Goal: Task Accomplishment & Management: Manage account settings

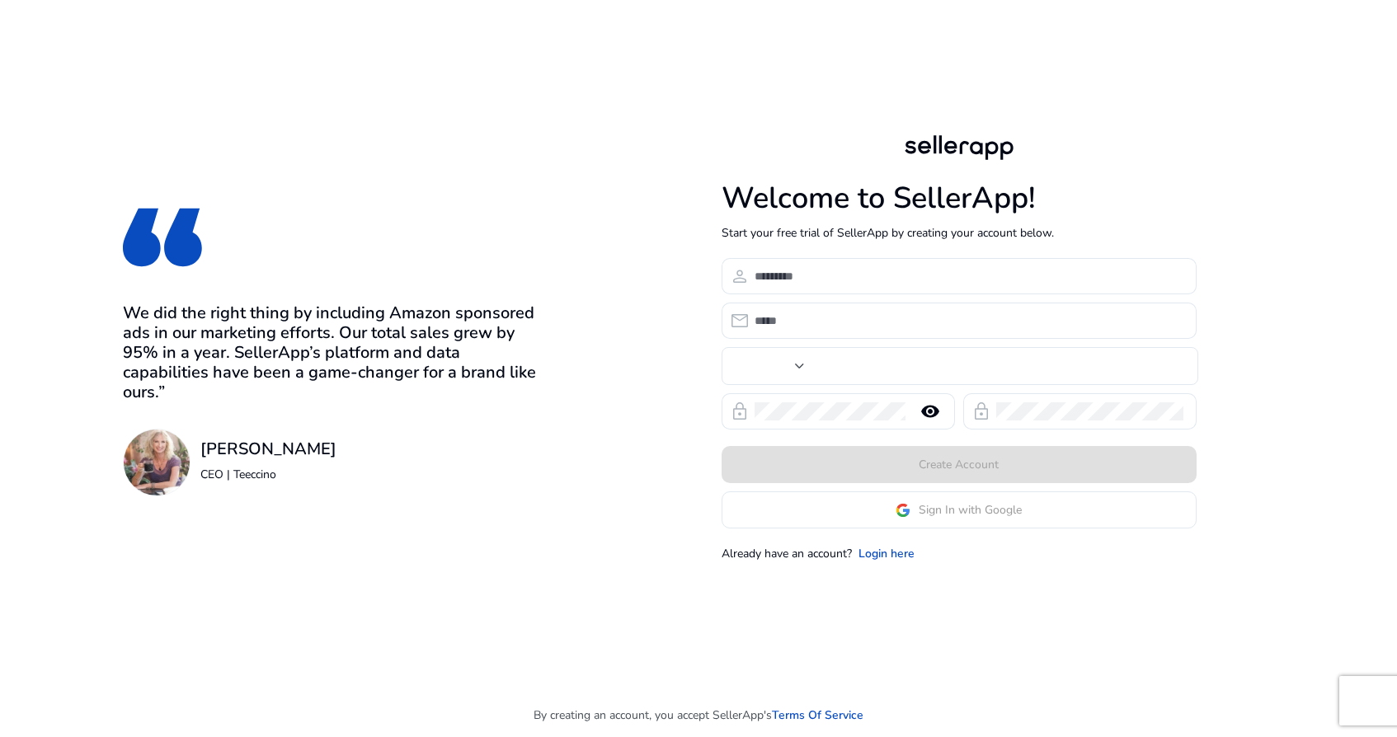
type input "***"
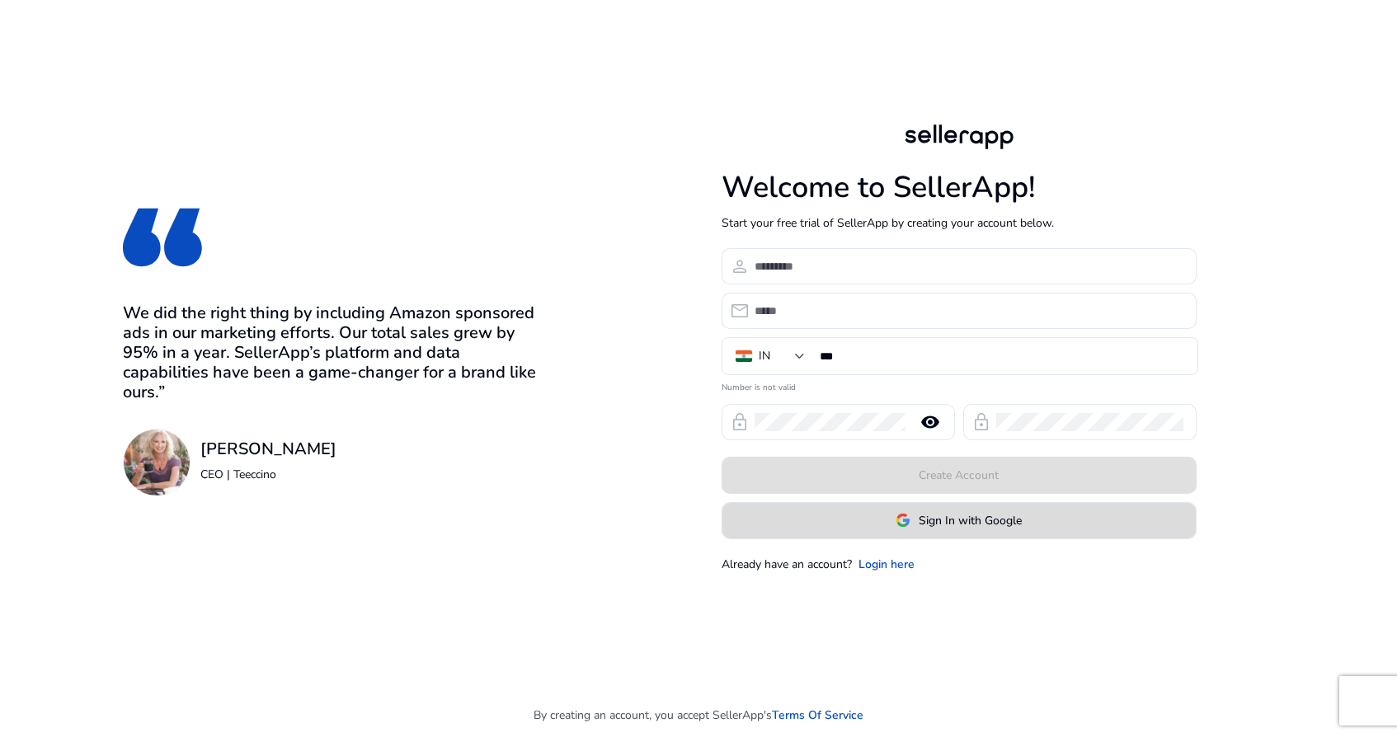
click at [923, 515] on span "Sign In with Google" at bounding box center [970, 520] width 103 height 17
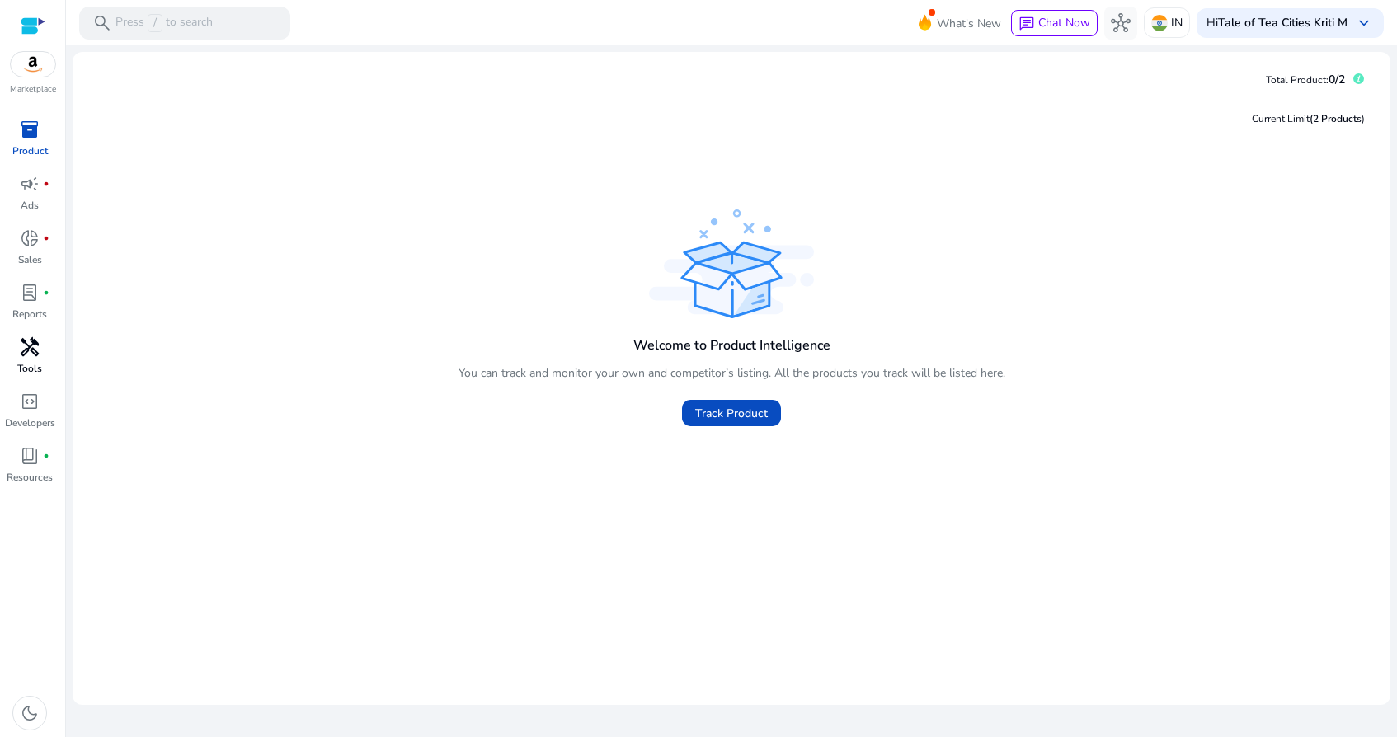
click at [40, 347] on div "handyman" at bounding box center [30, 347] width 46 height 26
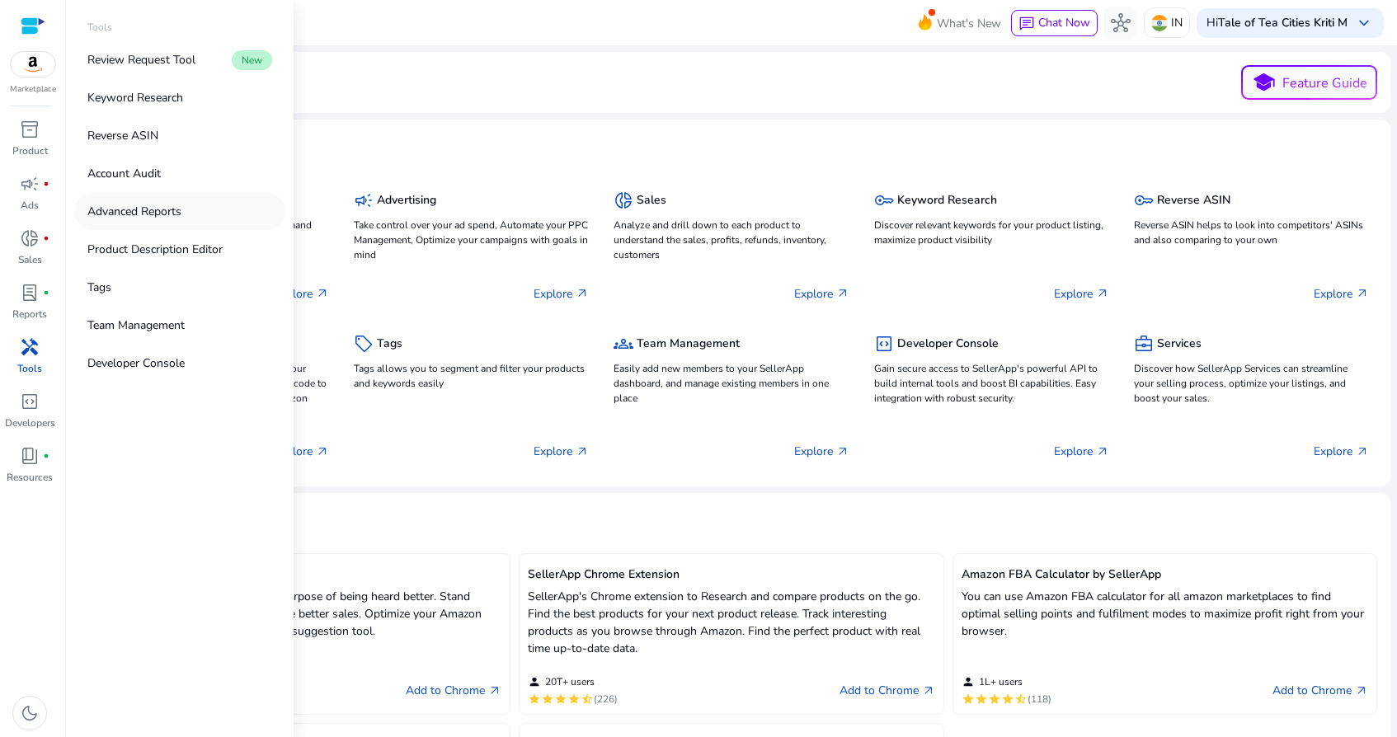
click at [175, 214] on p "Advanced Reports" at bounding box center [134, 211] width 94 height 17
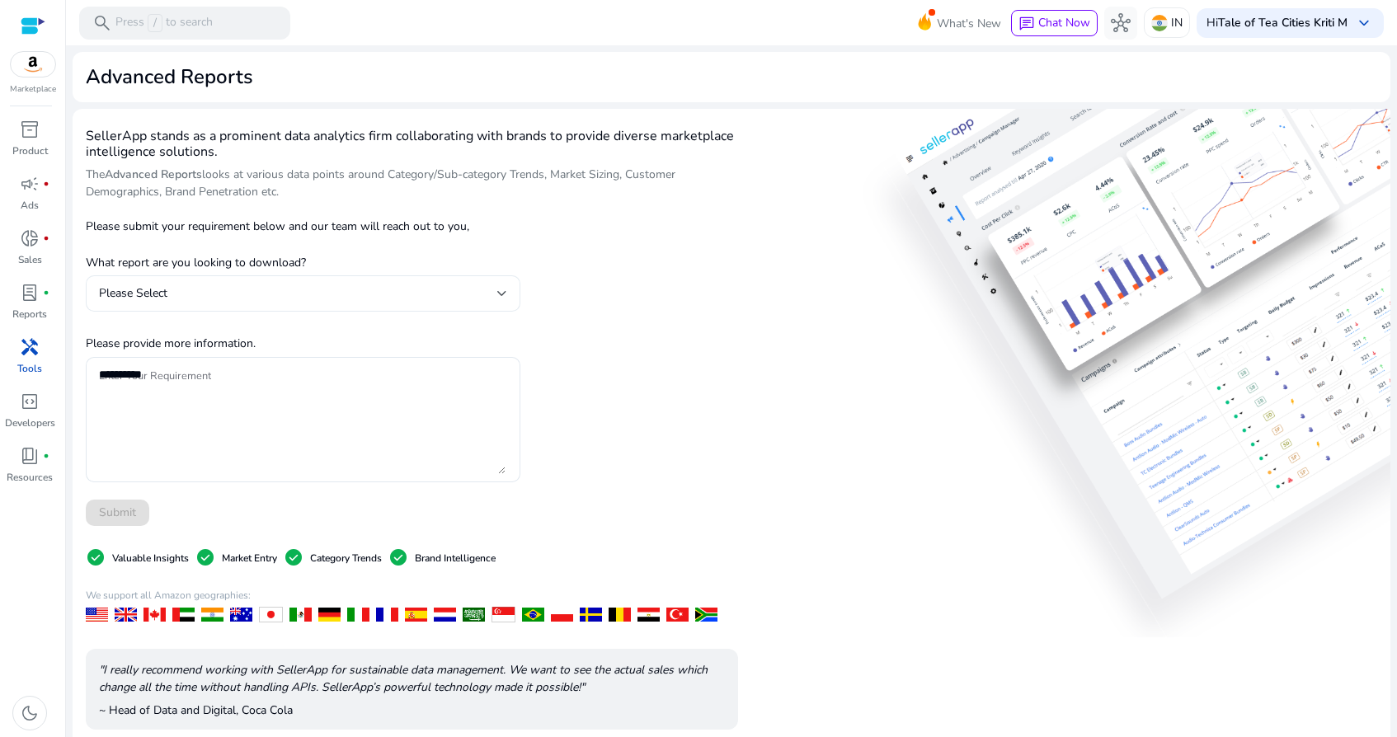
click at [472, 307] on div "Please Select" at bounding box center [303, 293] width 408 height 36
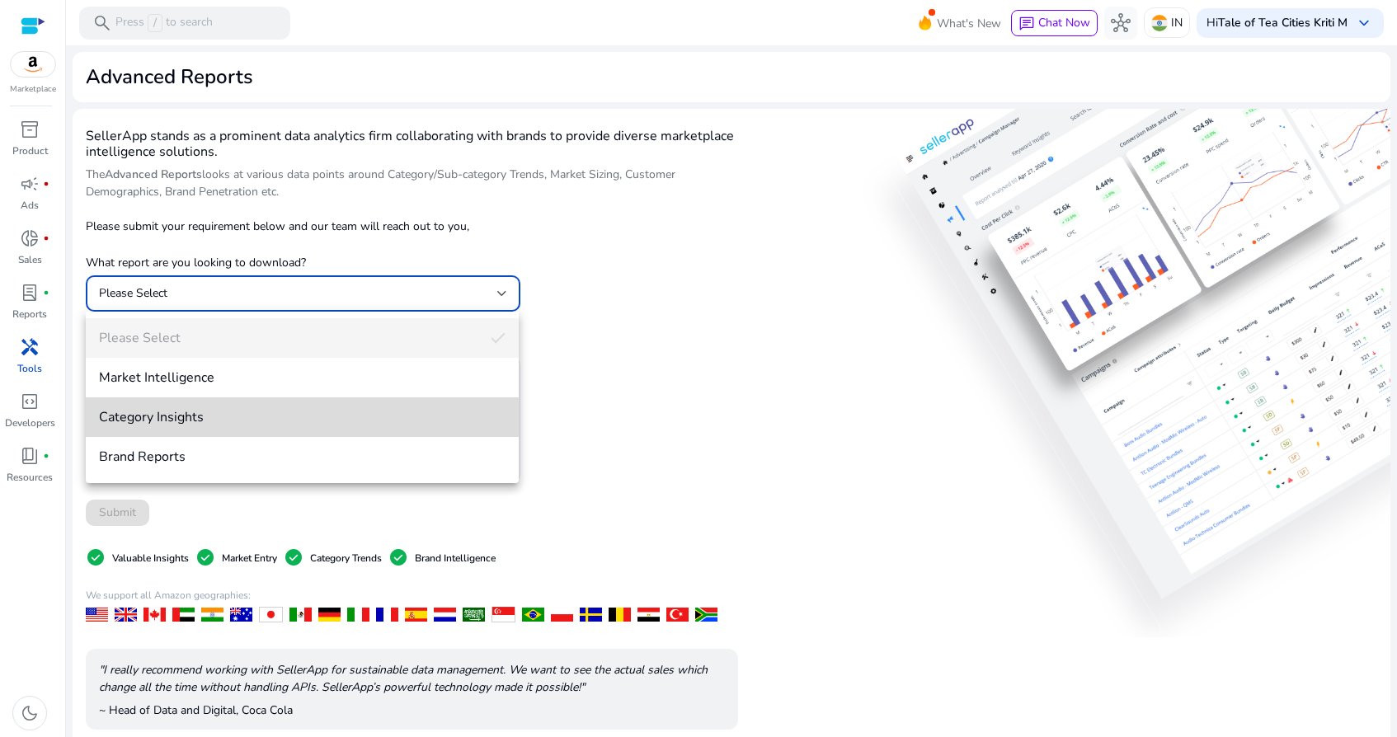
click at [251, 433] on mat-option "Category Insights" at bounding box center [302, 417] width 433 height 40
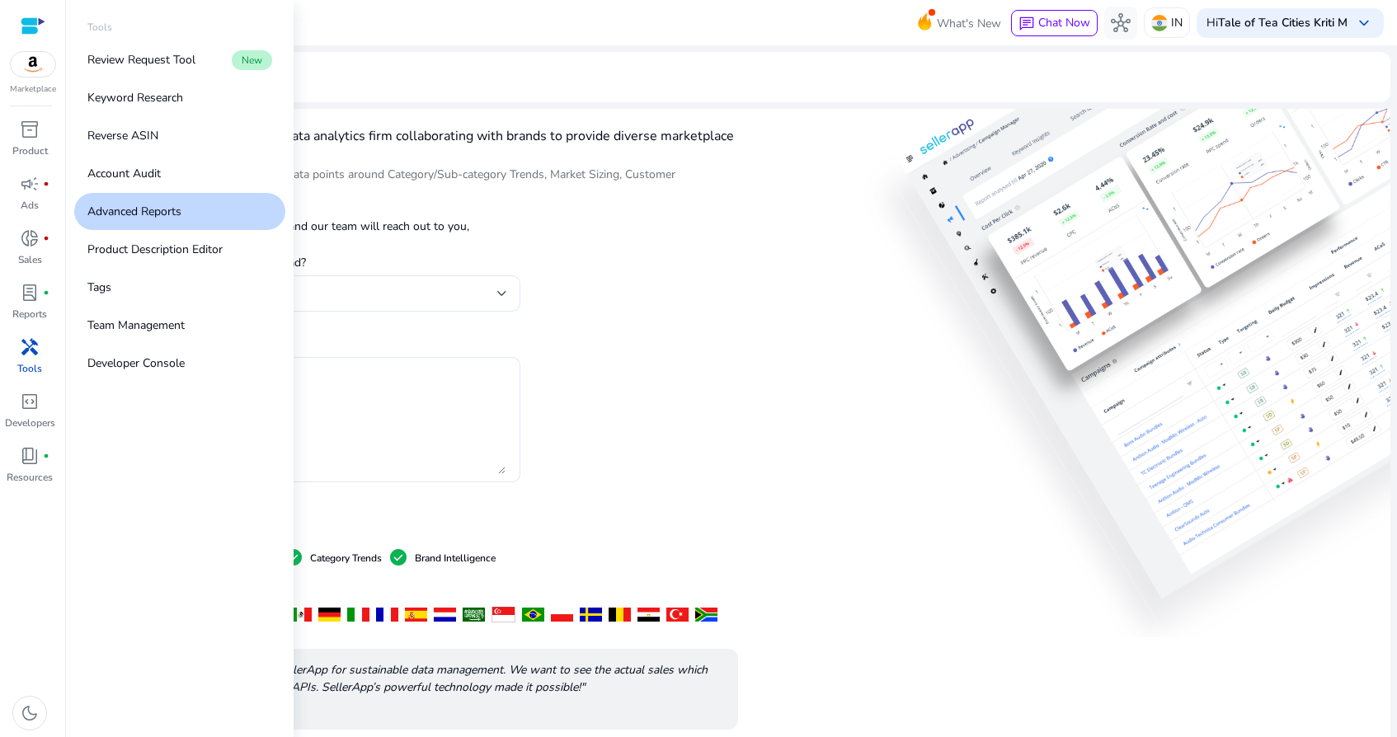
click at [33, 365] on p "Tools" at bounding box center [29, 368] width 25 height 15
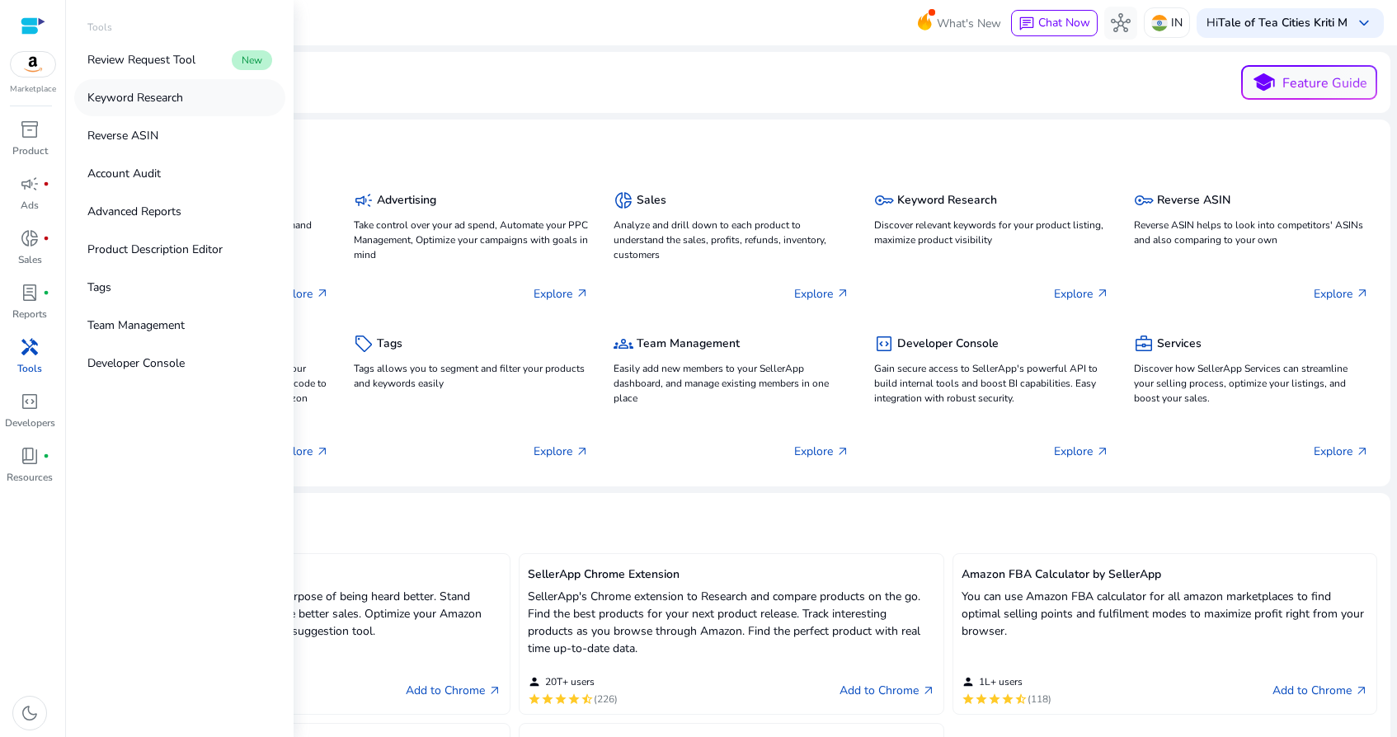
click at [164, 96] on p "Keyword Research" at bounding box center [135, 97] width 96 height 17
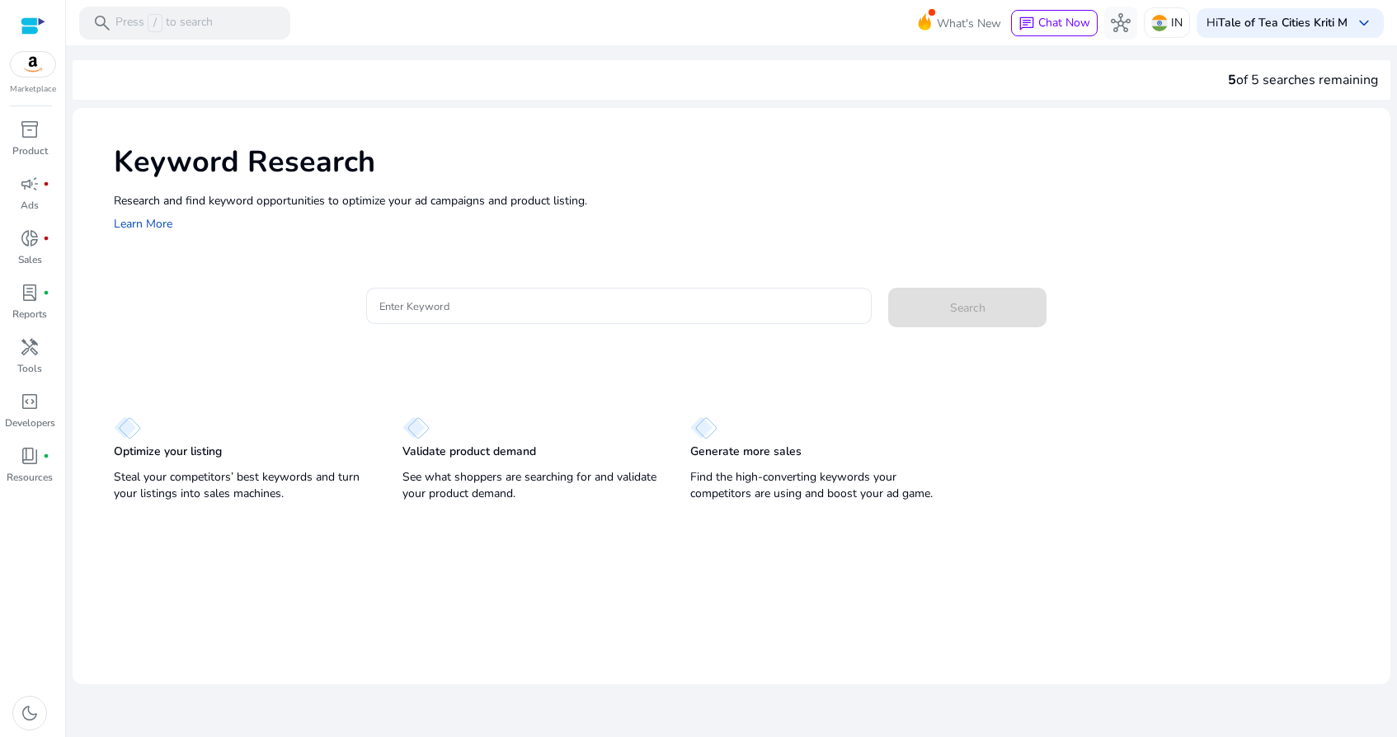
click at [445, 453] on p "Validate product demand" at bounding box center [469, 452] width 134 height 16
click at [467, 303] on input "Enter Keyword" at bounding box center [618, 306] width 479 height 18
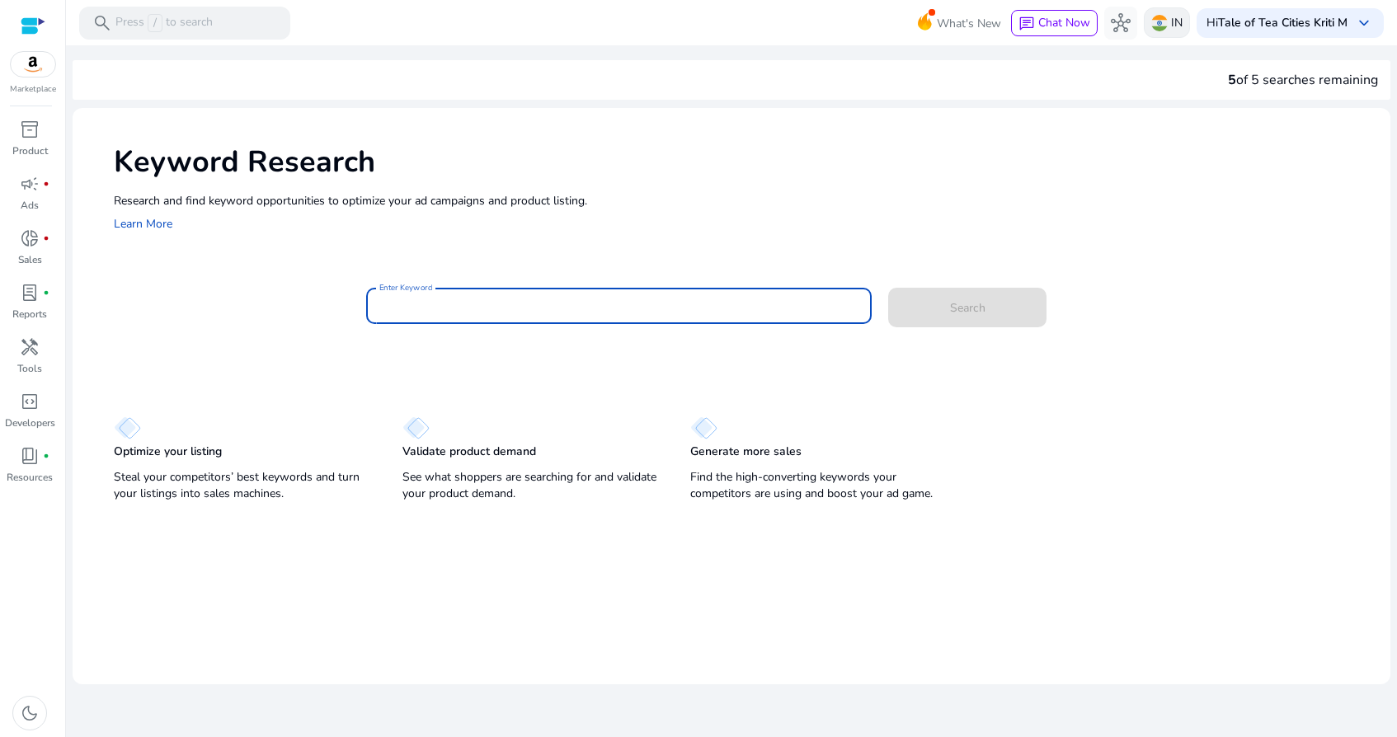
click at [1166, 25] on img at bounding box center [1159, 23] width 16 height 16
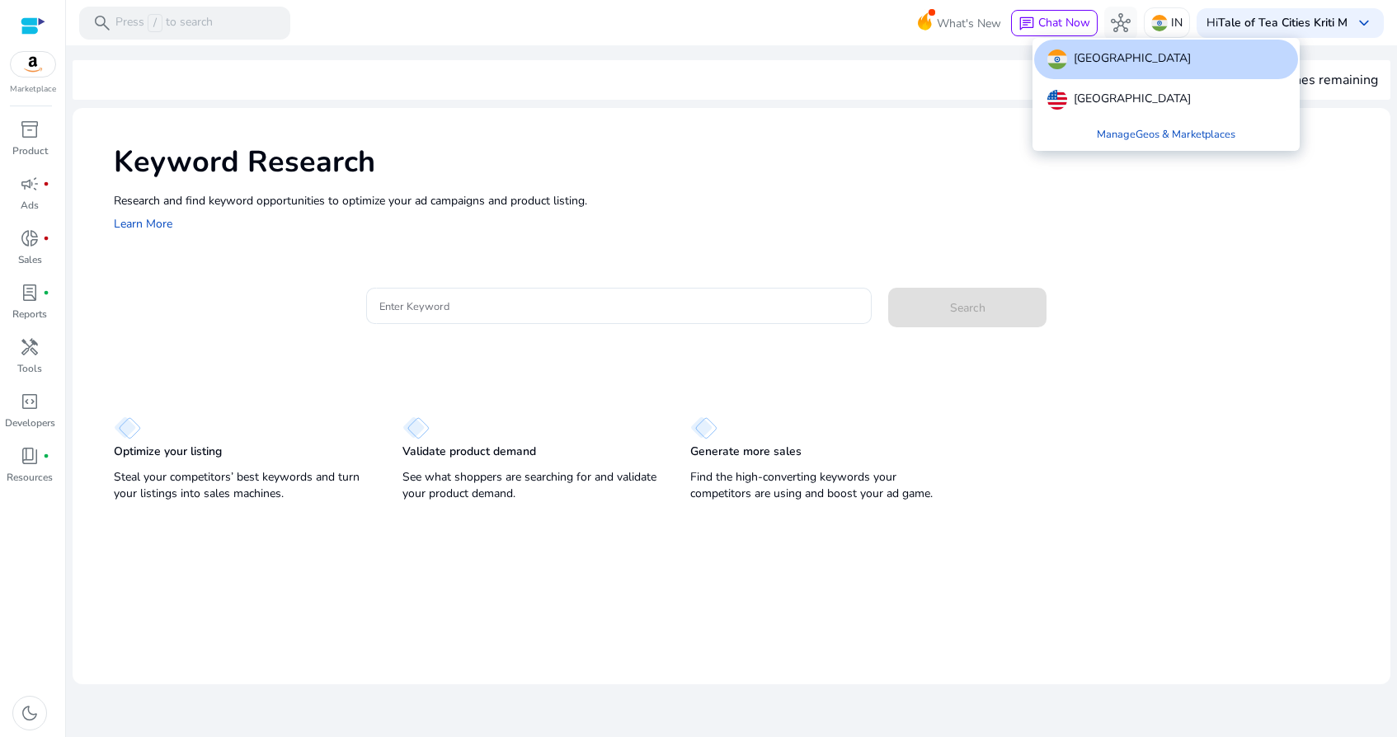
click at [1168, 237] on div at bounding box center [698, 368] width 1397 height 737
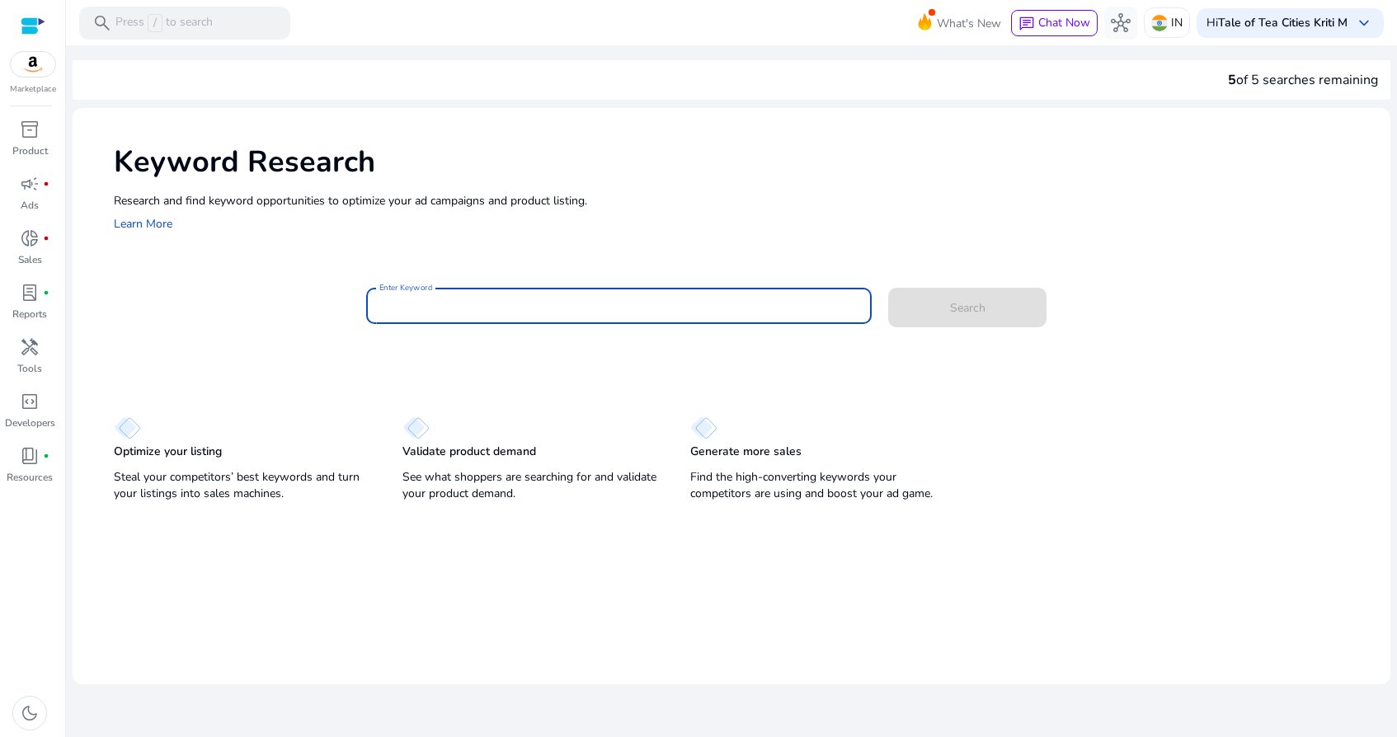
click at [715, 311] on input "Enter Keyword" at bounding box center [618, 306] width 479 height 18
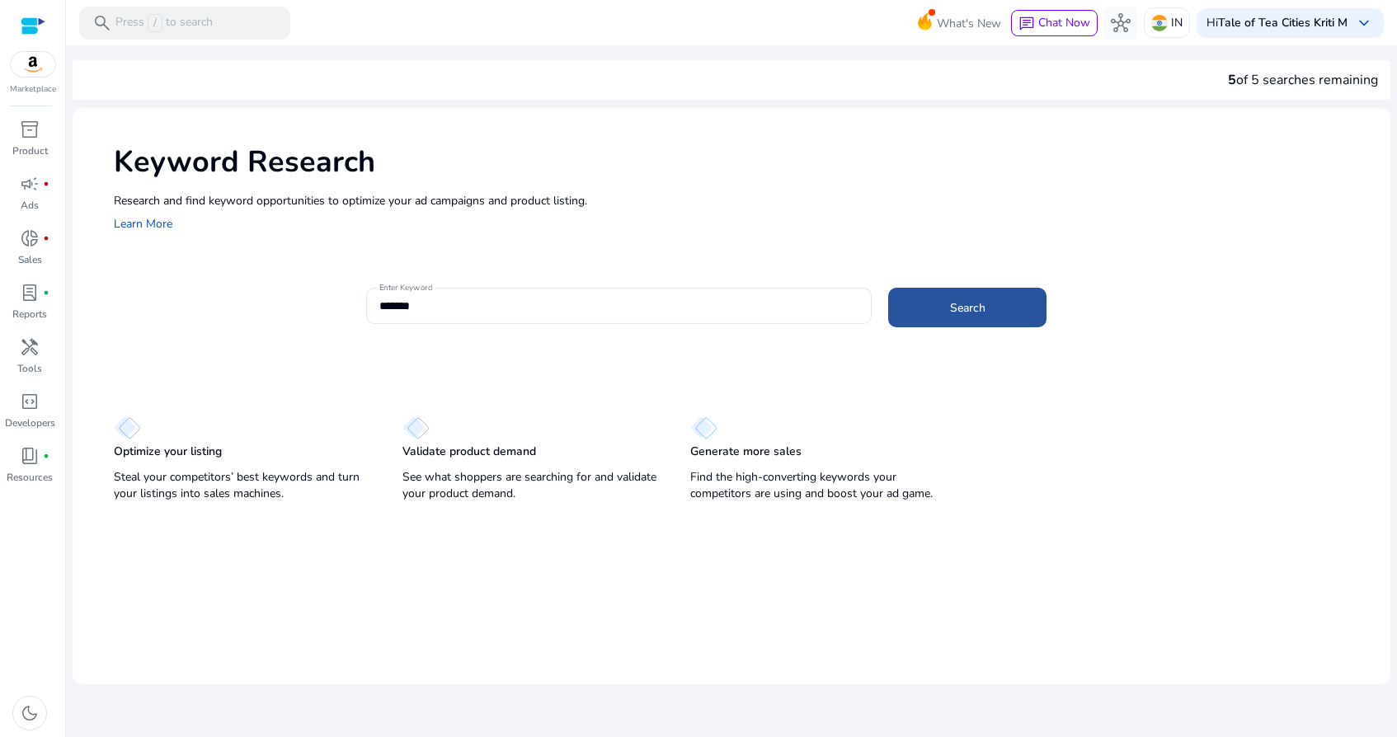
click at [974, 315] on span "Search" at bounding box center [967, 307] width 35 height 17
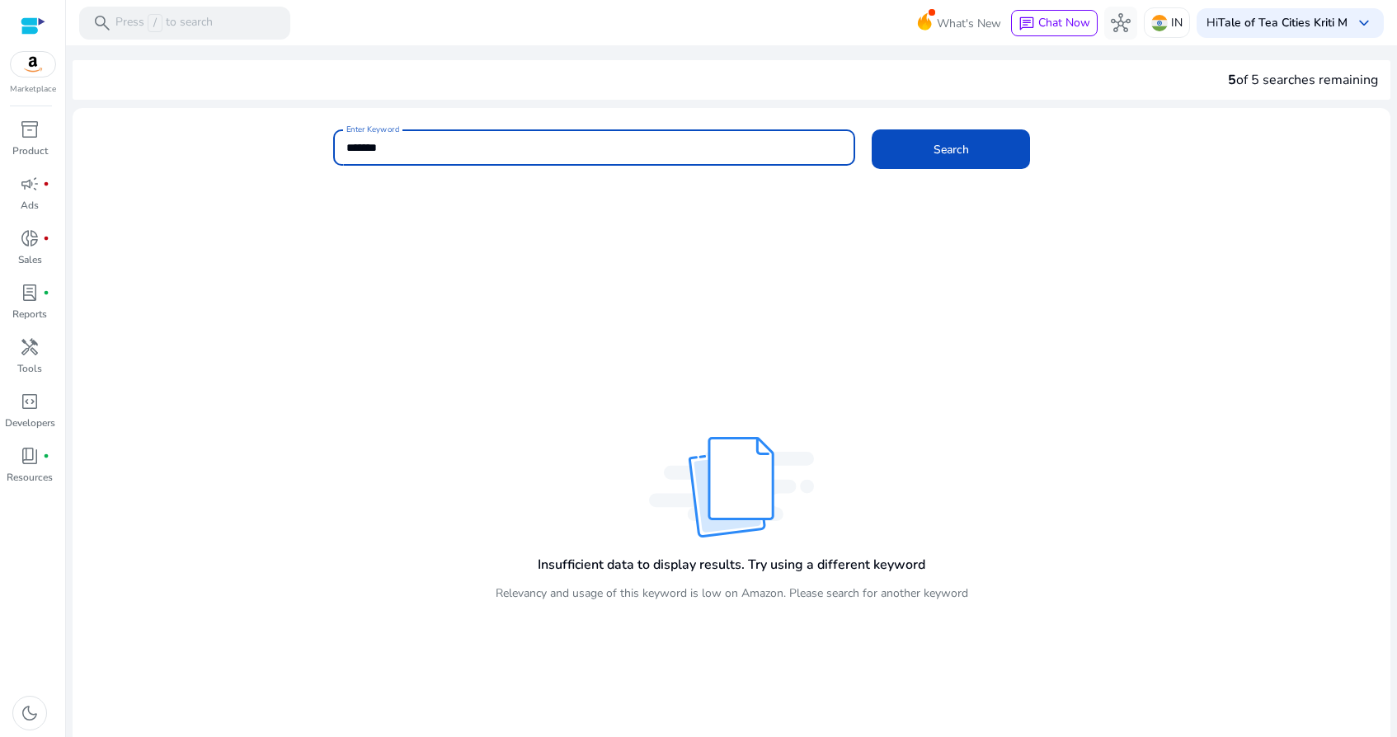
click at [557, 156] on input "*******" at bounding box center [594, 148] width 496 height 18
click at [872, 129] on button "Search" at bounding box center [951, 149] width 158 height 40
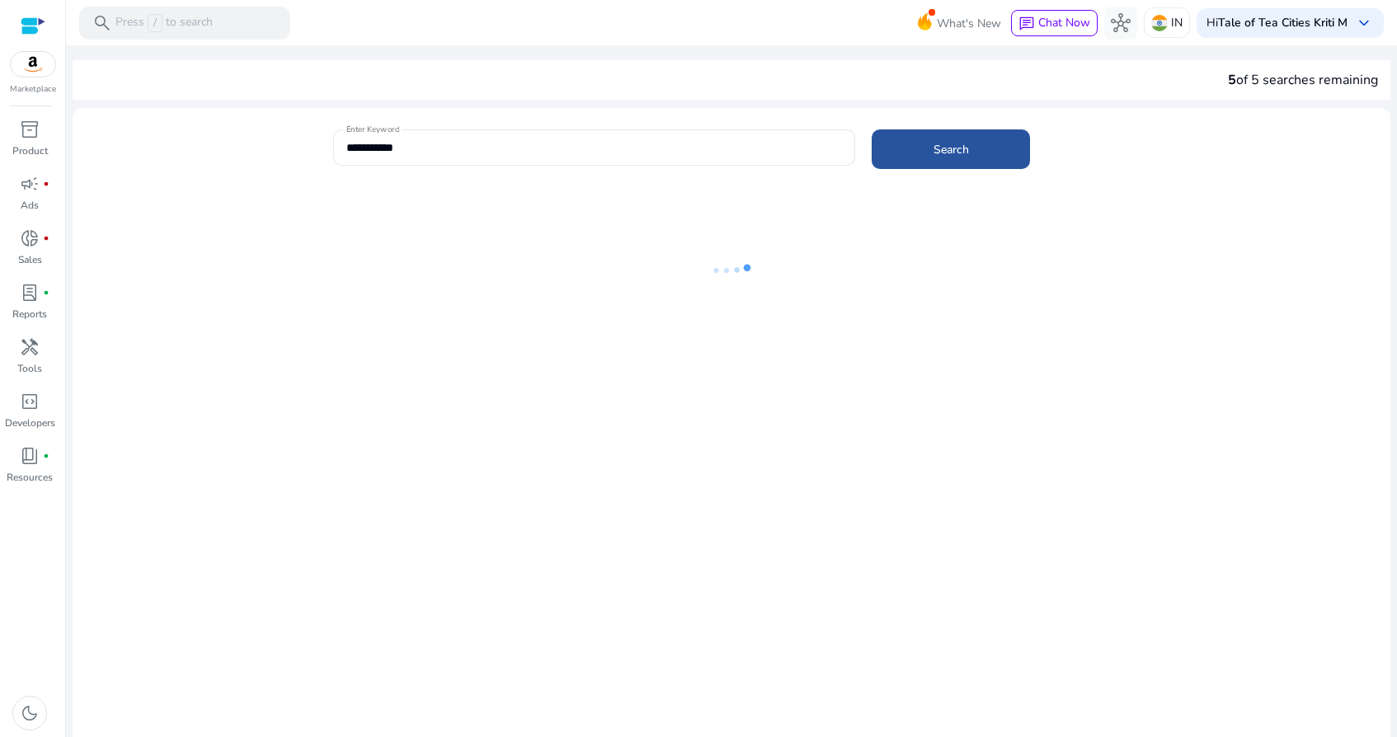
click at [974, 165] on span at bounding box center [951, 149] width 158 height 40
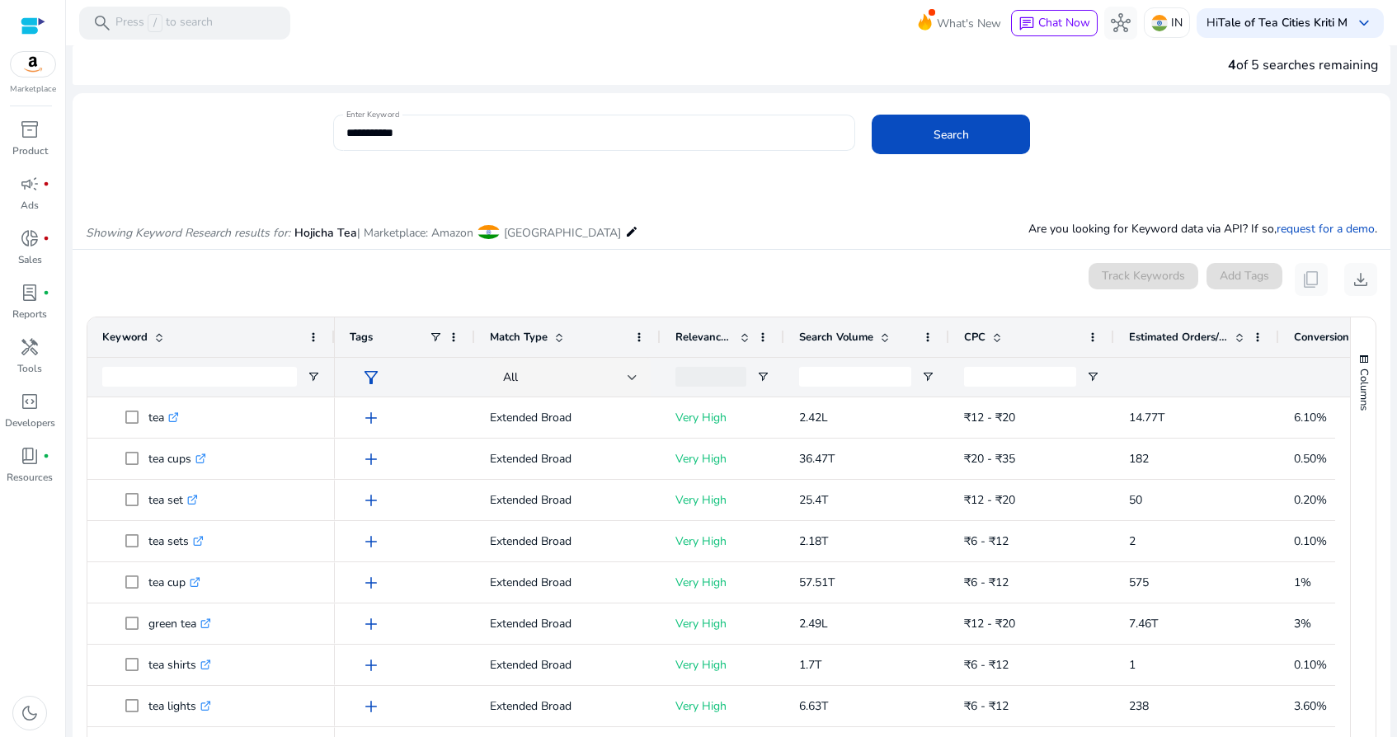
drag, startPoint x: 430, startPoint y: 144, endPoint x: 336, endPoint y: 134, distance: 93.7
click at [336, 134] on div "**********" at bounding box center [594, 133] width 522 height 36
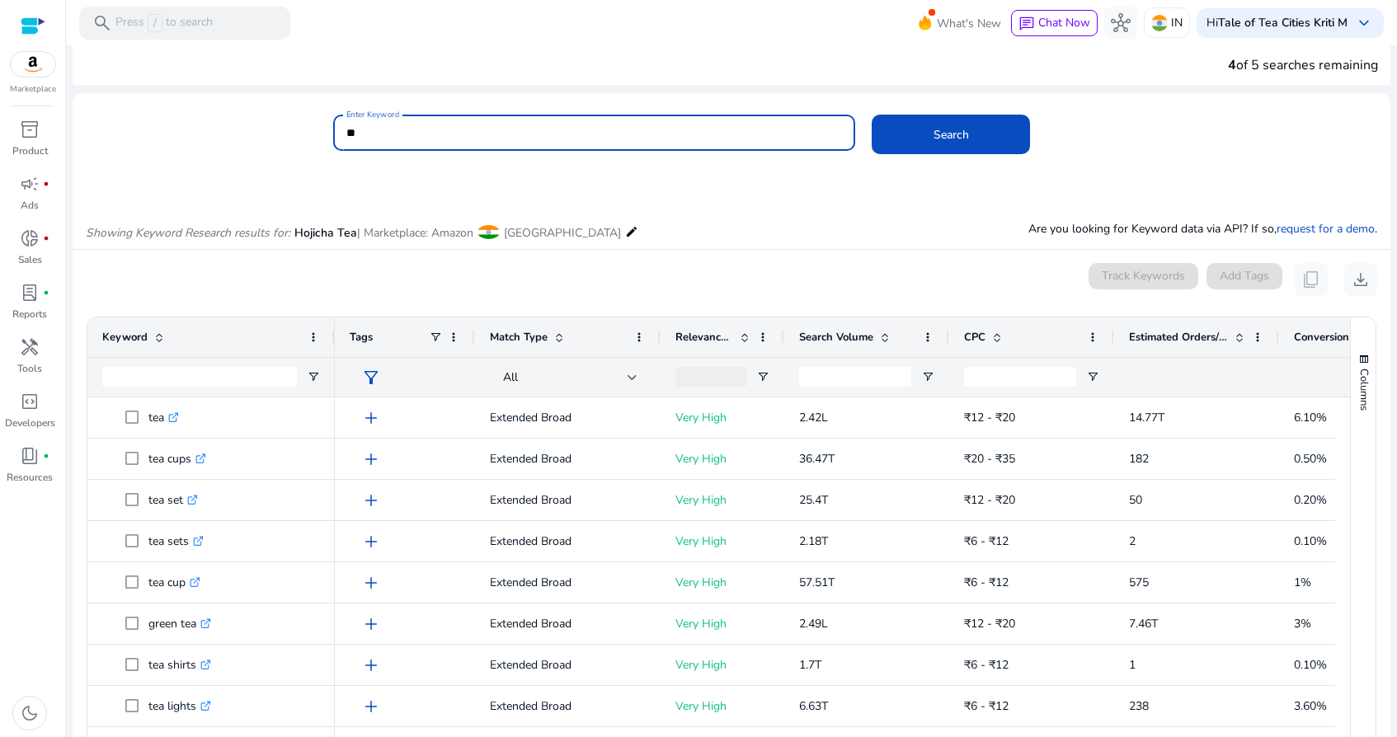
type input "*"
type input "******"
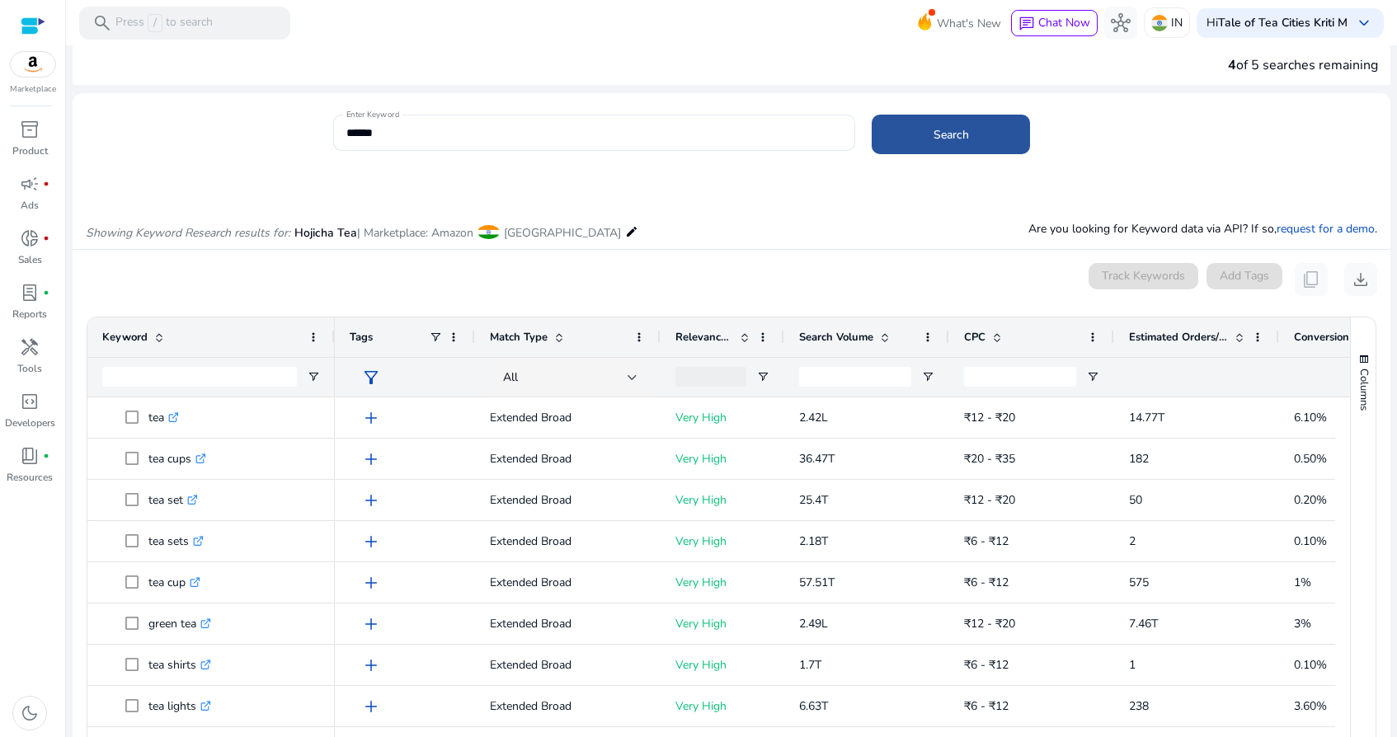
click at [989, 129] on span at bounding box center [951, 135] width 158 height 40
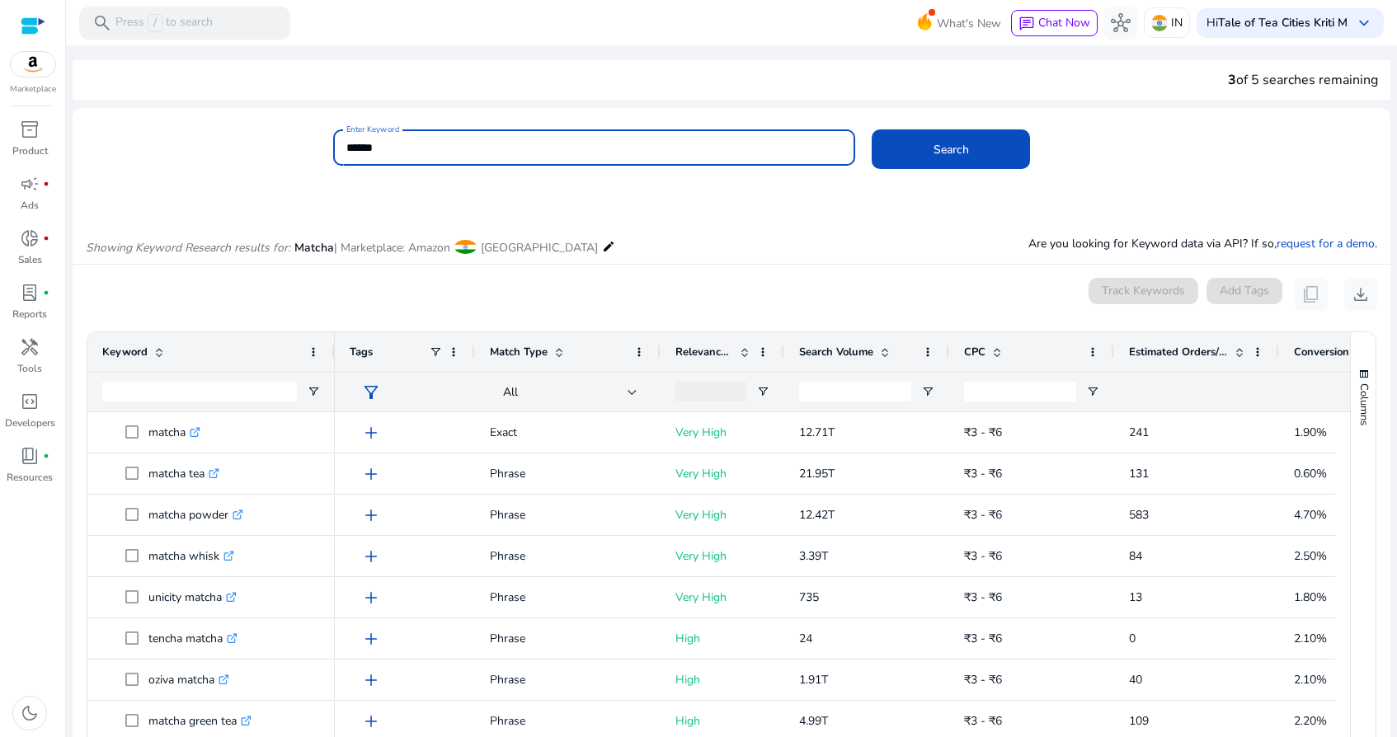
drag, startPoint x: 411, startPoint y: 143, endPoint x: 327, endPoint y: 143, distance: 84.9
click at [327, 142] on div "Enter Keyword ****** Search" at bounding box center [725, 156] width 1304 height 54
type input "*******"
click at [980, 149] on span at bounding box center [951, 149] width 158 height 40
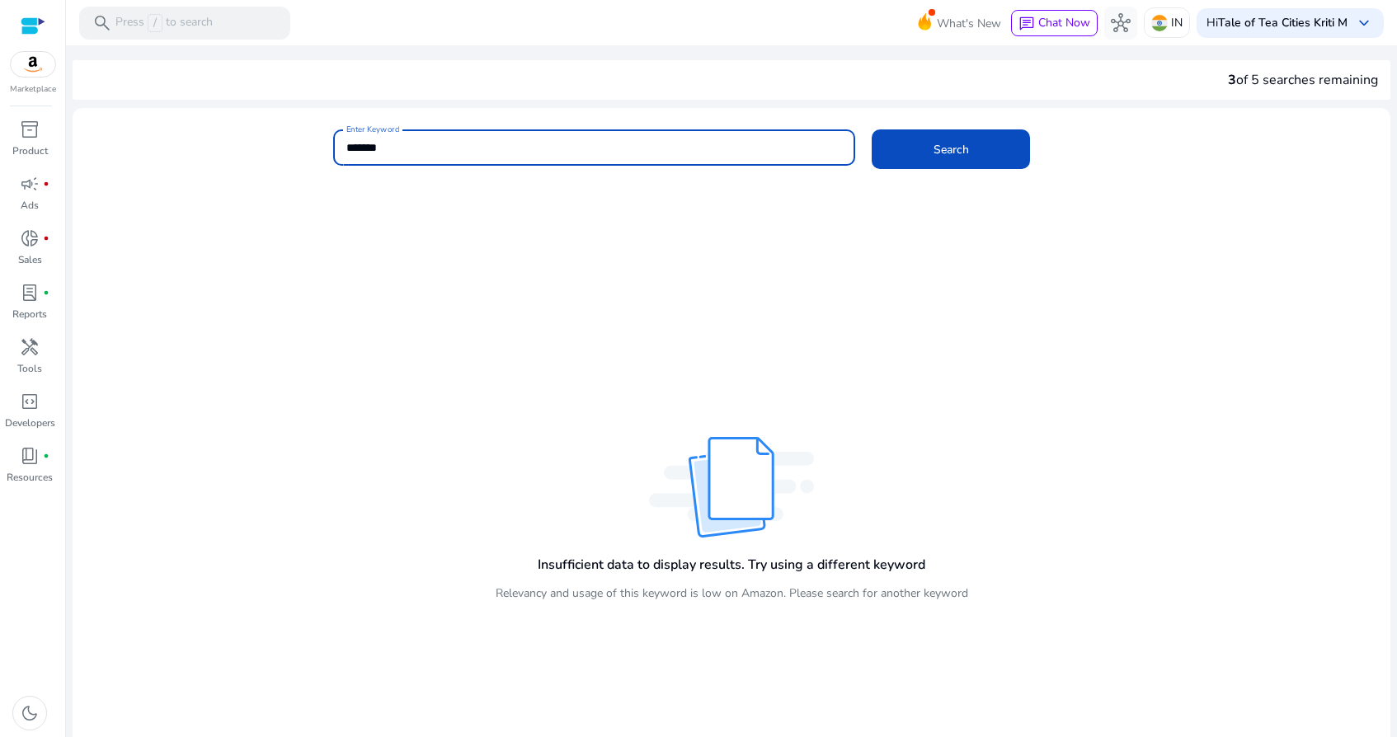
drag, startPoint x: 424, startPoint y: 142, endPoint x: 304, endPoint y: 142, distance: 119.6
click at [304, 142] on div "Enter Keyword ******* Search" at bounding box center [725, 156] width 1304 height 54
click at [573, 152] on input "Enter Keyword" at bounding box center [594, 148] width 496 height 18
type input "*"
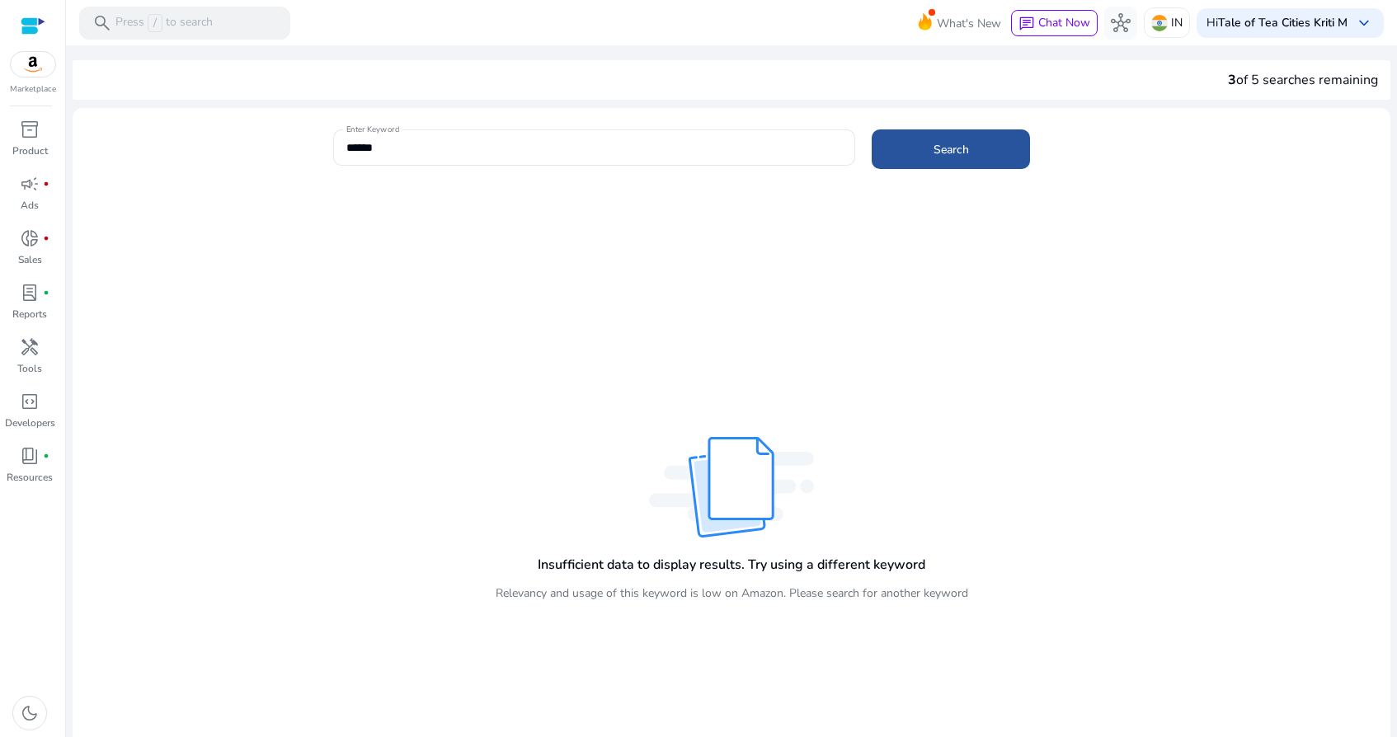
click at [928, 151] on span at bounding box center [951, 149] width 158 height 40
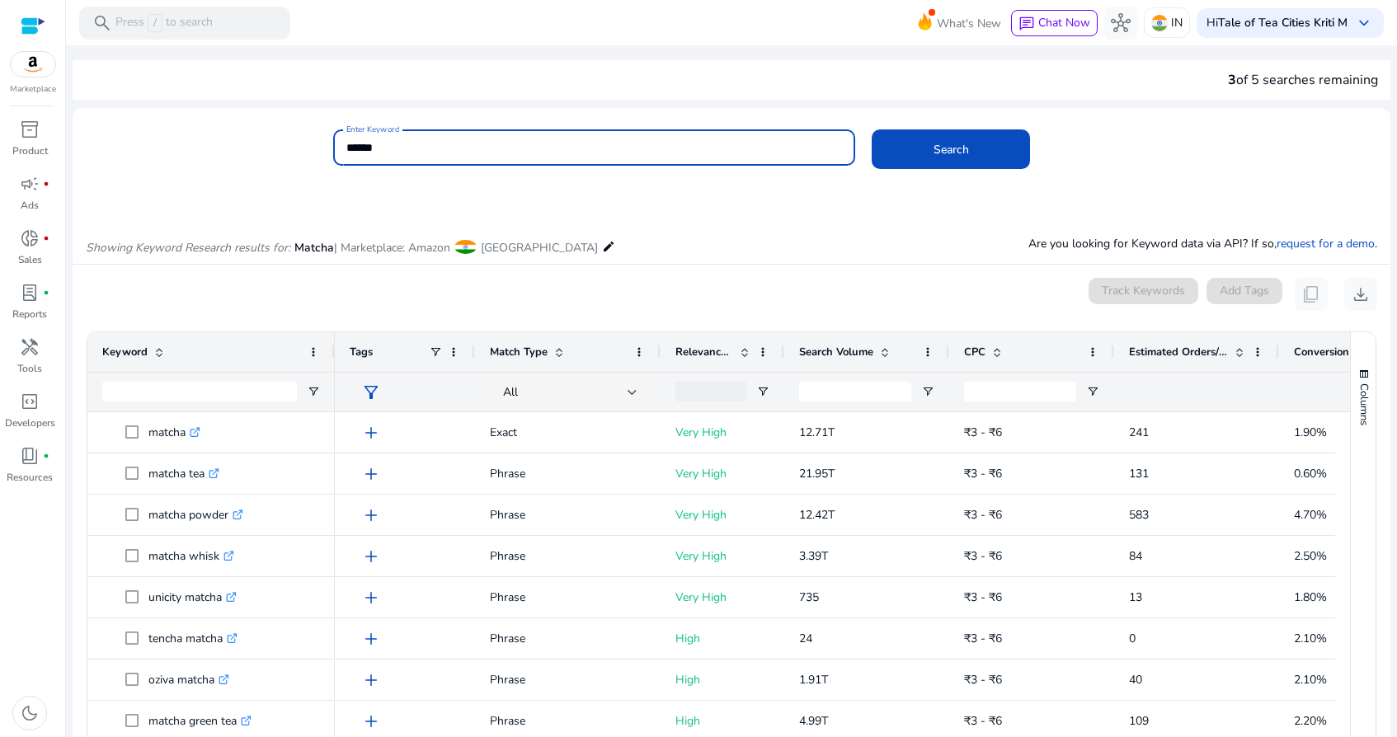
drag, startPoint x: 430, startPoint y: 155, endPoint x: 324, endPoint y: 152, distance: 106.4
click at [324, 153] on div "Enter Keyword ****** Search" at bounding box center [725, 156] width 1304 height 54
type input "*******"
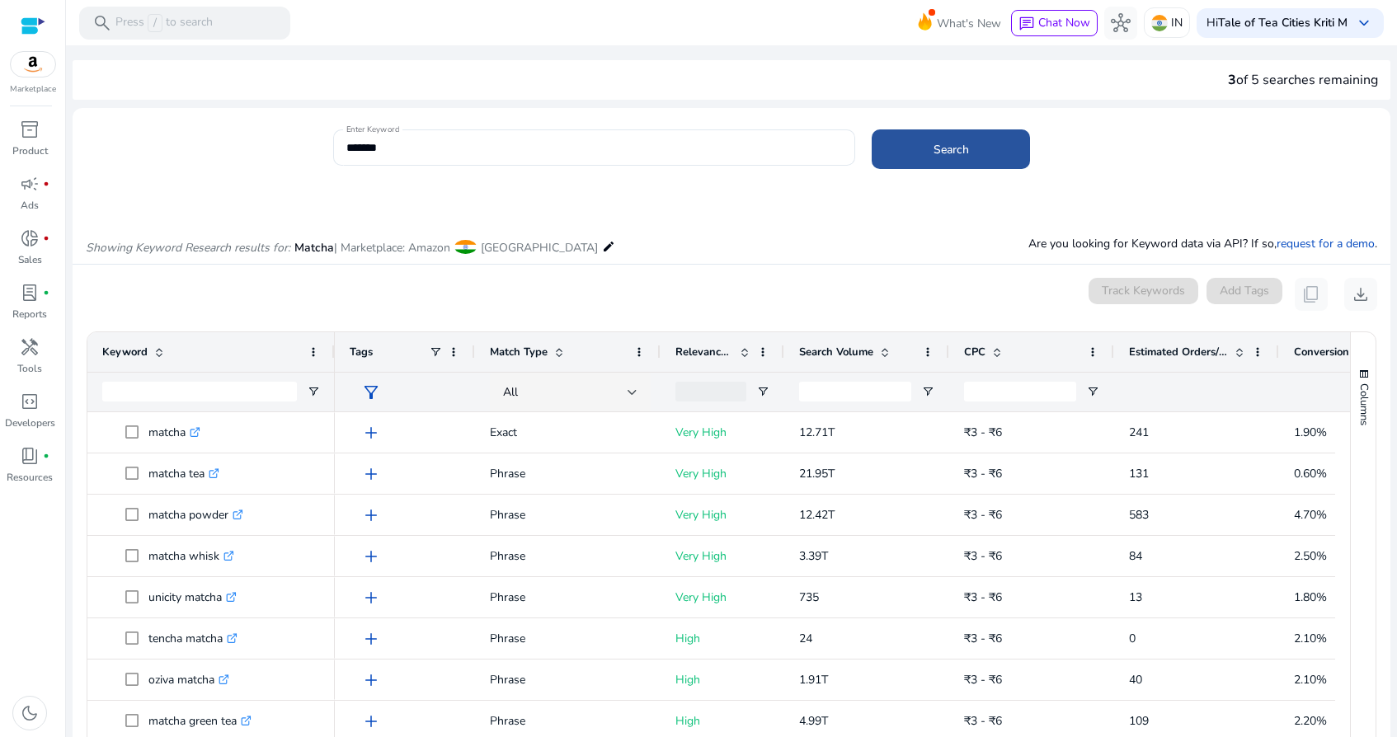
click at [962, 149] on span "Search" at bounding box center [950, 149] width 35 height 17
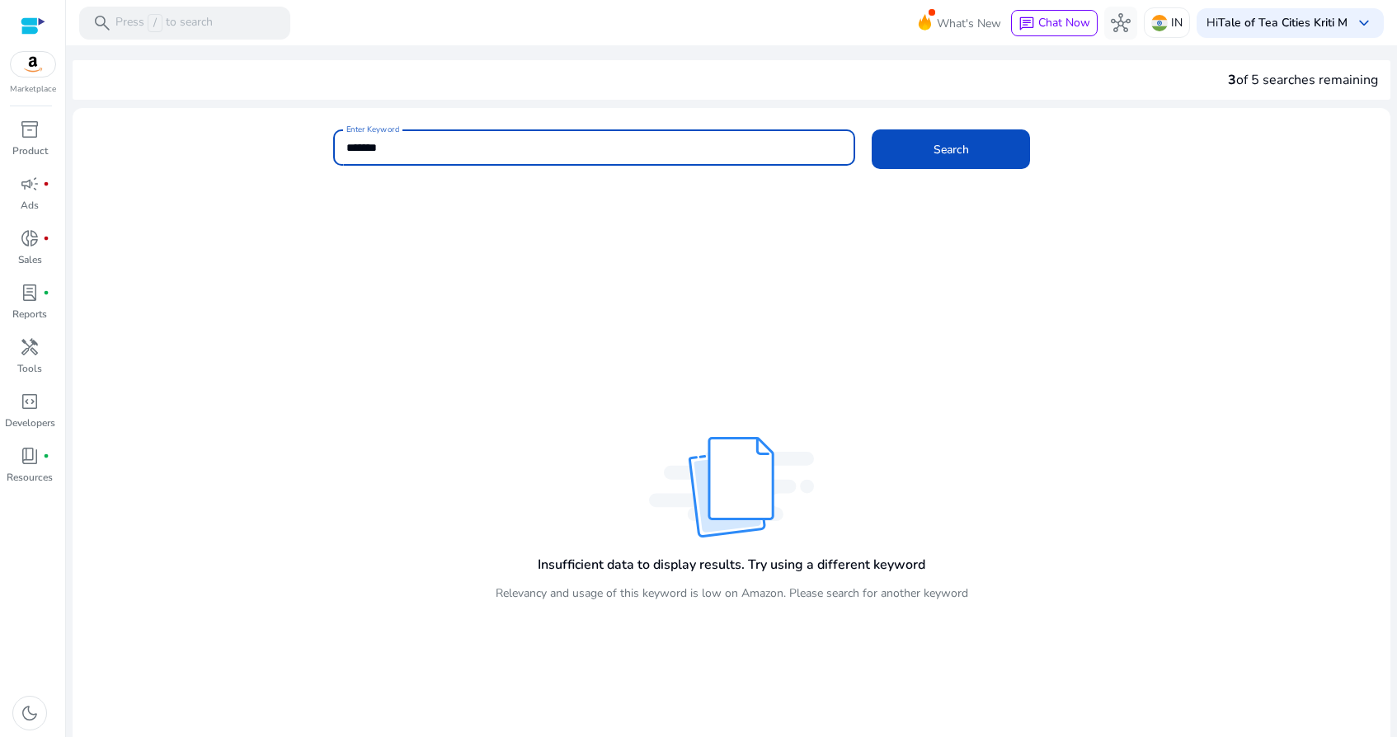
drag, startPoint x: 465, startPoint y: 154, endPoint x: 325, endPoint y: 151, distance: 140.2
click at [325, 151] on div "Enter Keyword ******* Search" at bounding box center [725, 156] width 1304 height 54
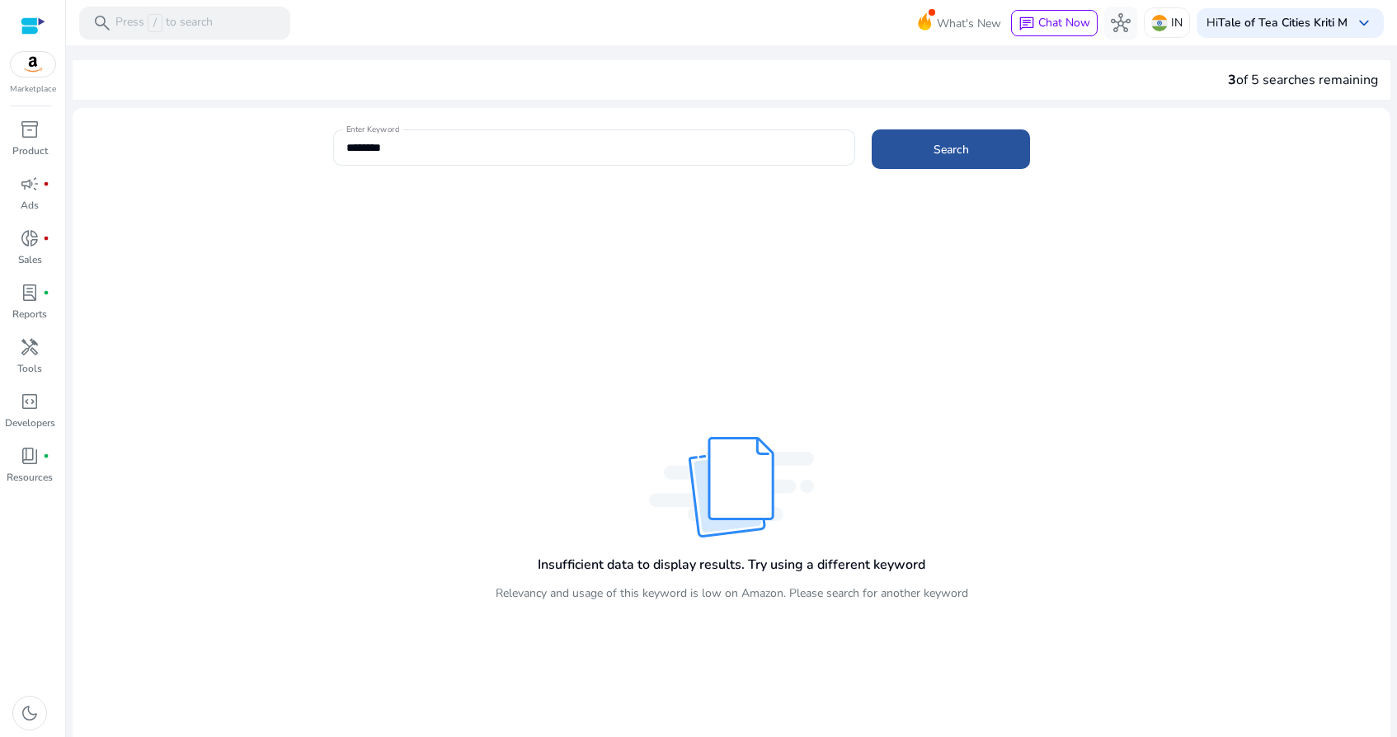
click at [919, 138] on span at bounding box center [951, 149] width 158 height 40
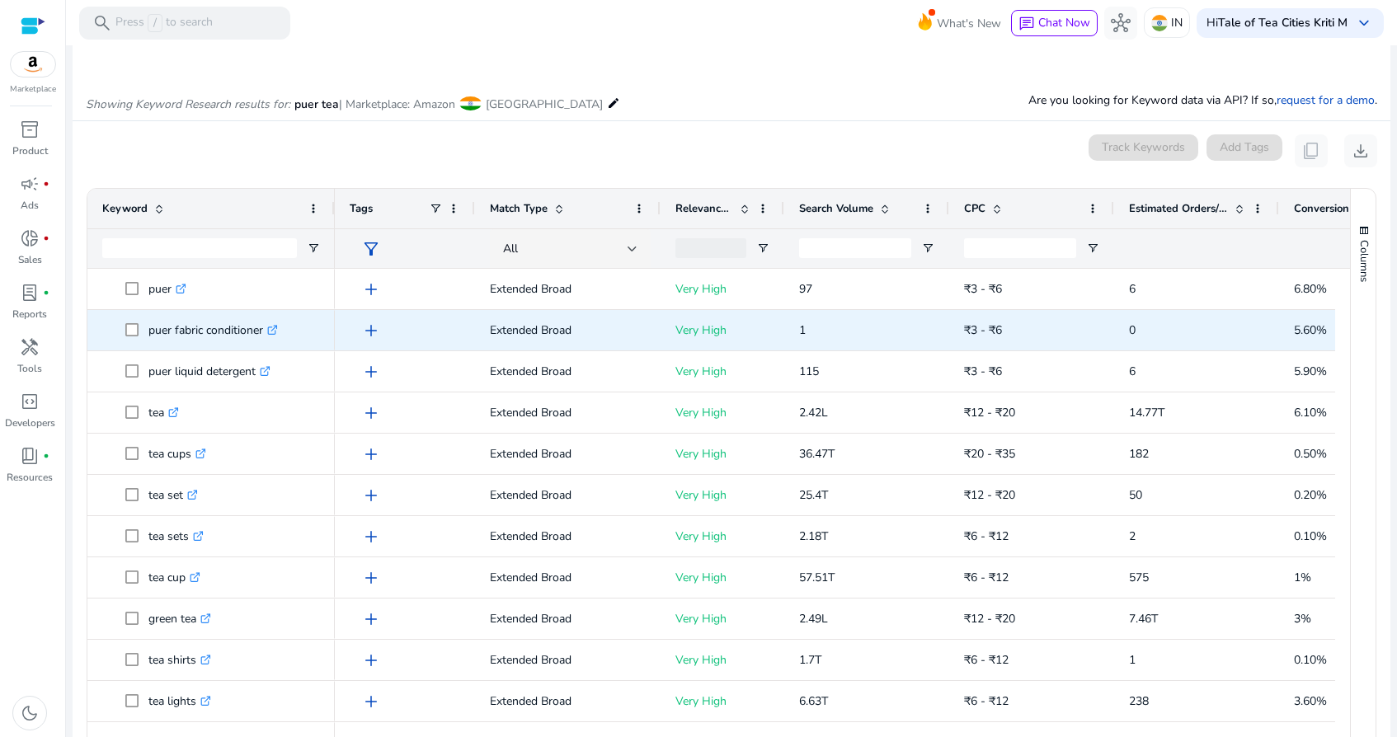
scroll to position [196, 0]
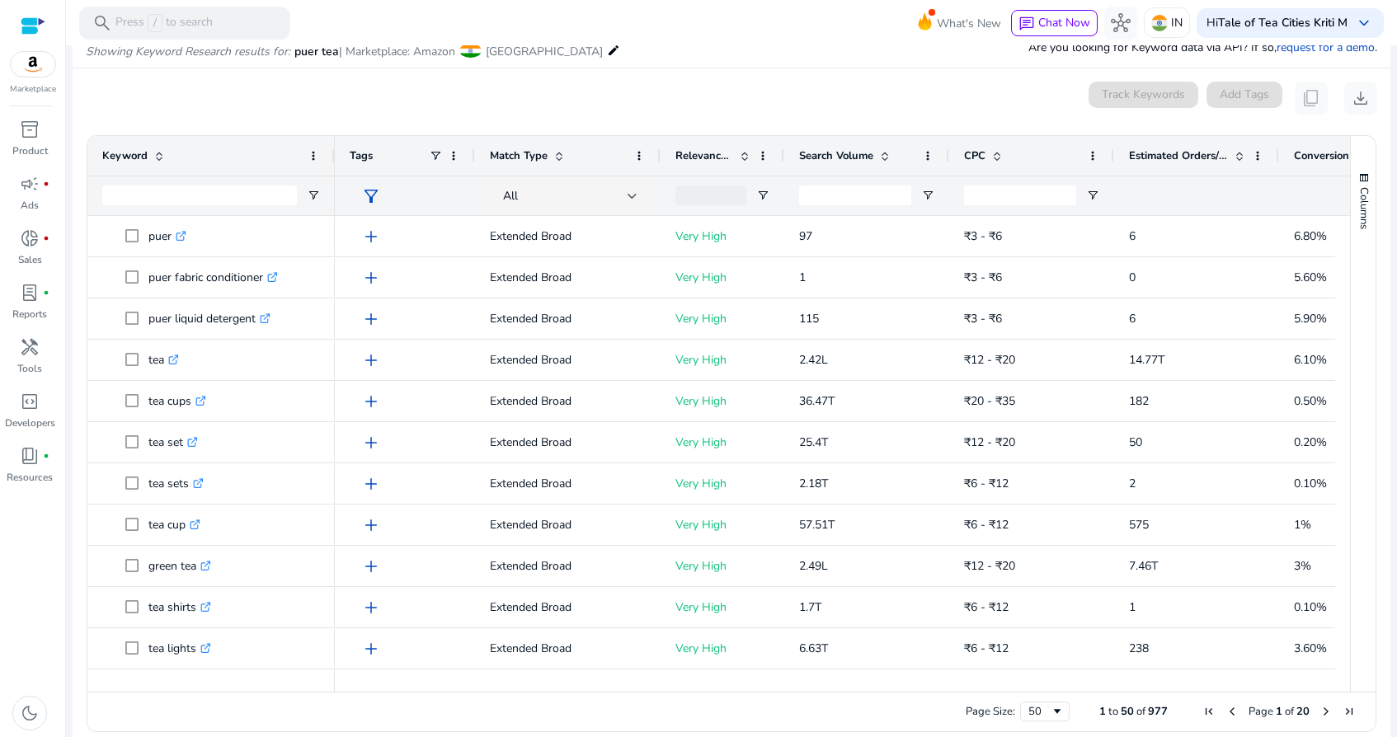
click at [890, 149] on span at bounding box center [884, 155] width 13 height 13
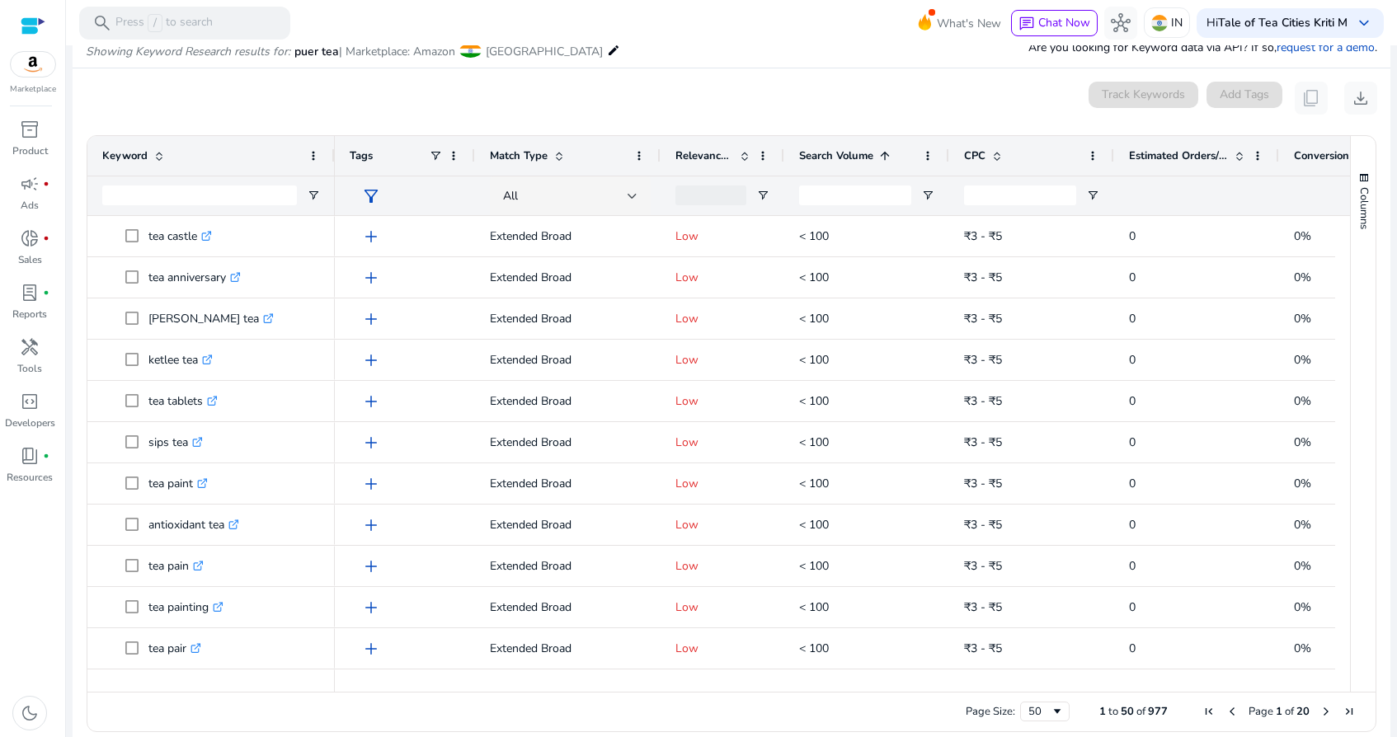
click at [887, 157] on span at bounding box center [884, 155] width 13 height 13
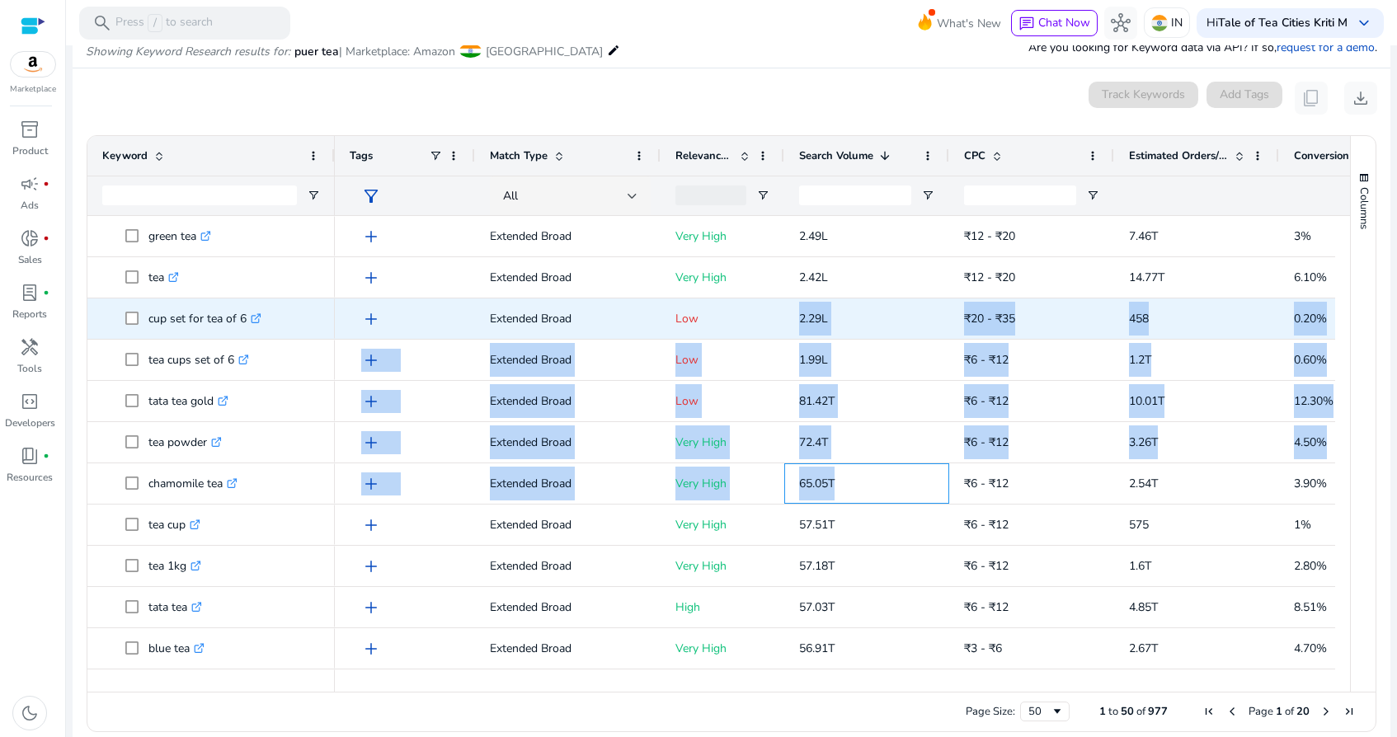
drag, startPoint x: 867, startPoint y: 482, endPoint x: 750, endPoint y: 310, distance: 208.3
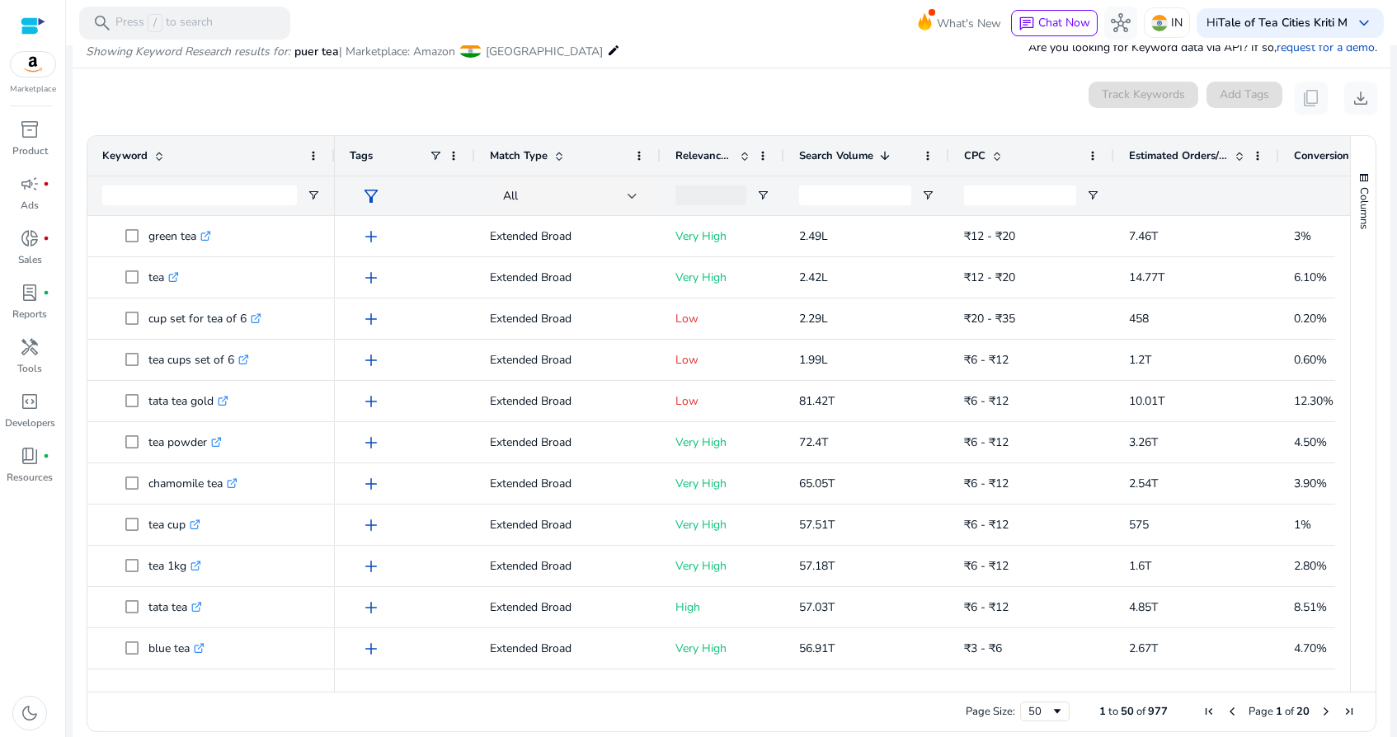
click at [397, 104] on div "0 keyword(s) selected Track Keywords Add Tags content_copy download" at bounding box center [731, 98] width 1291 height 33
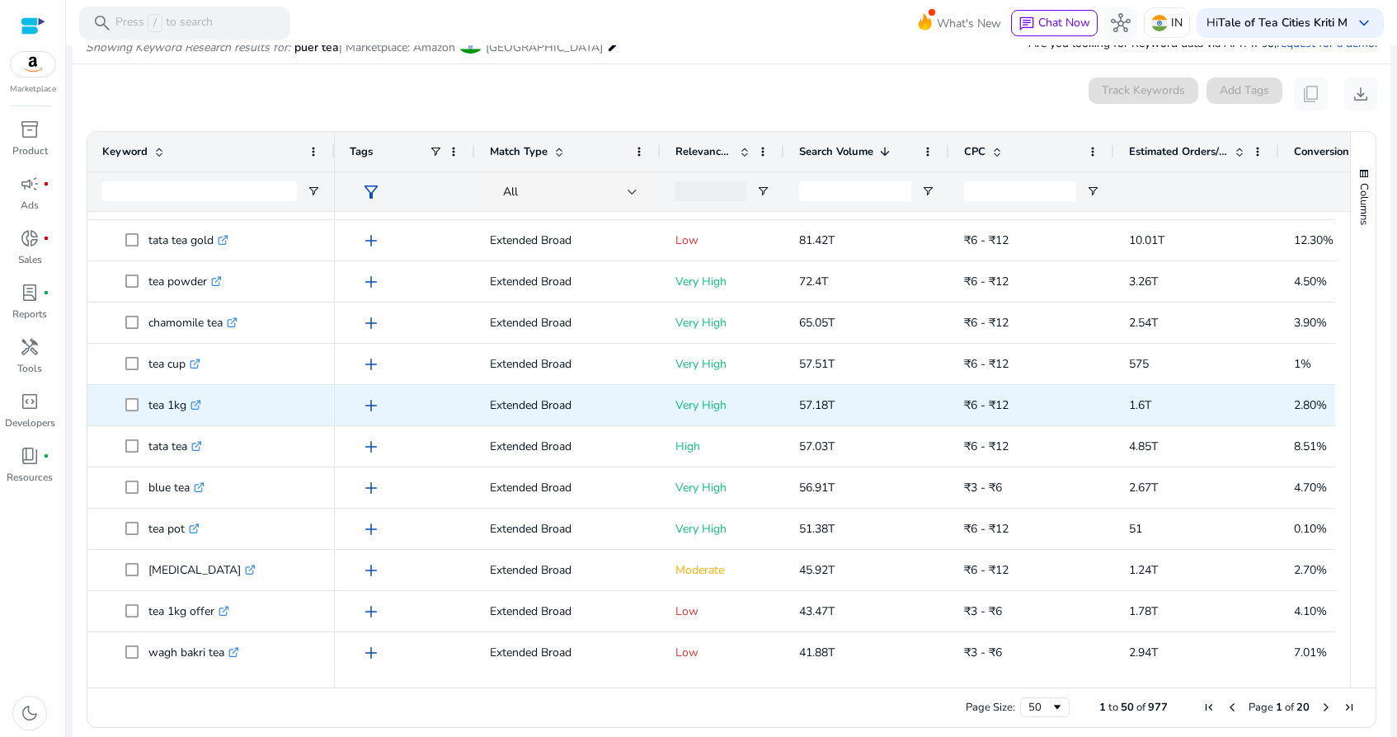
scroll to position [0, 0]
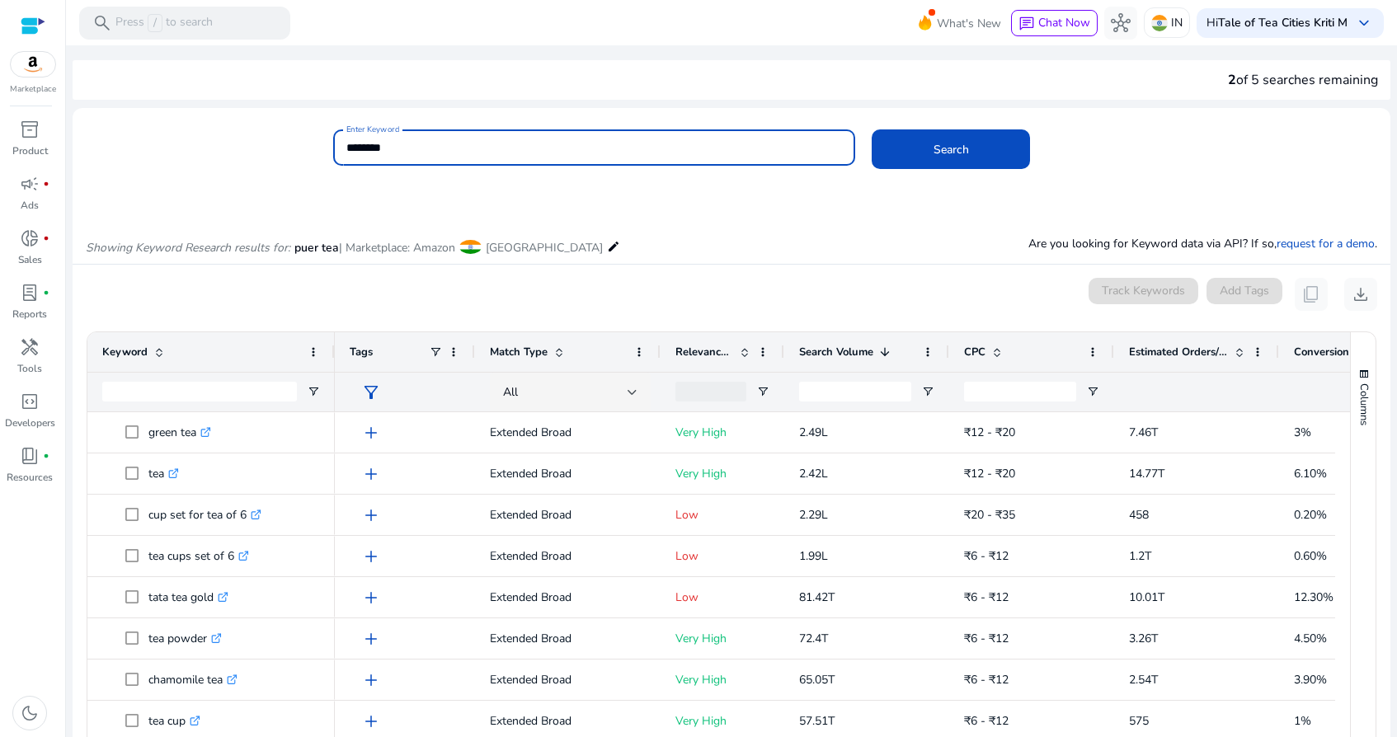
drag, startPoint x: 449, startPoint y: 154, endPoint x: 337, endPoint y: 148, distance: 112.3
click at [337, 148] on div "Enter Keyword ********" at bounding box center [594, 147] width 522 height 36
type input "*"
type input "*******"
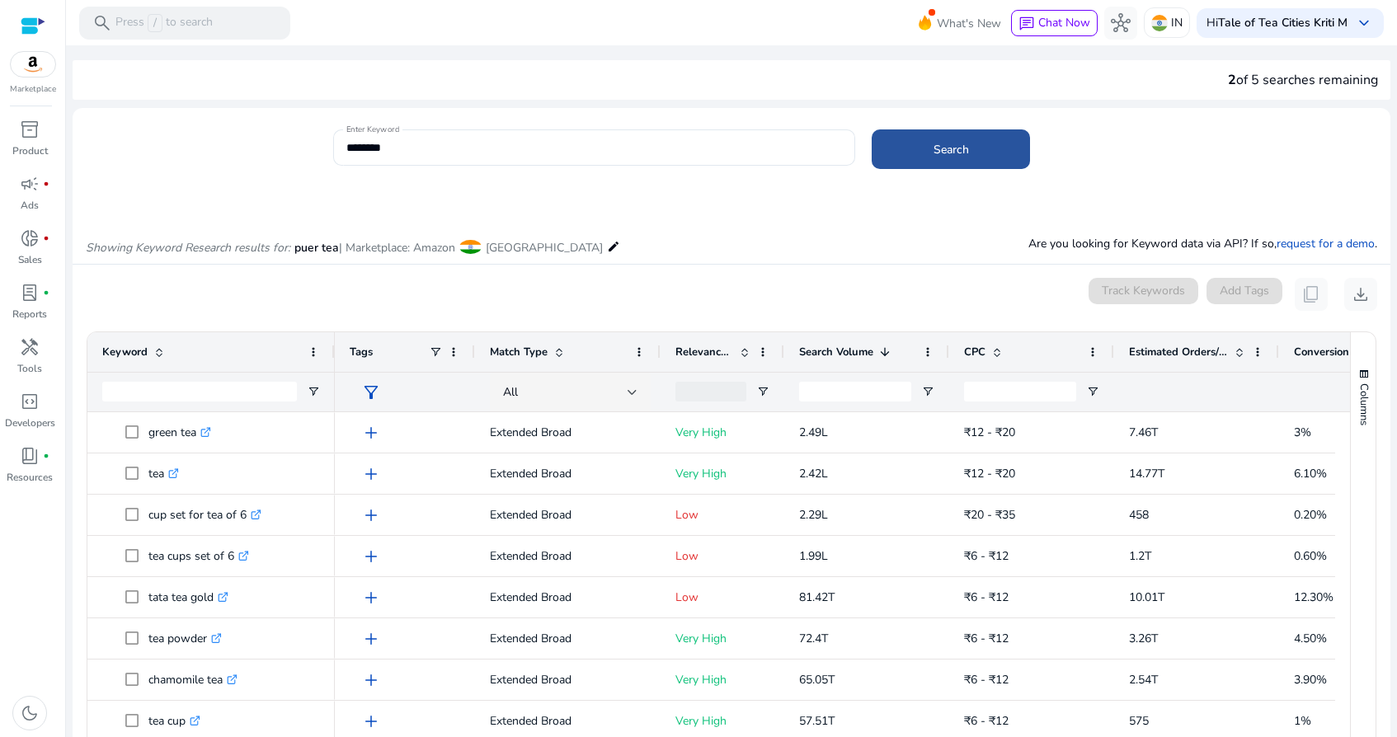
click at [992, 134] on span at bounding box center [951, 149] width 158 height 40
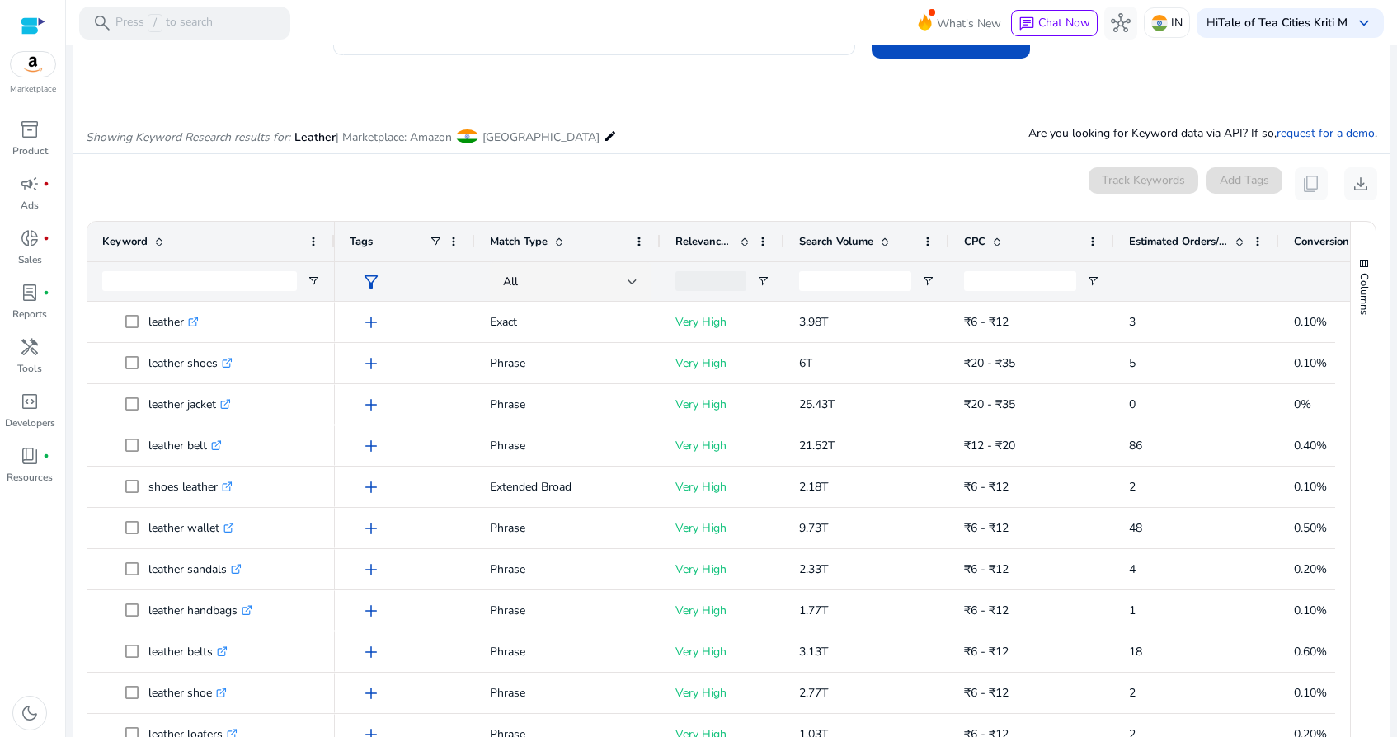
scroll to position [118, 0]
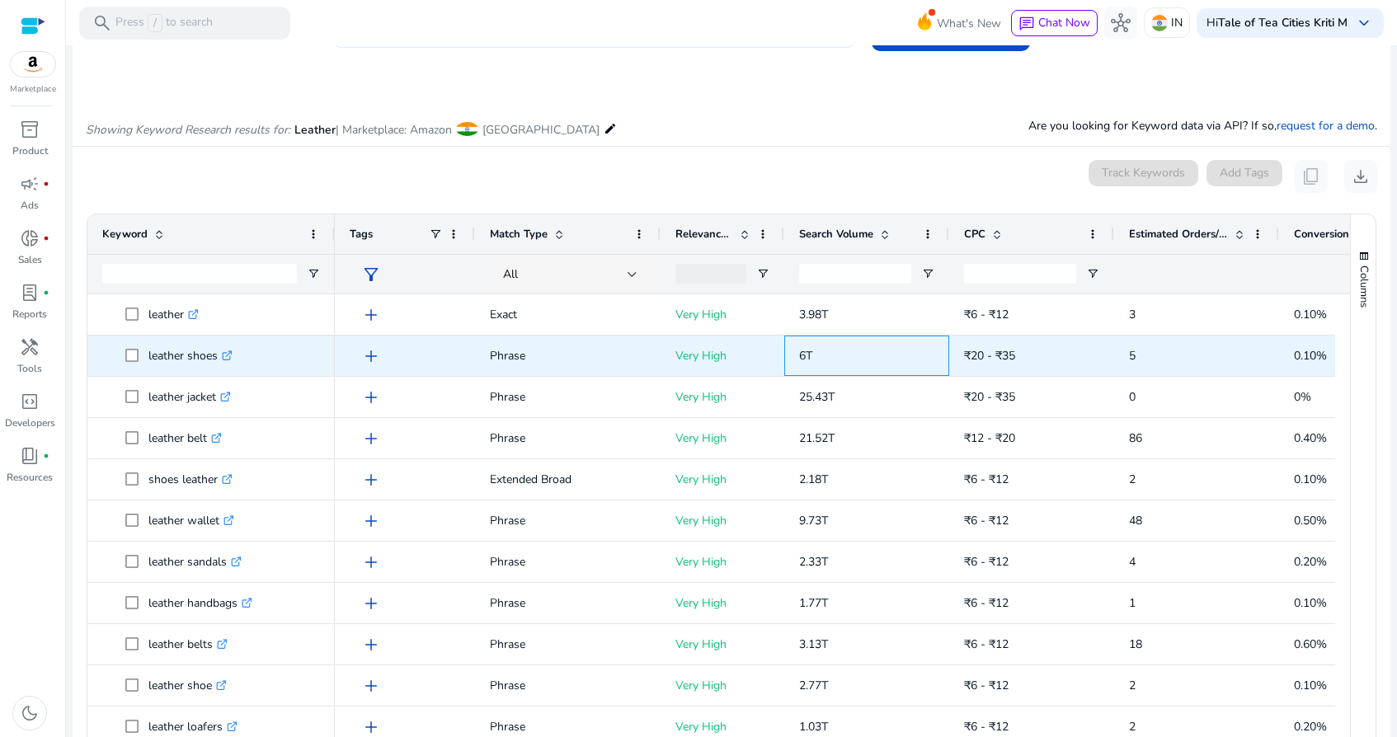
click at [811, 362] on span "6T" at bounding box center [805, 356] width 13 height 16
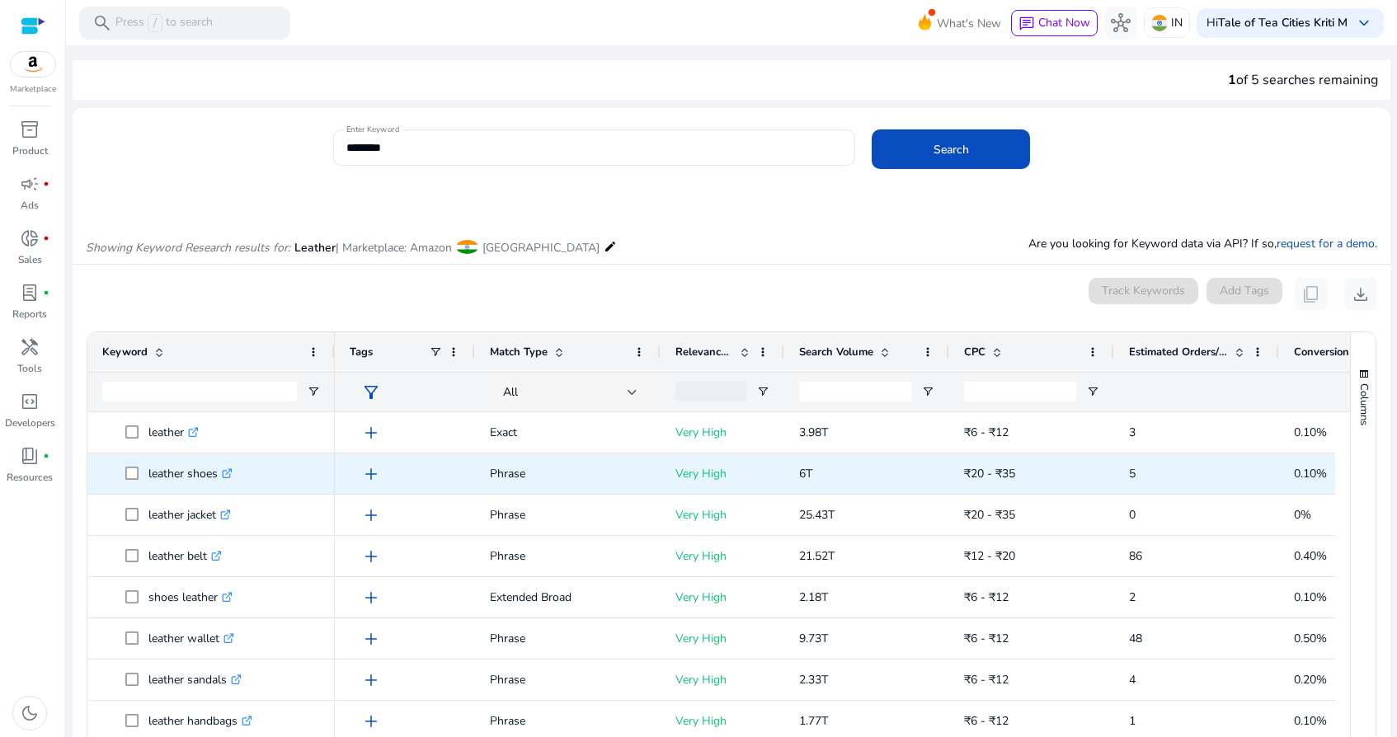
scroll to position [118, 0]
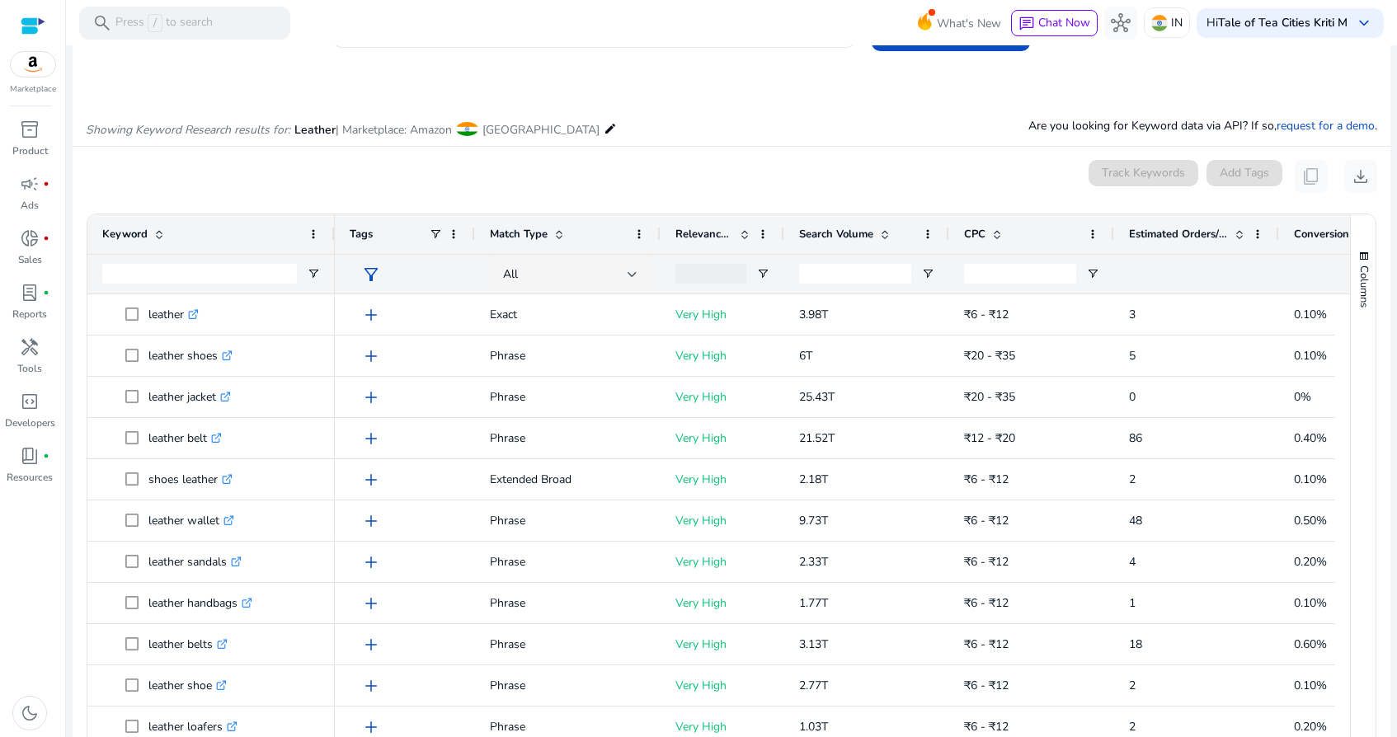
click at [890, 237] on span at bounding box center [884, 234] width 13 height 13
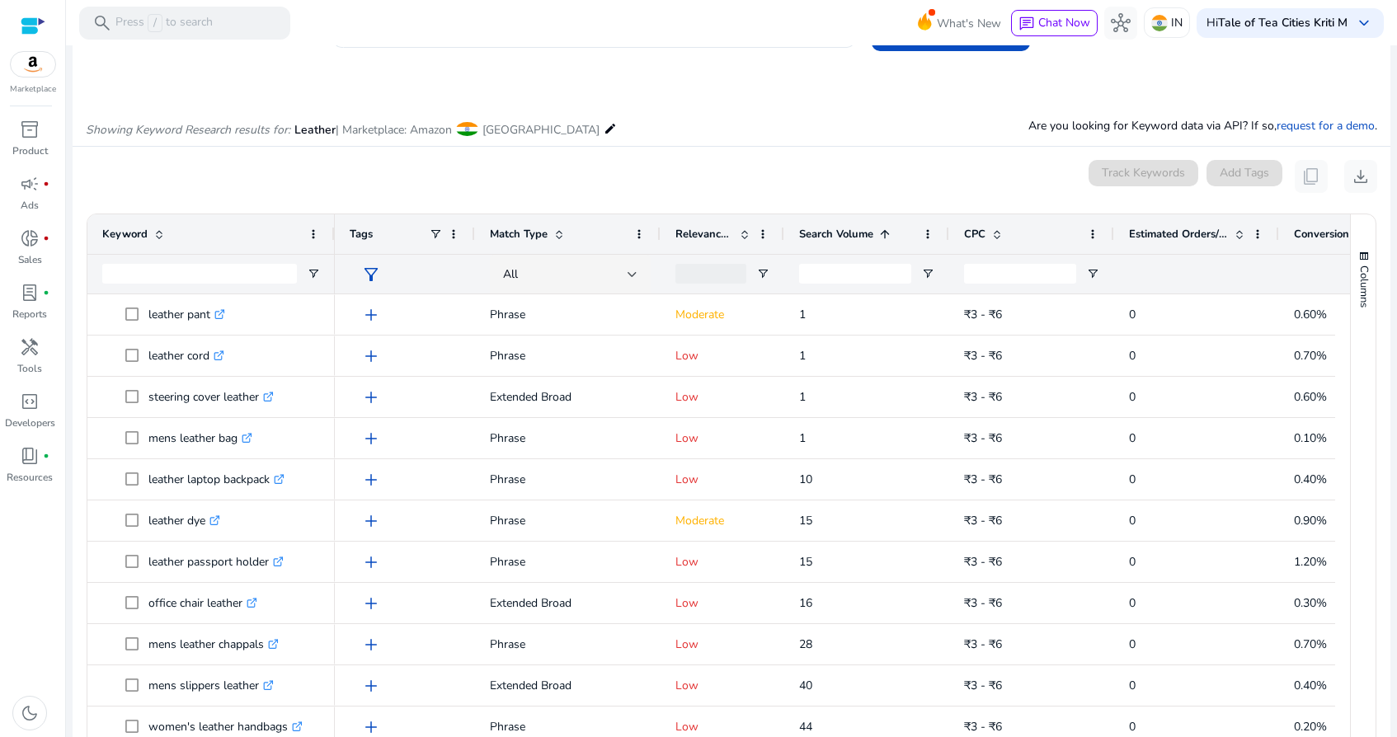
click at [890, 237] on span at bounding box center [884, 234] width 13 height 13
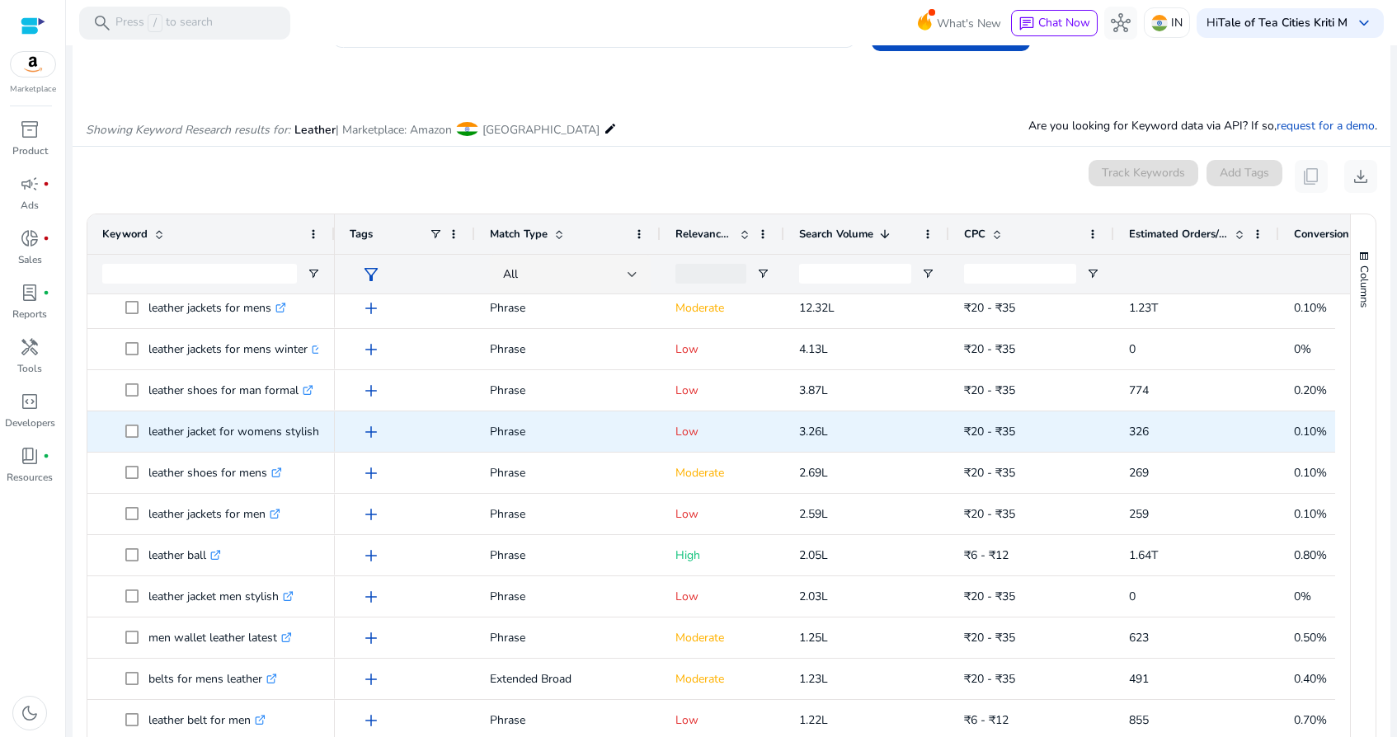
scroll to position [0, 0]
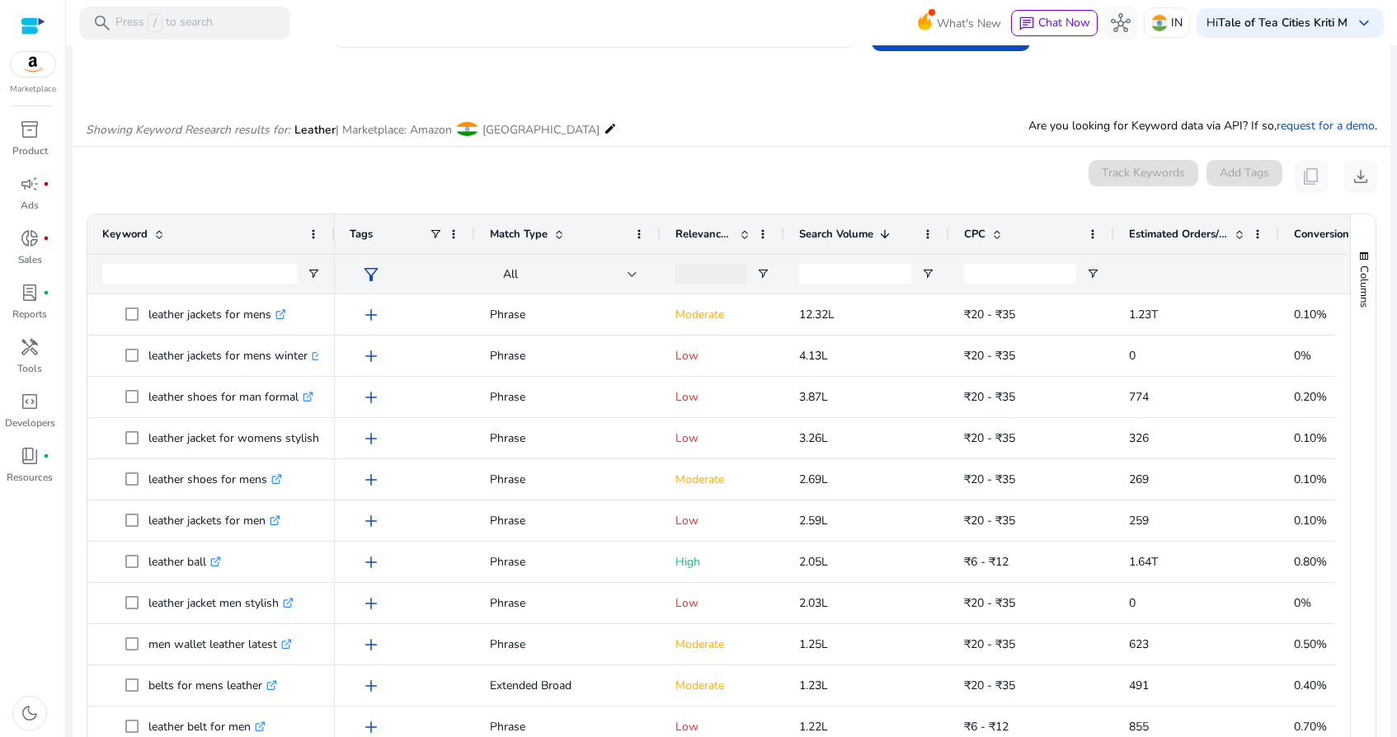
click at [31, 68] on img at bounding box center [33, 64] width 45 height 25
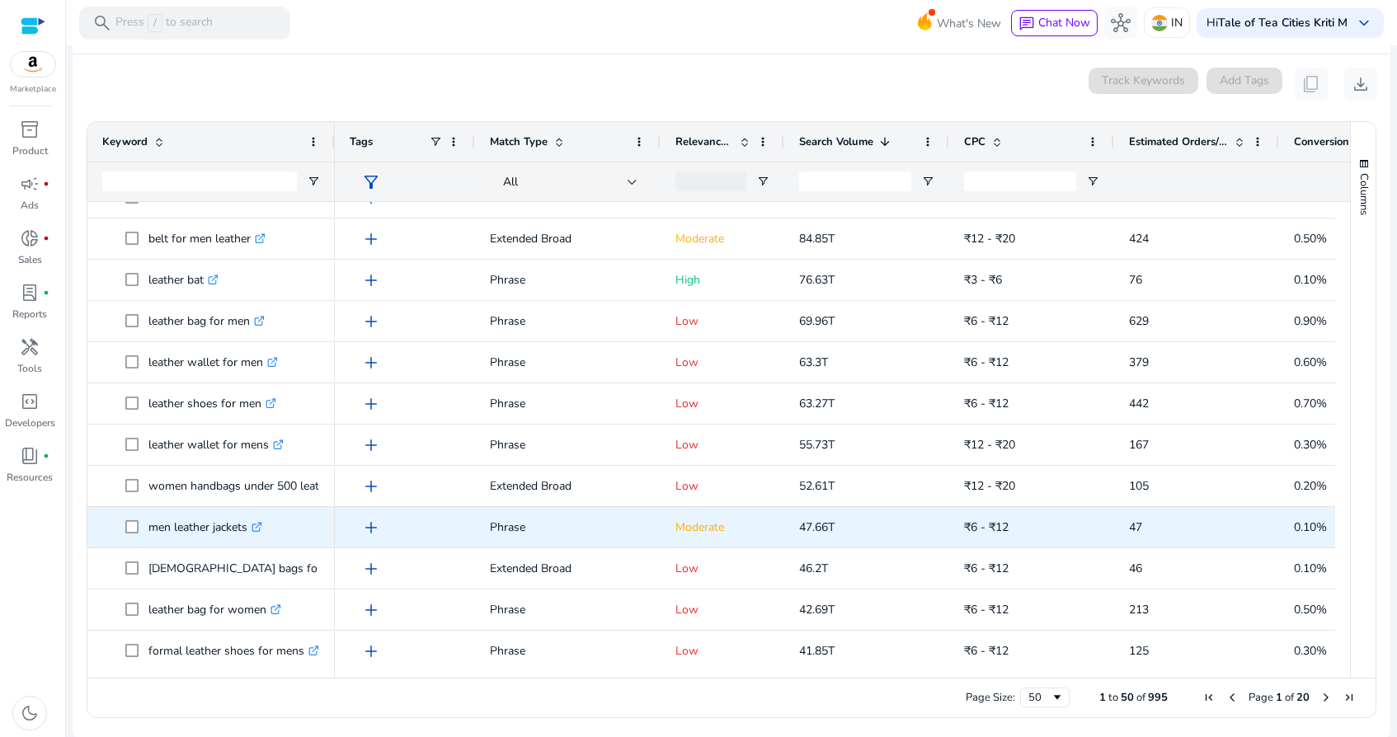
scroll to position [571, 0]
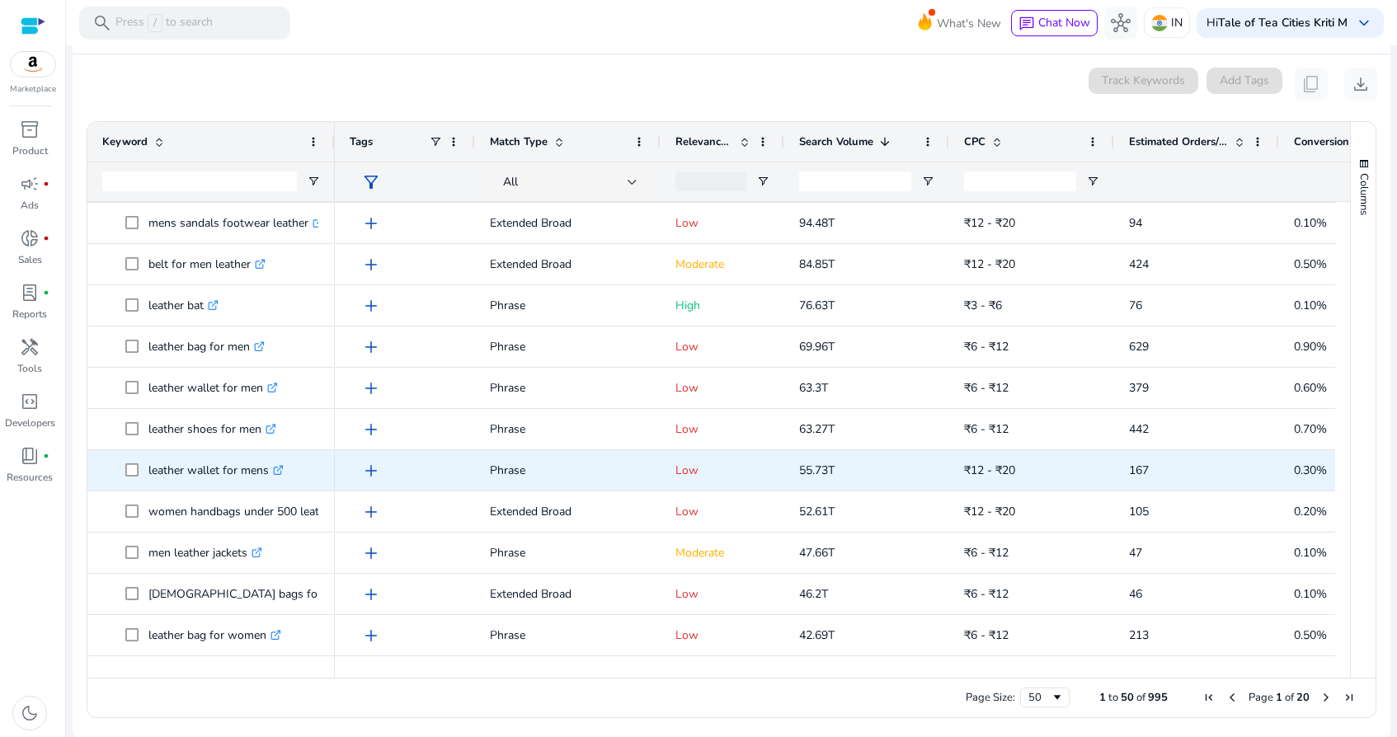
click at [280, 467] on icon at bounding box center [278, 471] width 8 height 8
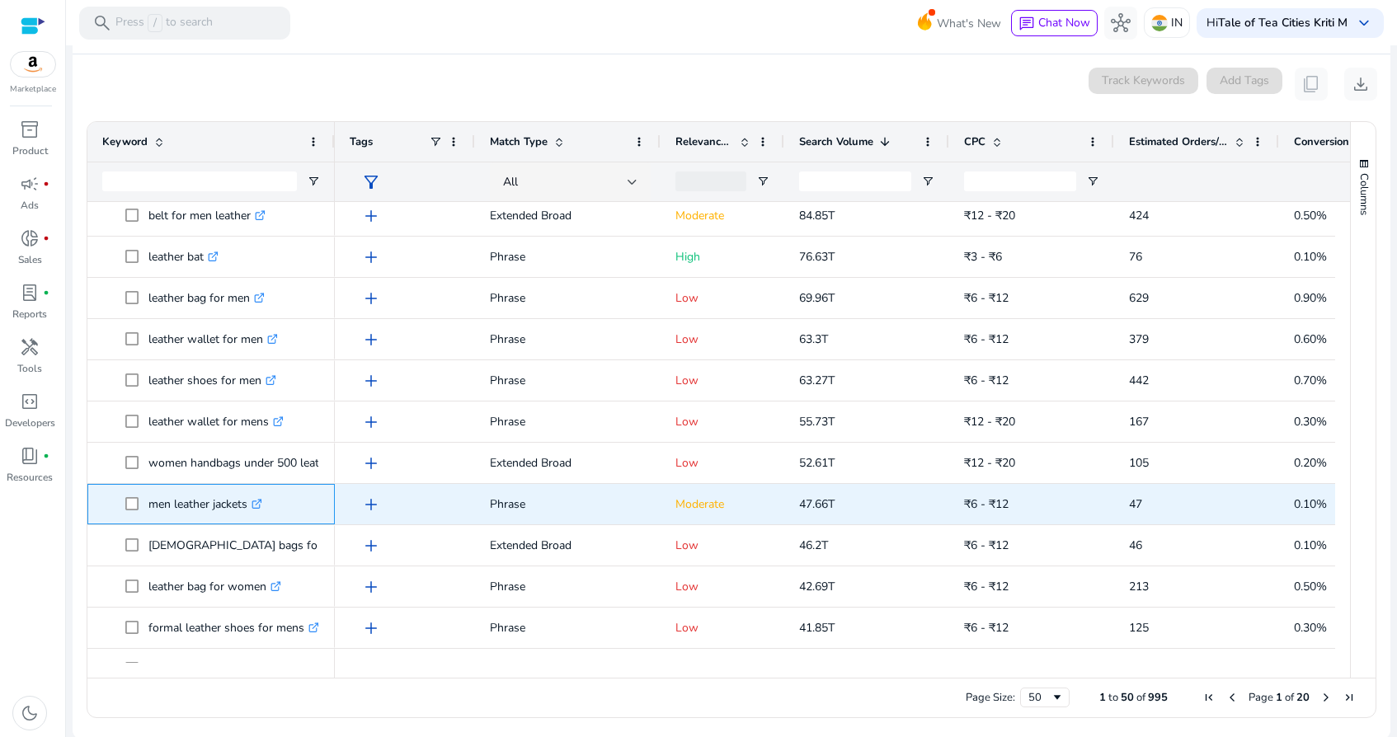
click at [261, 503] on icon at bounding box center [259, 502] width 6 height 6
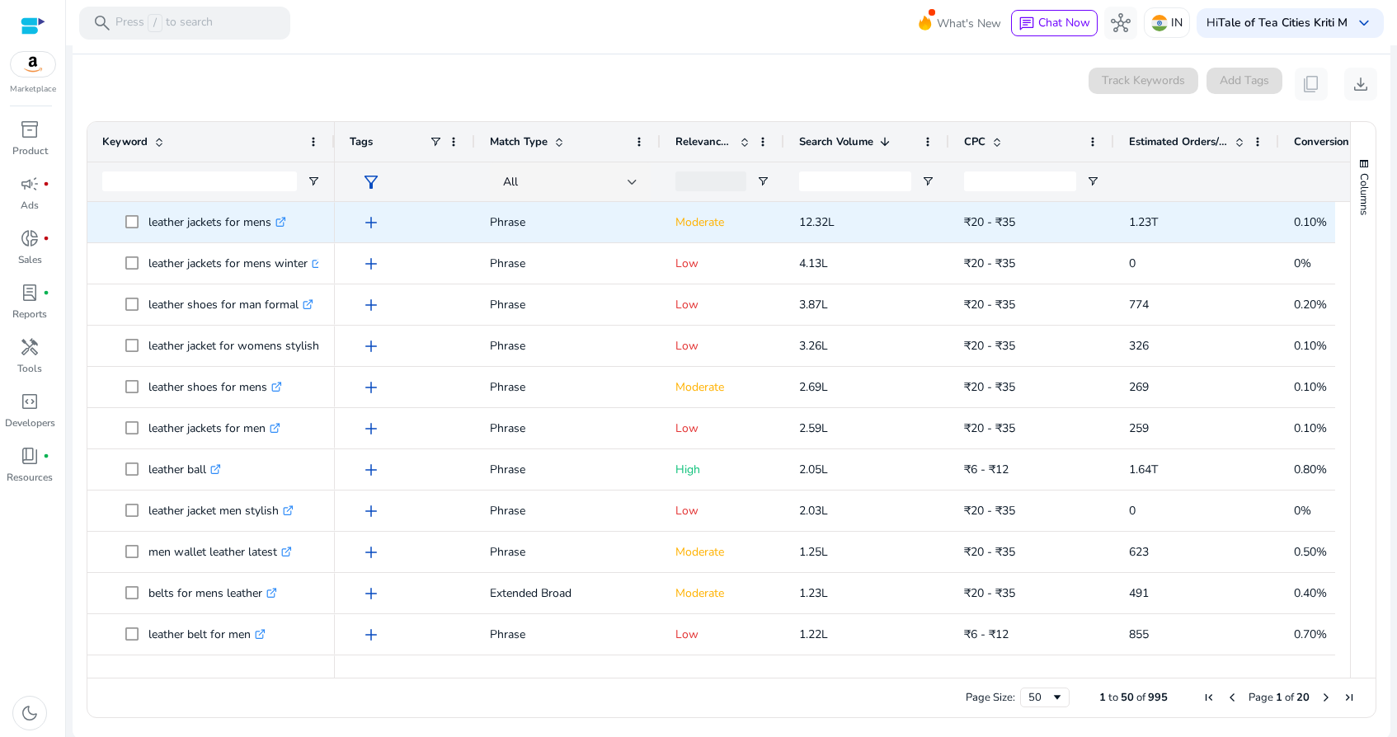
scroll to position [0, 0]
click at [285, 221] on icon ".st0{fill:#2c8af8}" at bounding box center [280, 222] width 11 height 11
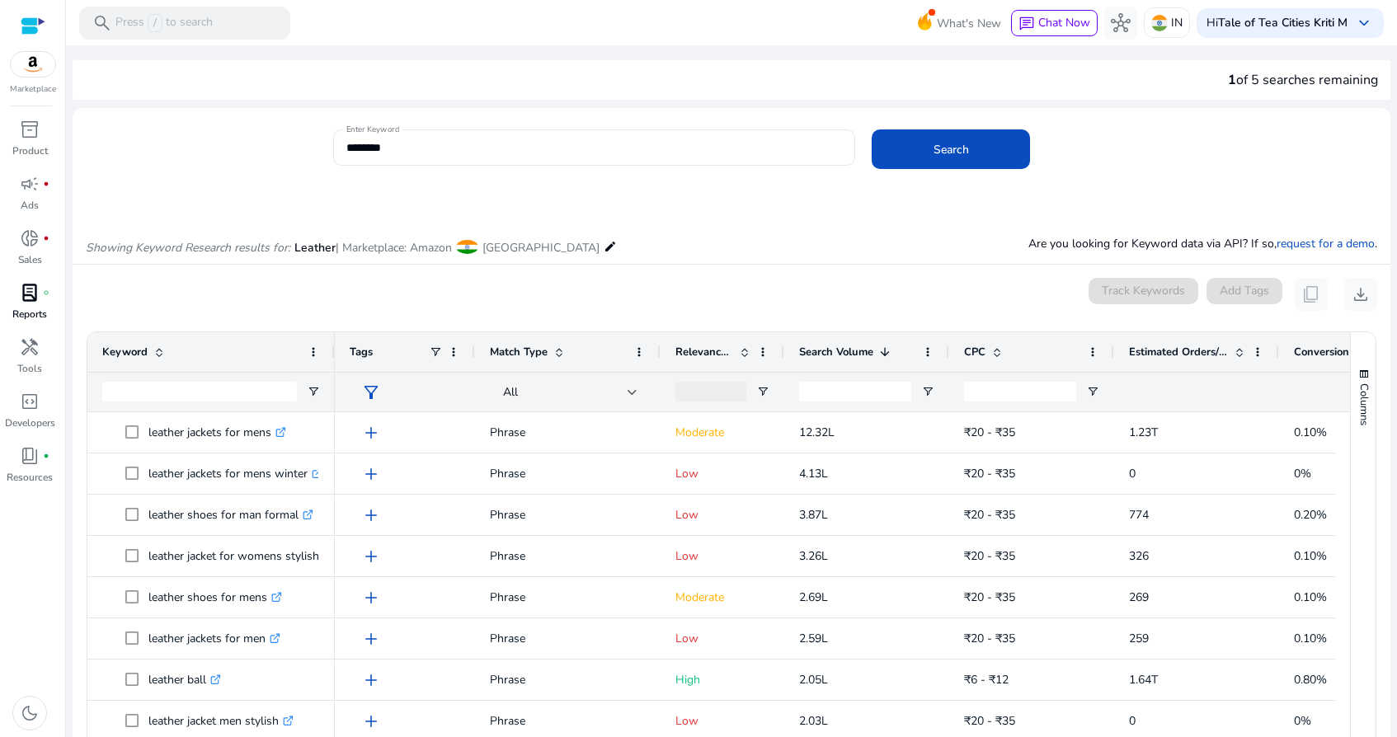
click at [40, 297] on div "lab_profile fiber_manual_record" at bounding box center [30, 293] width 46 height 26
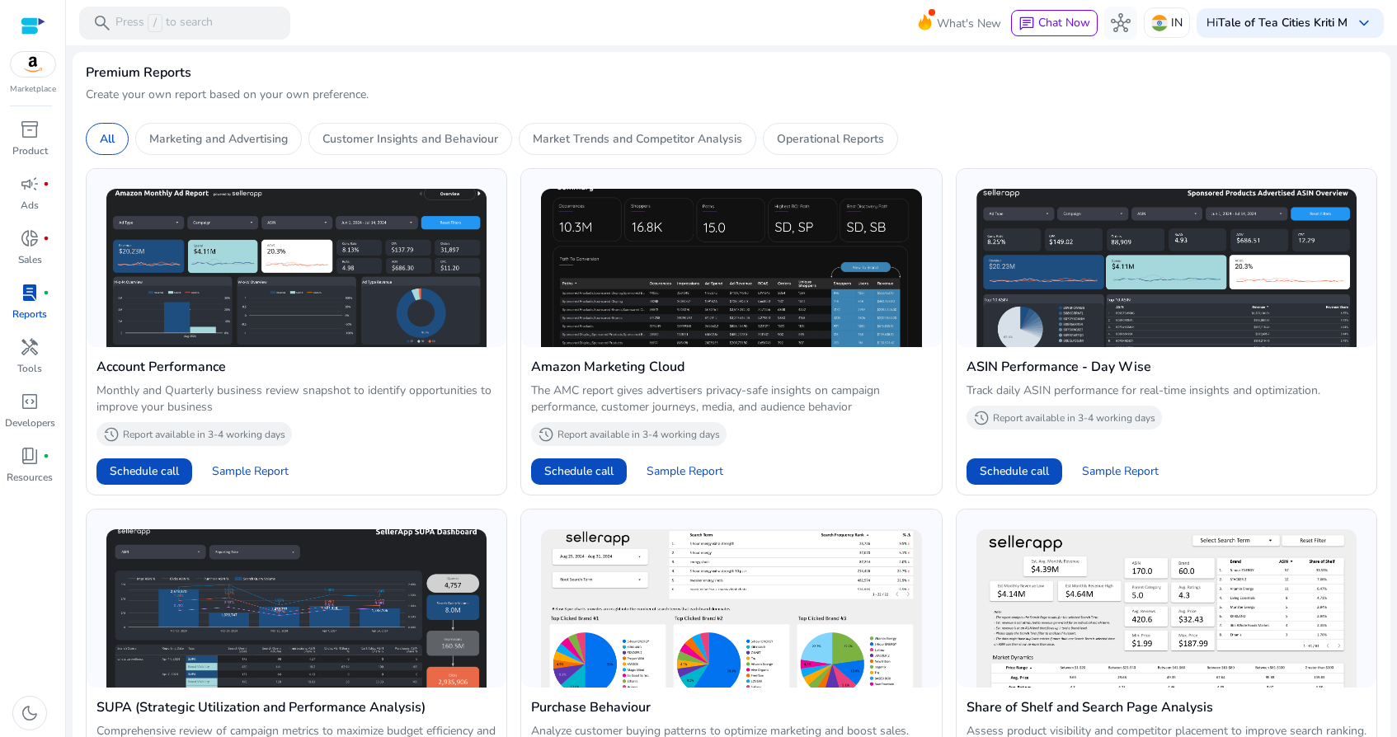
scroll to position [683, 0]
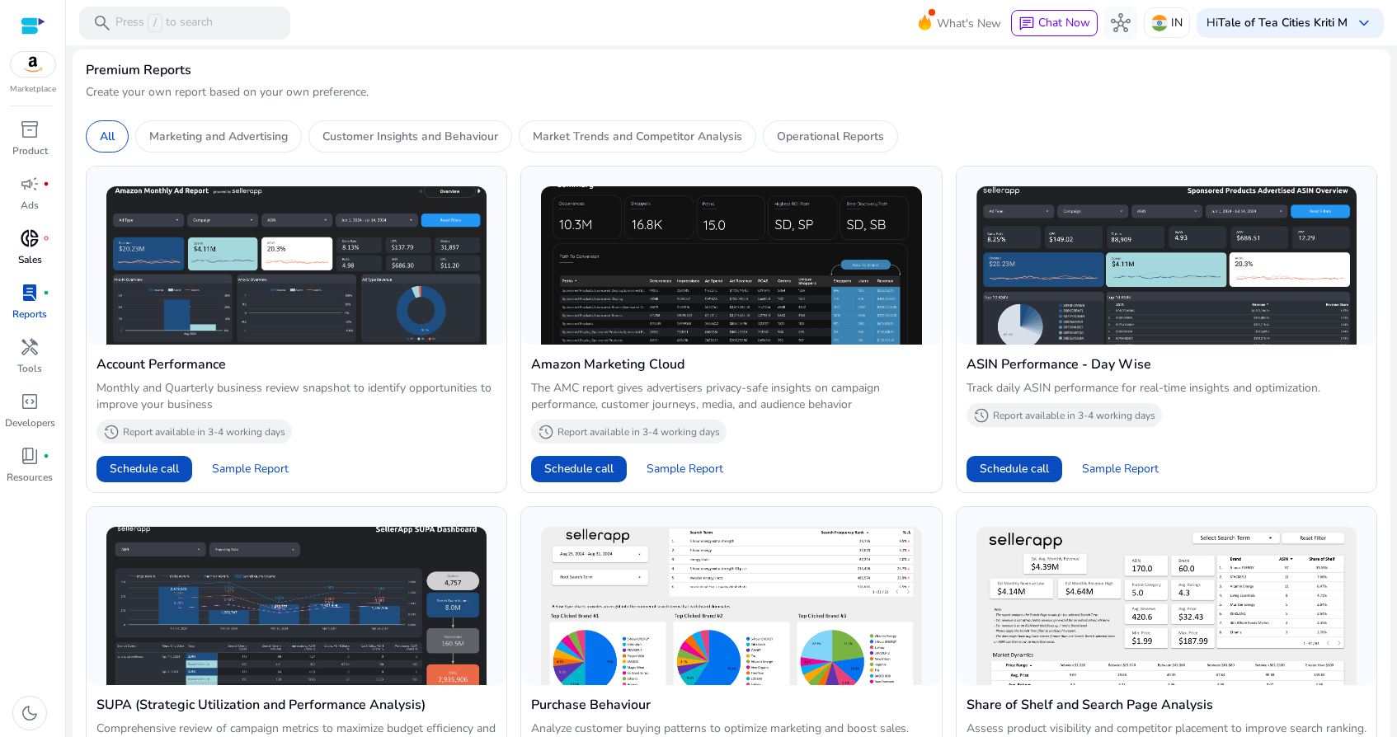
click at [32, 245] on span "donut_small" at bounding box center [30, 238] width 20 height 20
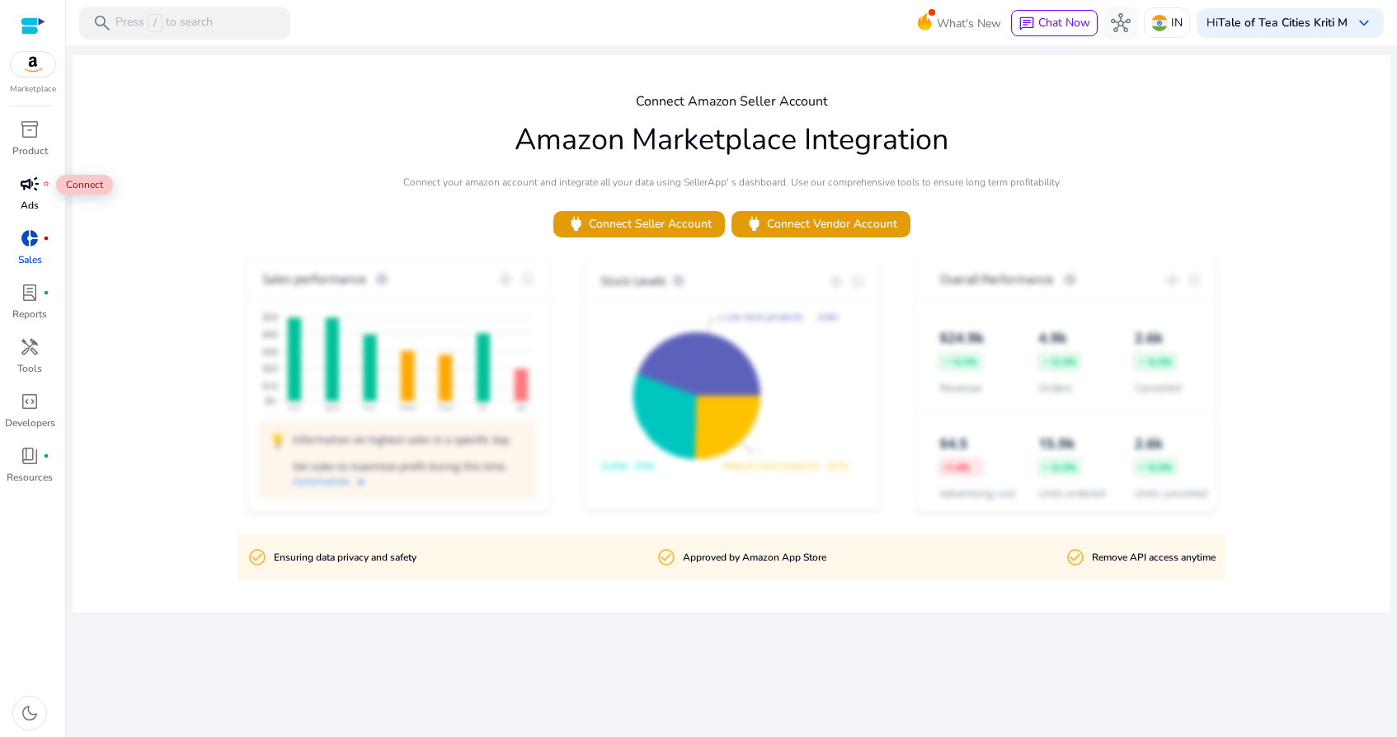
click at [32, 186] on span "campaign" at bounding box center [30, 184] width 20 height 20
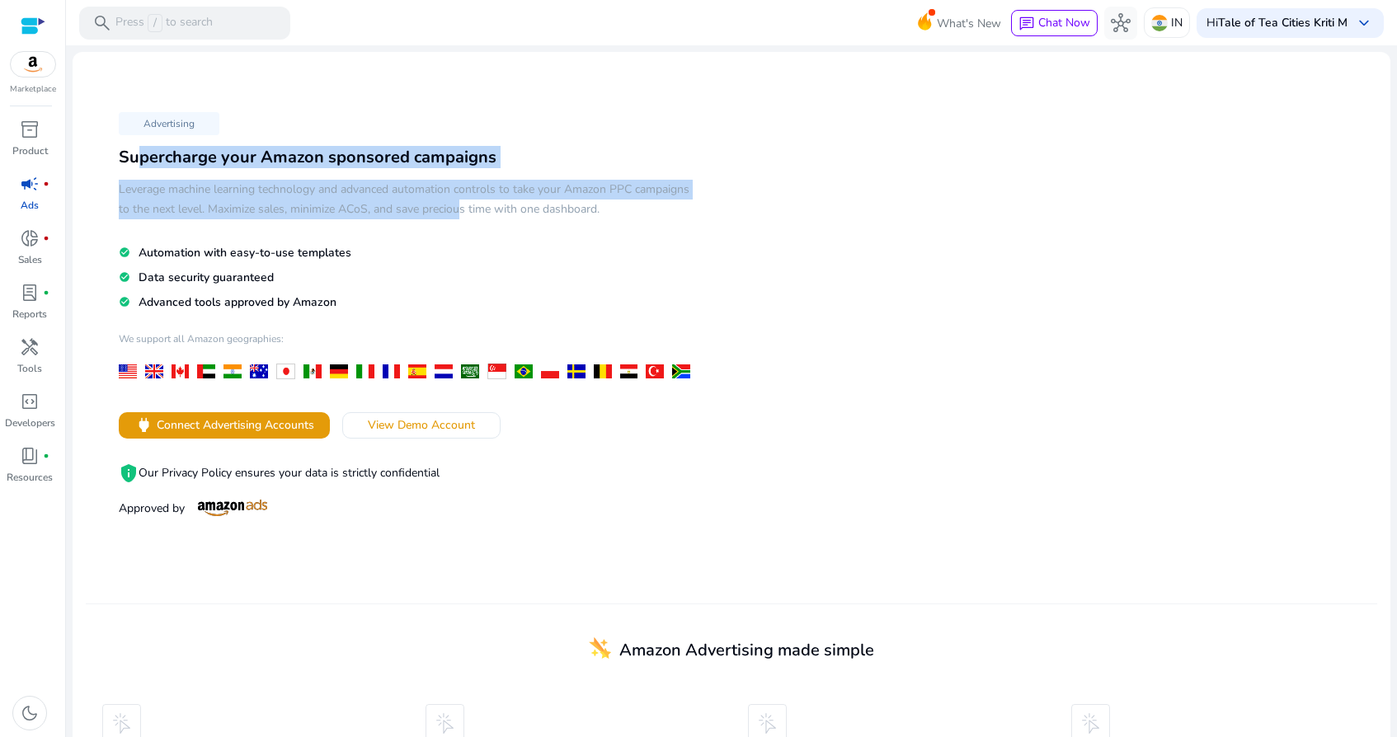
drag, startPoint x: 129, startPoint y: 159, endPoint x: 452, endPoint y: 215, distance: 328.0
click at [453, 216] on div "Advertising Supercharge your Amazon sponsored campaigns Leverage machine learni…" at bounding box center [409, 313] width 646 height 415
click at [28, 141] on div "inventory_2" at bounding box center [30, 129] width 46 height 26
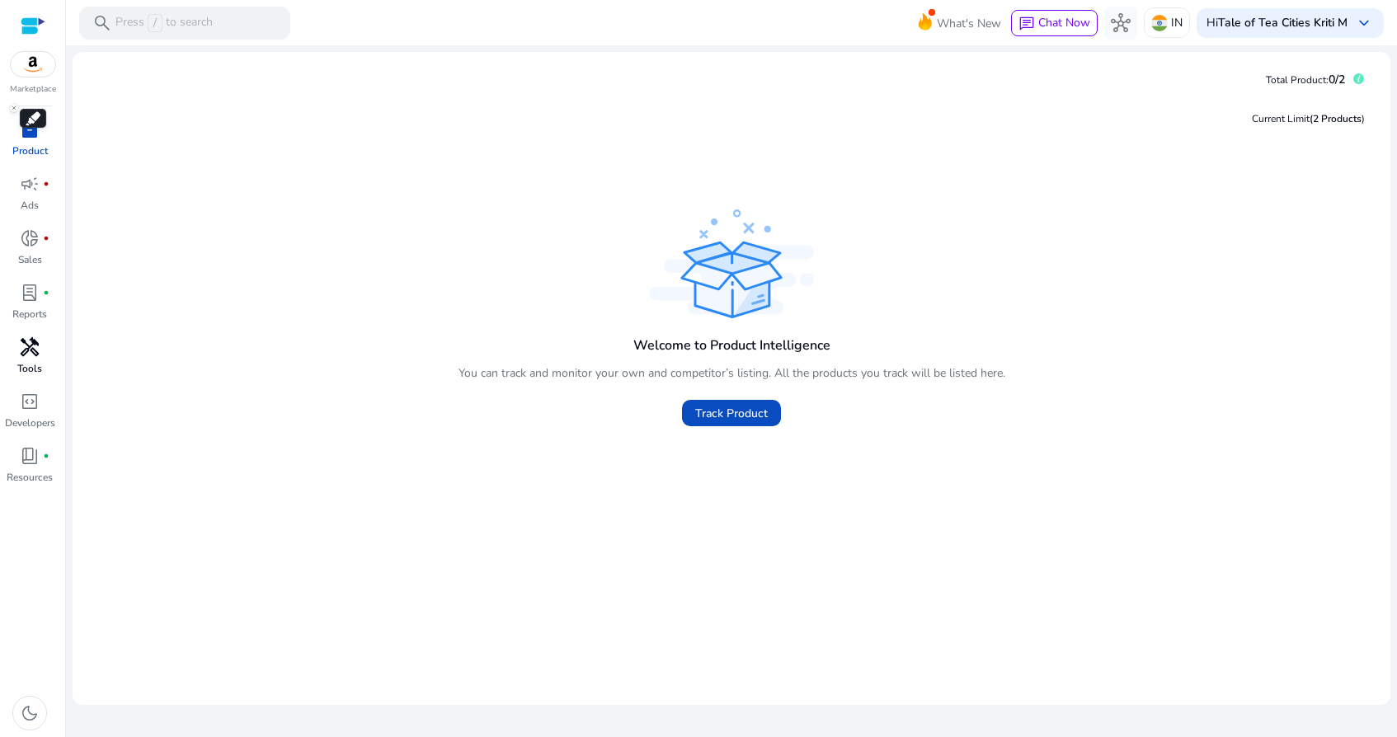
click at [26, 349] on span "handyman" at bounding box center [30, 347] width 20 height 20
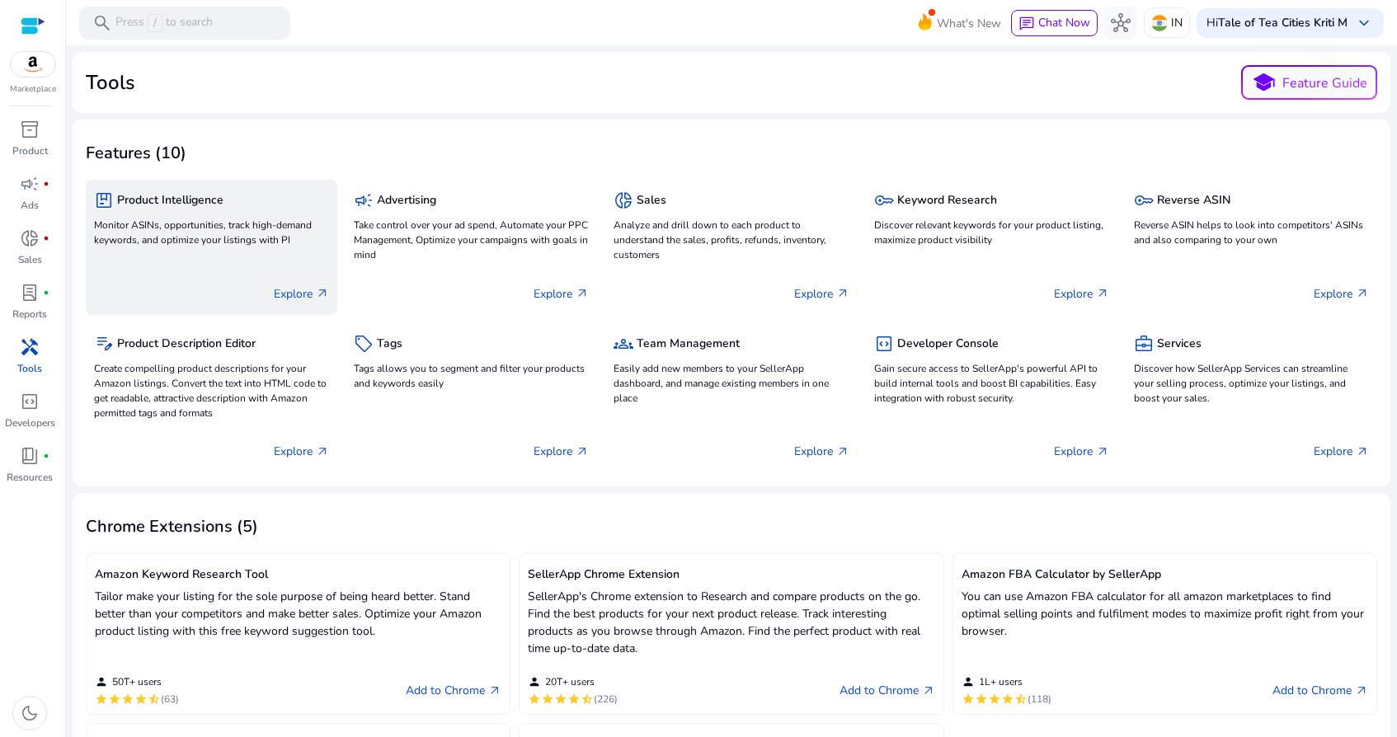
click at [303, 287] on p "Explore arrow_outward" at bounding box center [301, 293] width 55 height 17
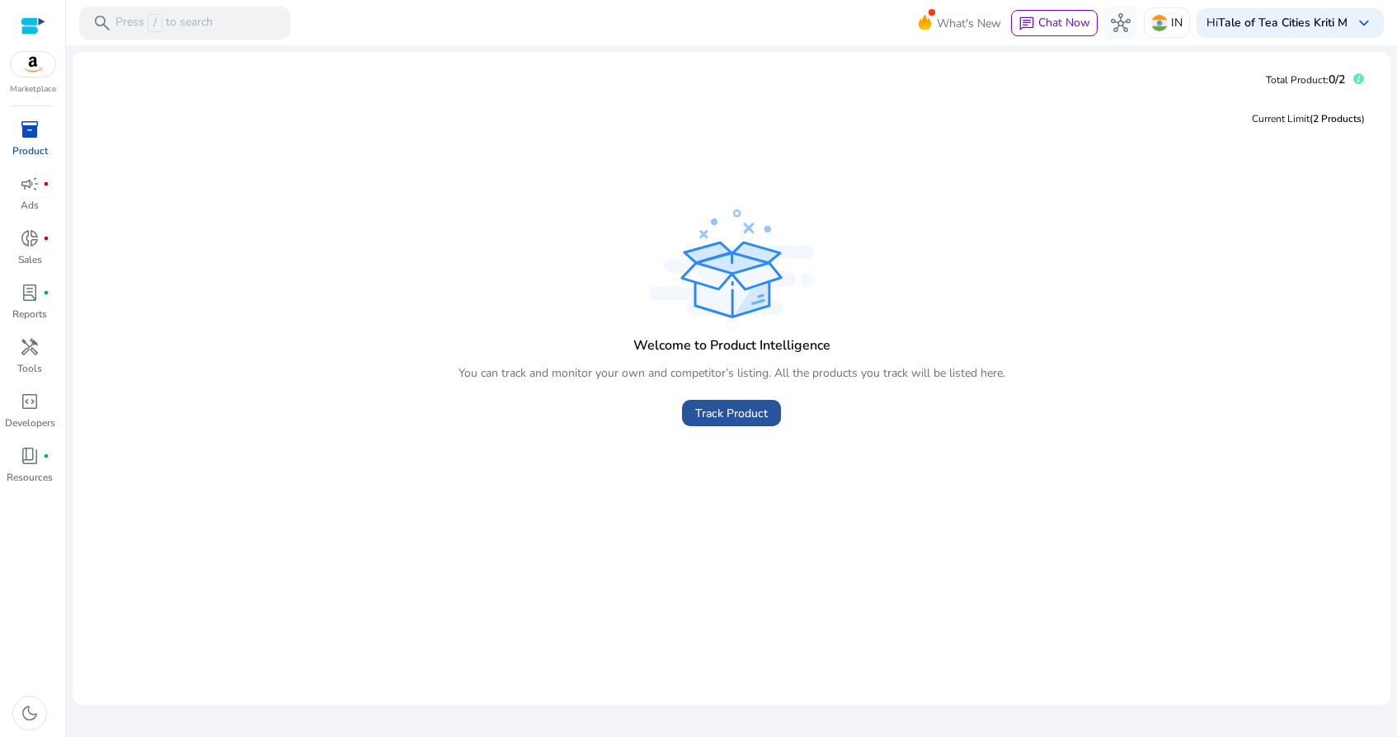
click at [727, 425] on span at bounding box center [731, 413] width 99 height 40
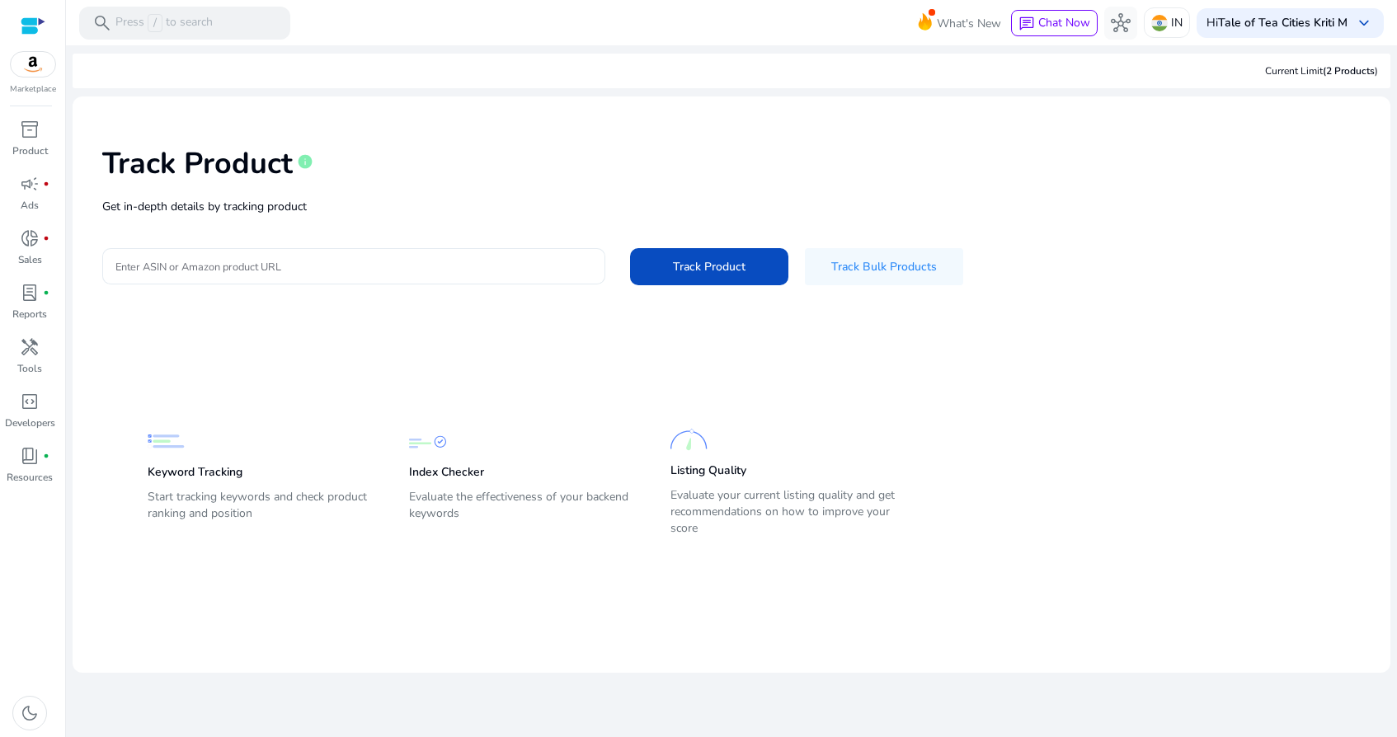
click at [429, 253] on div at bounding box center [353, 266] width 477 height 36
click at [429, 254] on div at bounding box center [353, 266] width 477 height 36
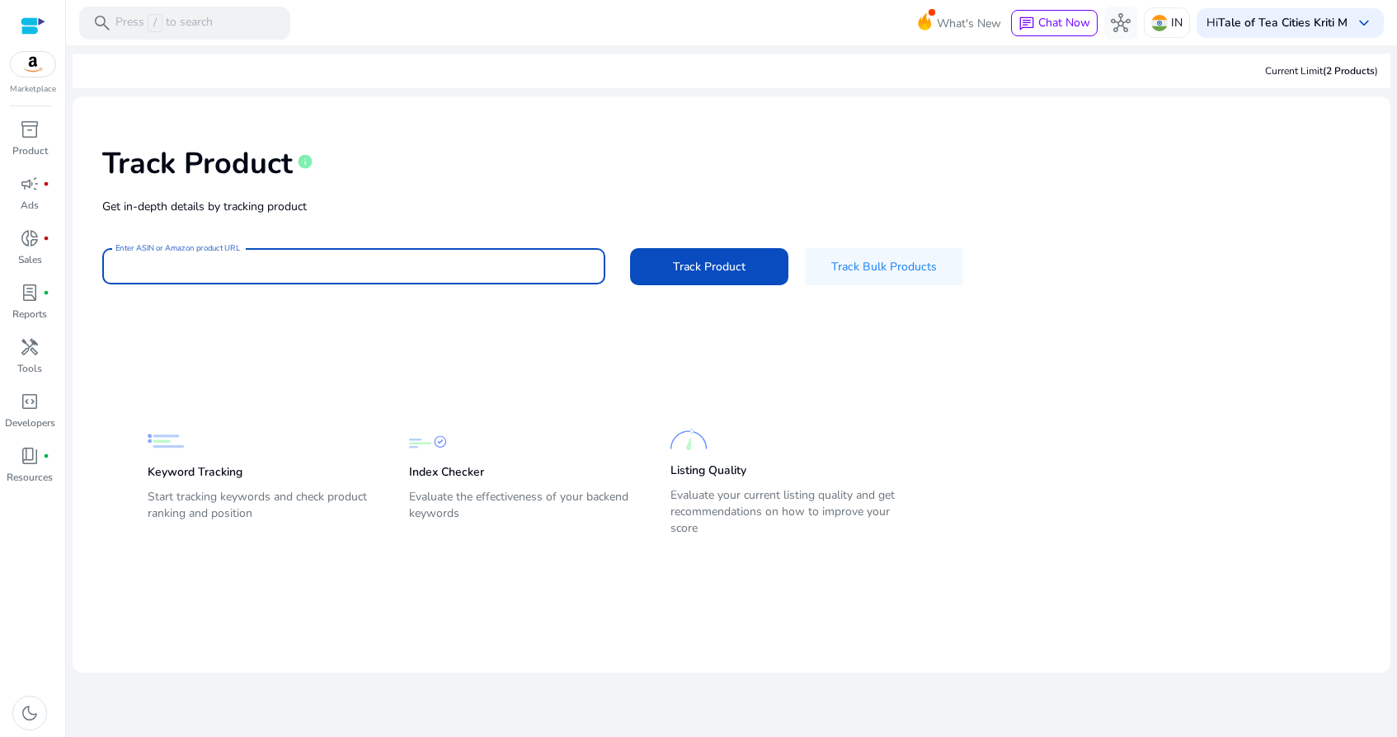
paste input "**********"
type input "**********"
click at [718, 266] on span "Track Product" at bounding box center [709, 266] width 73 height 17
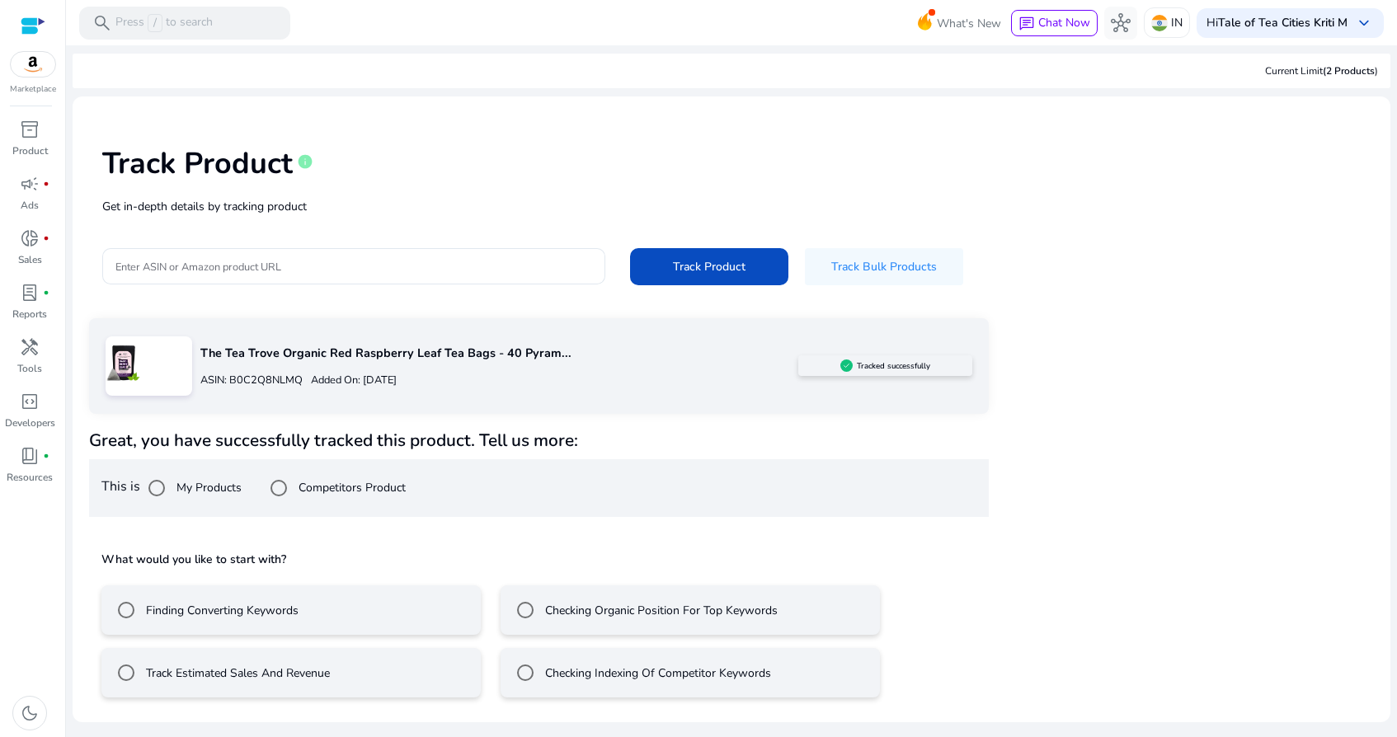
click at [355, 678] on mat-radio-button "Track Estimated Sales And Revenue" at bounding box center [290, 672] width 379 height 49
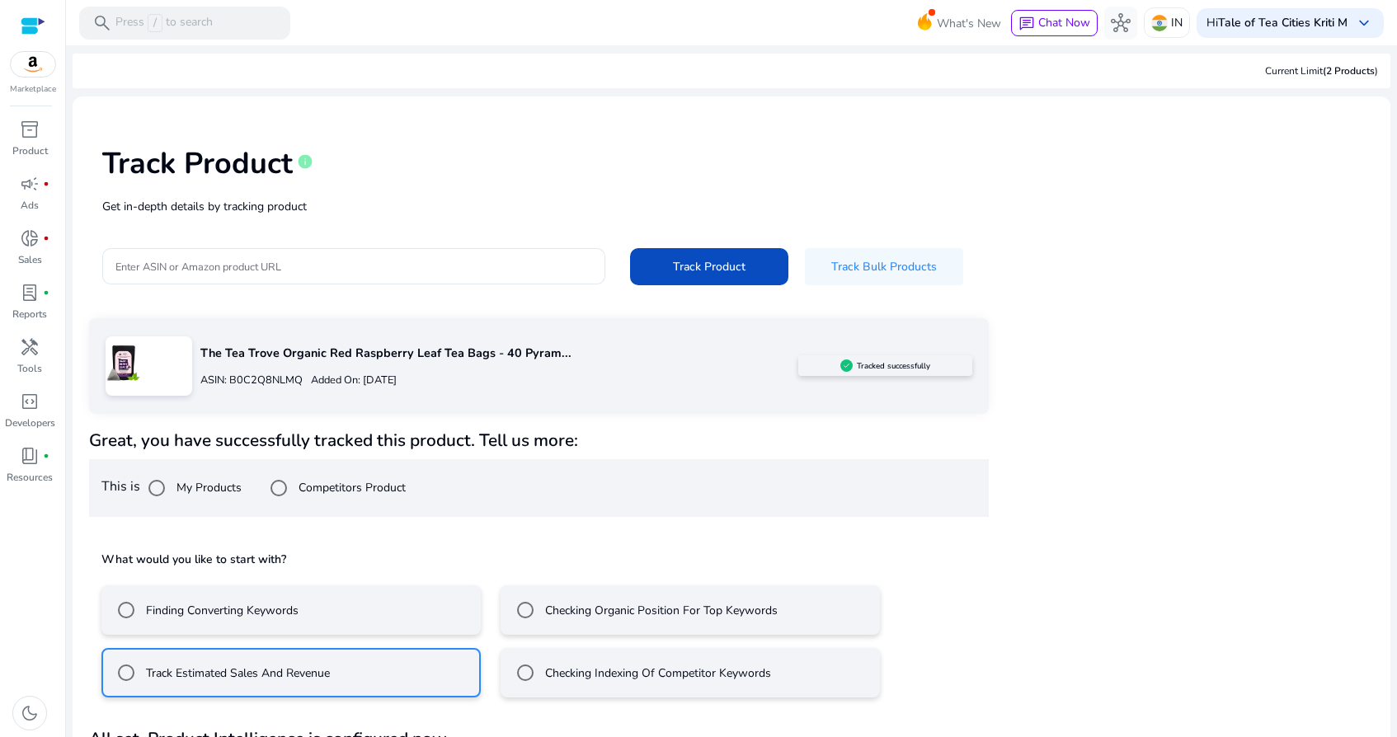
scroll to position [59, 0]
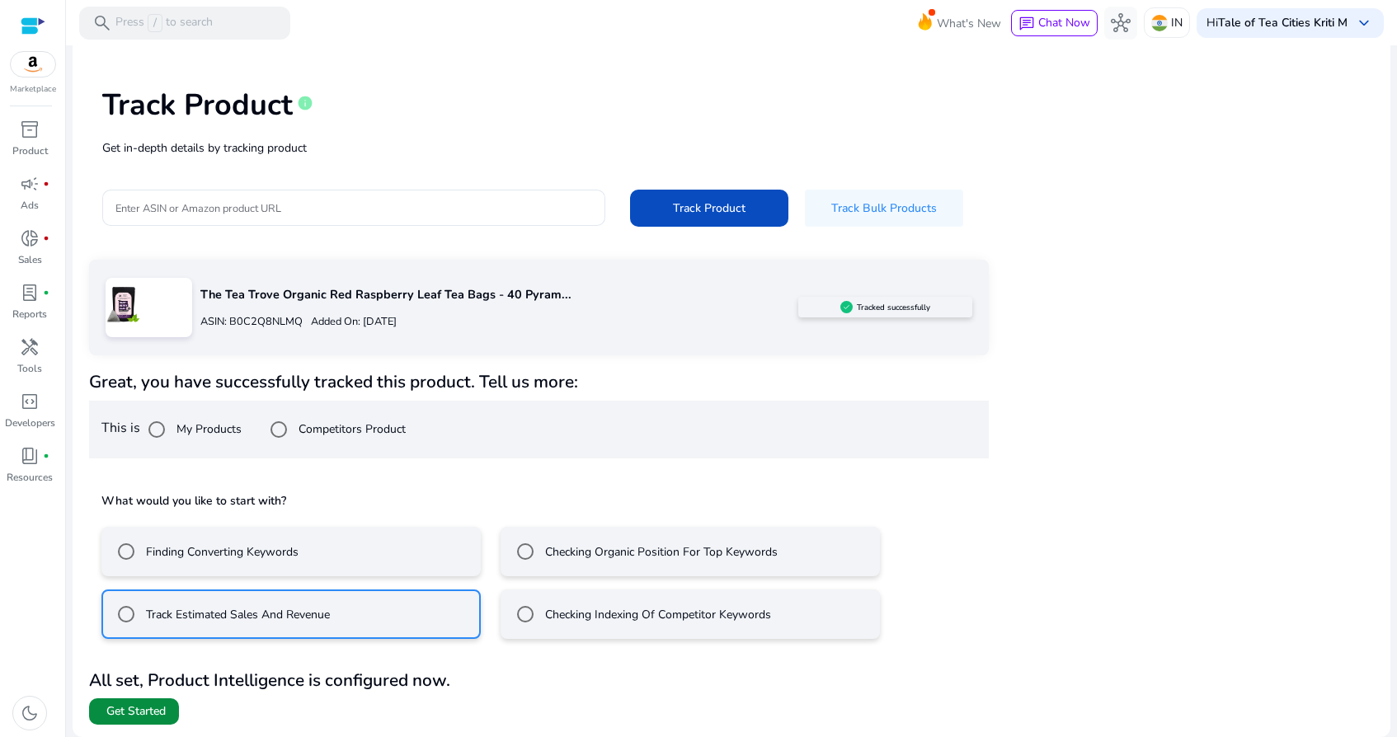
click at [160, 703] on span "Get Started" at bounding box center [135, 711] width 59 height 16
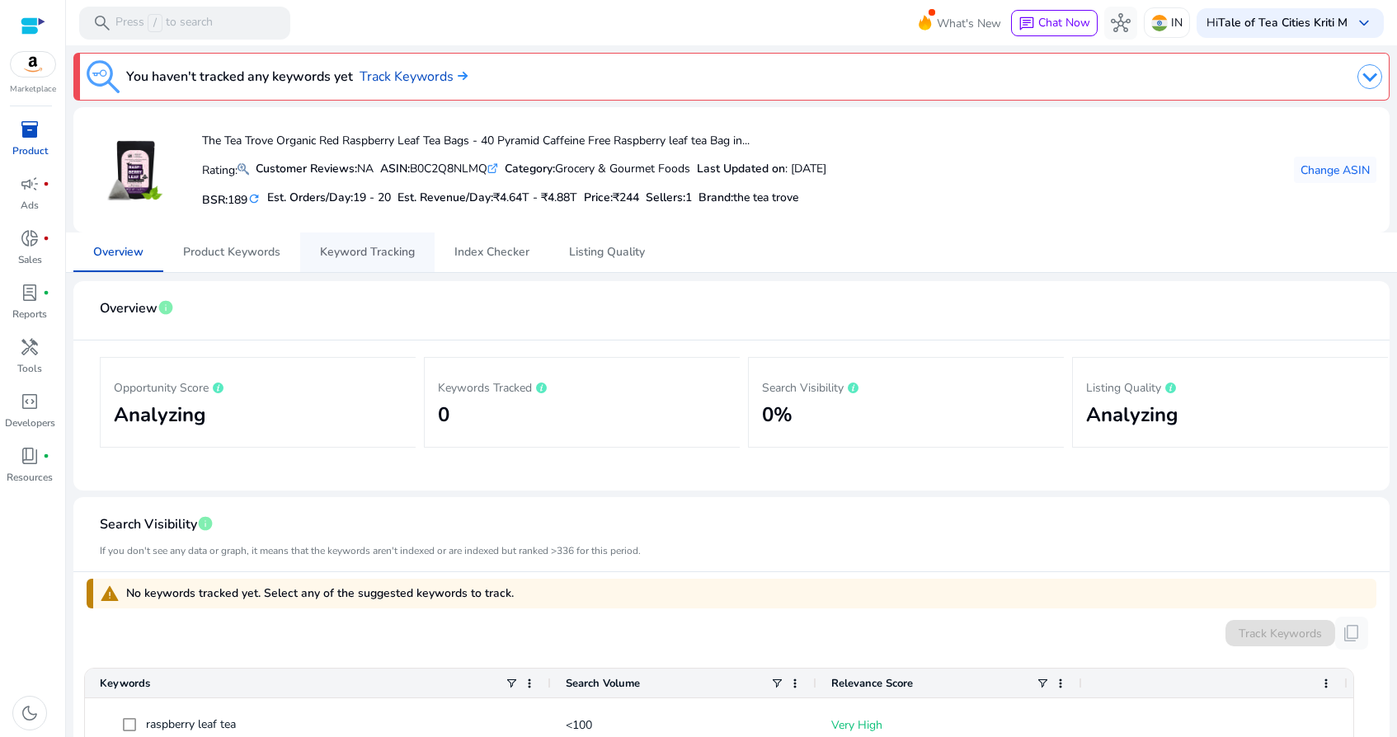
drag, startPoint x: 209, startPoint y: 140, endPoint x: 411, endPoint y: 252, distance: 231.0
click at [418, 252] on div "You haven't tracked any keywords yet Track Keywords The Tea Trove Organic Red R…" at bounding box center [732, 740] width 1318 height 1390
click at [782, 216] on div "The Tea Trove Organic Red Raspberry Leaf Tea Bags - 40 Pyramid Caffeine Free Ra…" at bounding box center [457, 169] width 740 height 99
click at [1322, 166] on span "Change ASIN" at bounding box center [1334, 170] width 69 height 17
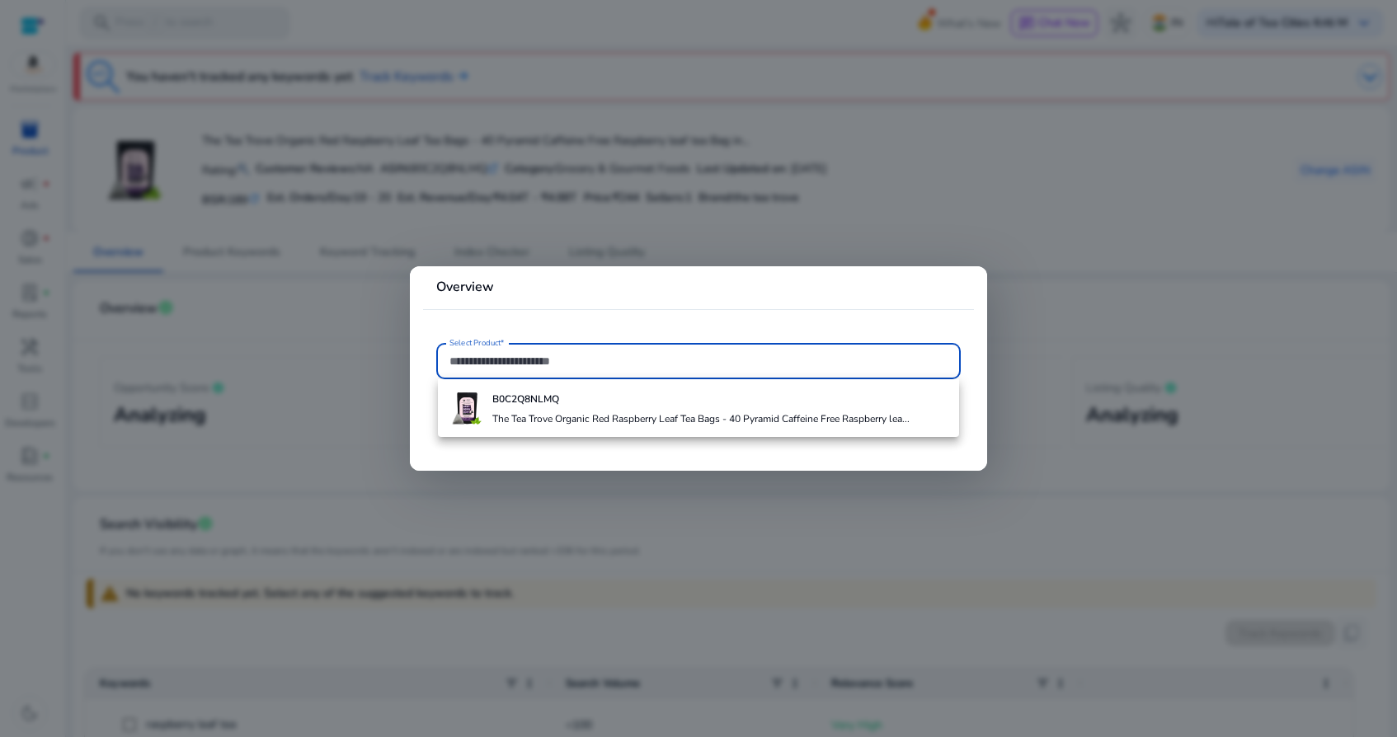
paste input "**********"
type input "**********"
click at [576, 238] on div at bounding box center [698, 368] width 1397 height 737
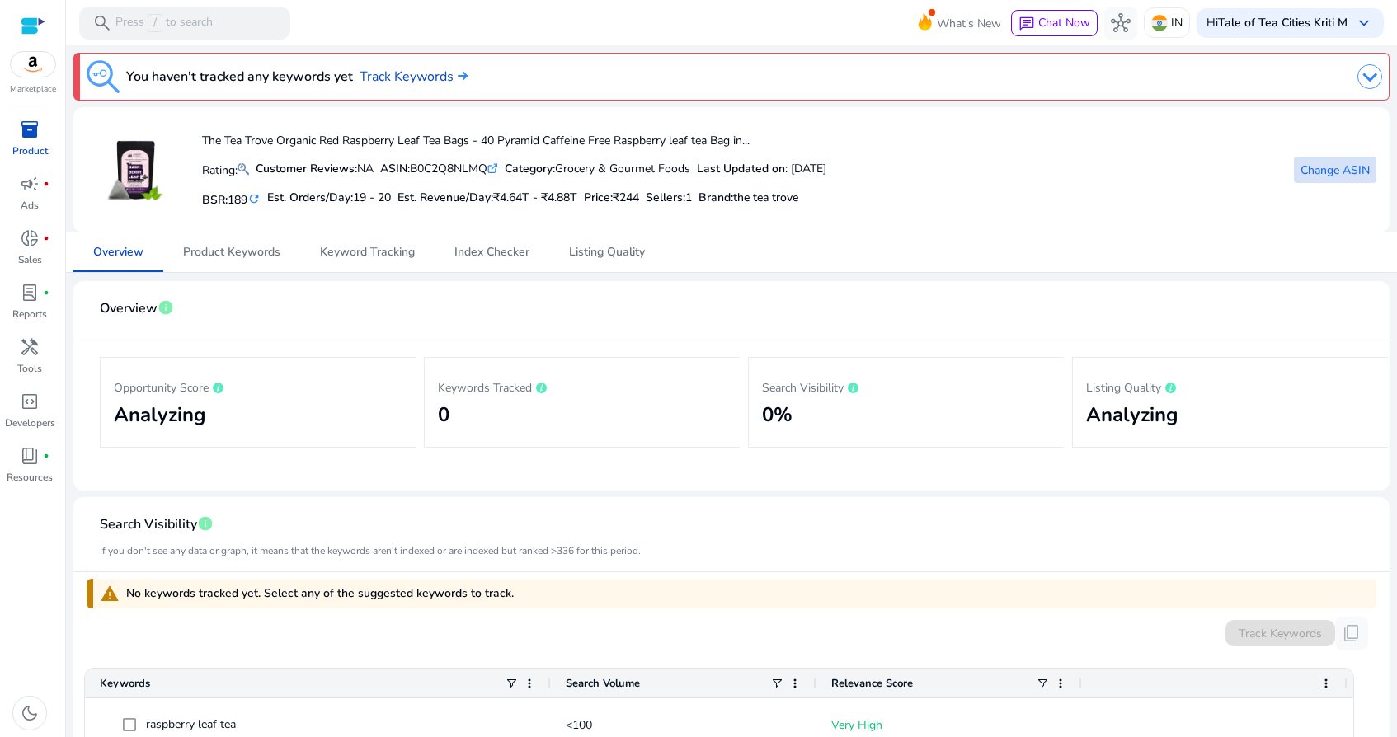
click at [1341, 170] on span "Change ASIN" at bounding box center [1334, 170] width 69 height 17
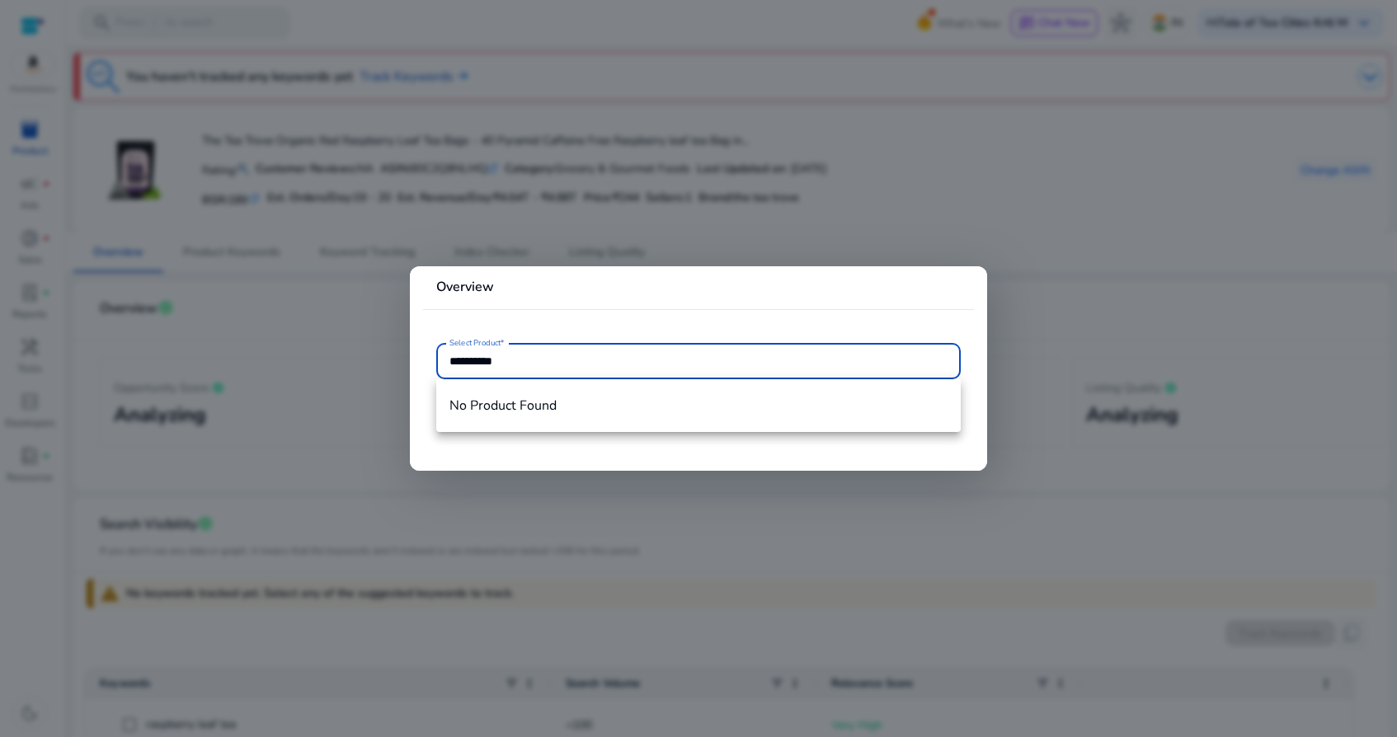
type input "**********"
click at [1091, 196] on div at bounding box center [698, 368] width 1397 height 737
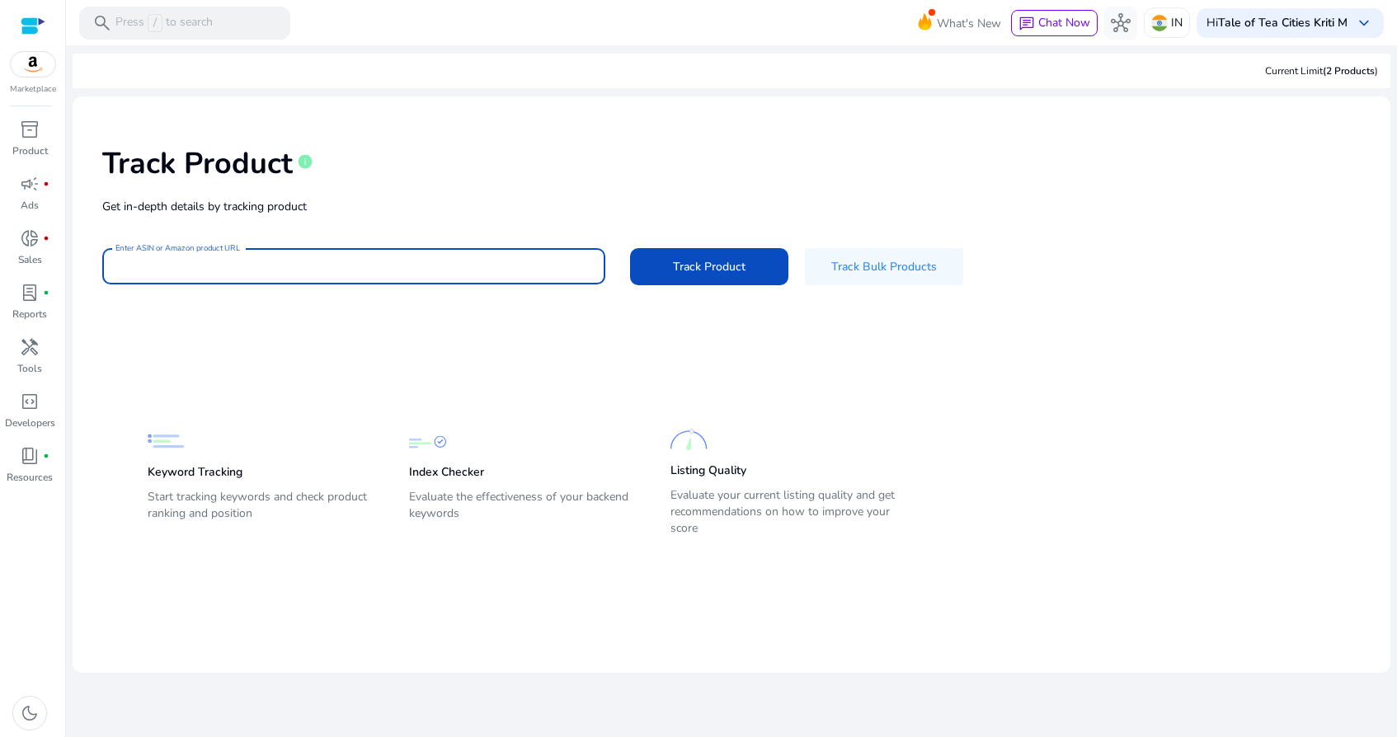
click at [248, 259] on input "Enter ASIN or Amazon product URL" at bounding box center [353, 266] width 477 height 18
paste input "**********"
type input "**********"
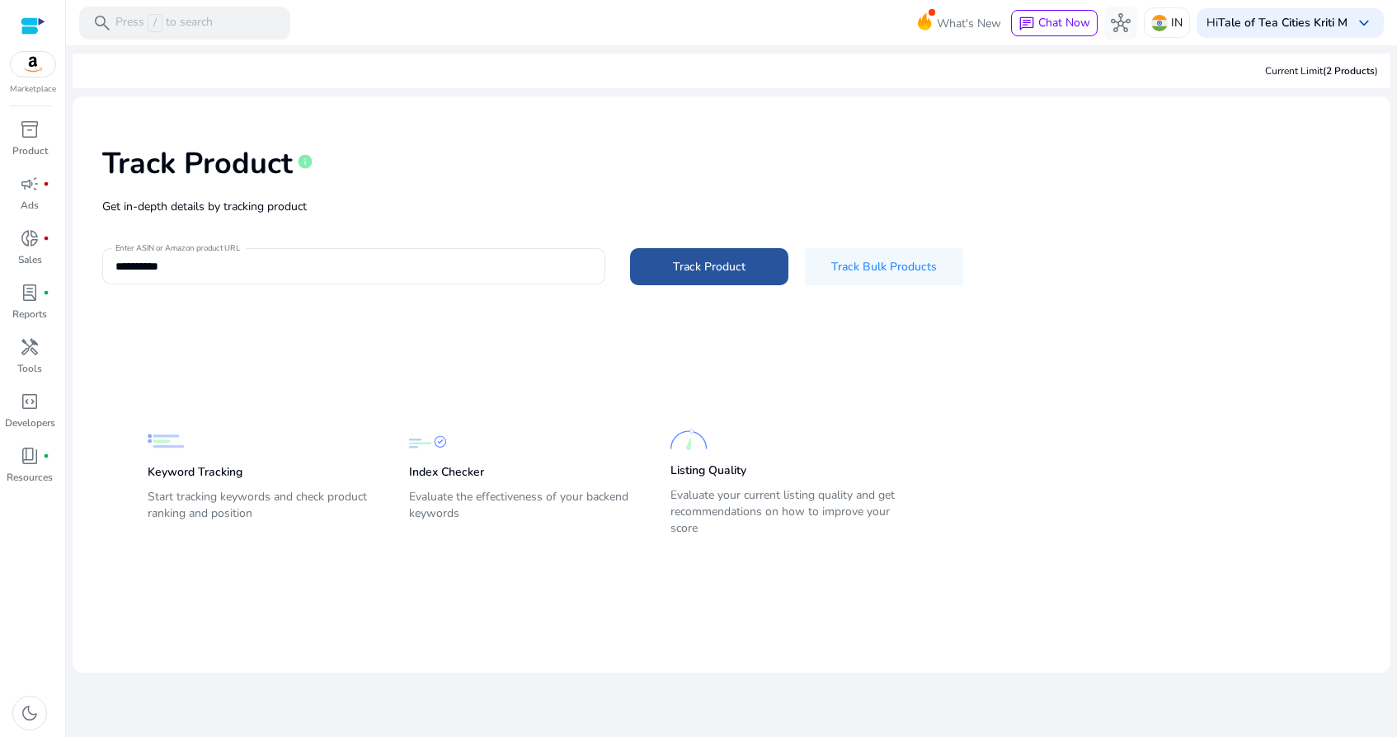
click at [706, 273] on span "Track Product" at bounding box center [709, 266] width 73 height 17
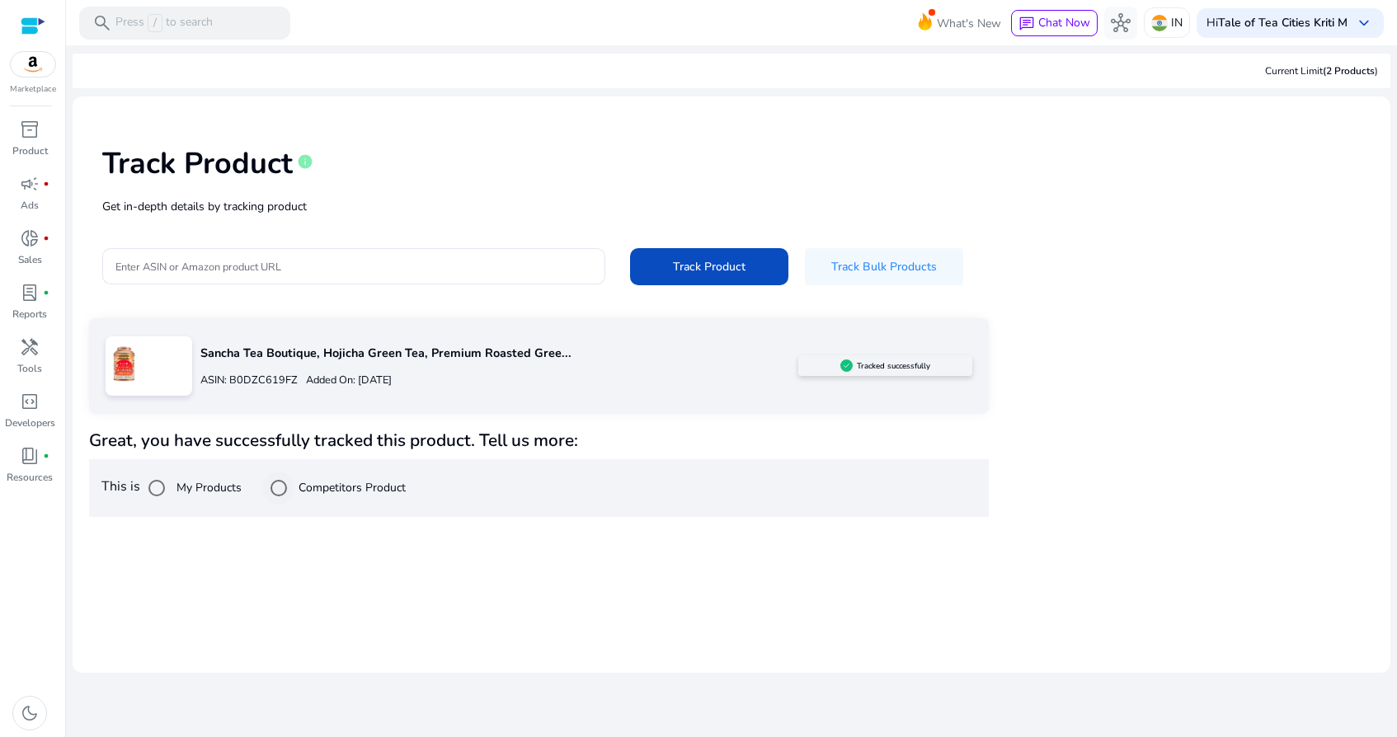
click at [367, 492] on label "Competitors Product" at bounding box center [350, 487] width 110 height 17
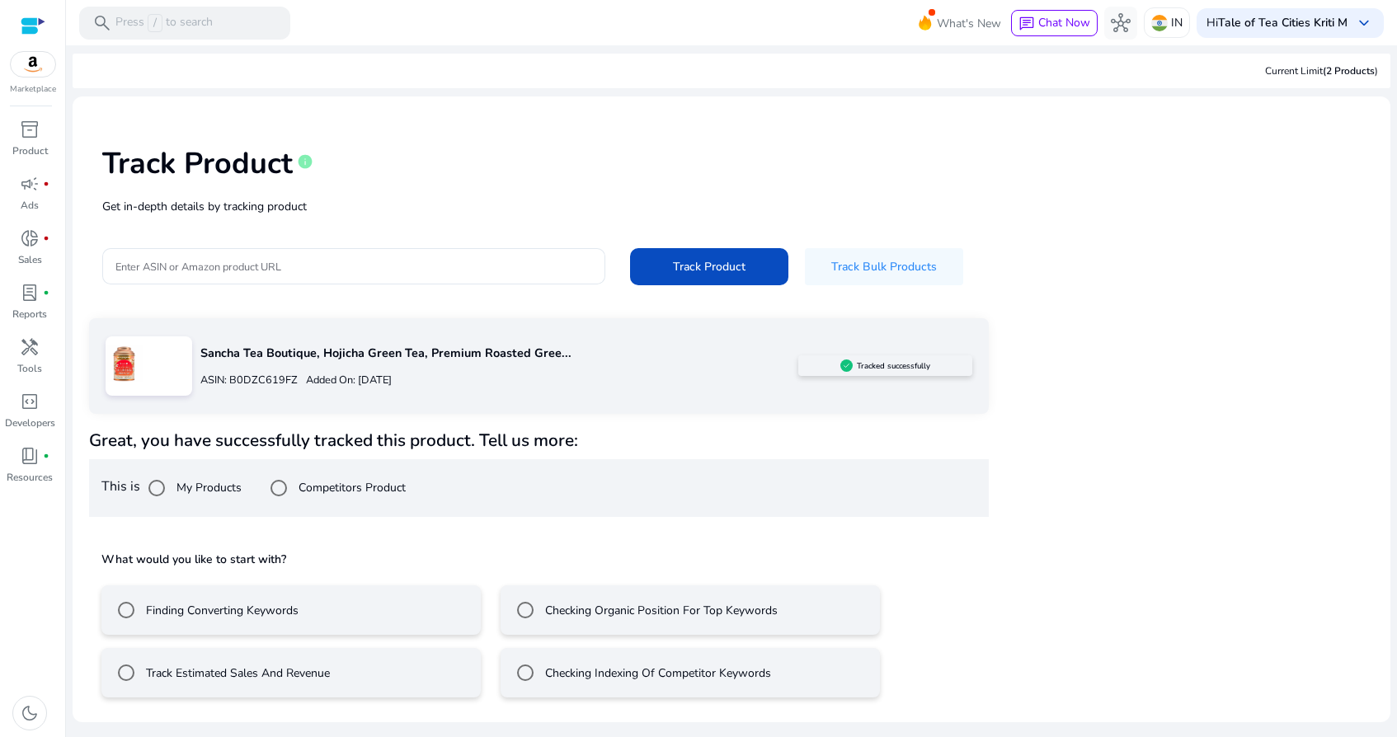
click at [328, 679] on label "Track Estimated Sales And Revenue" at bounding box center [236, 673] width 187 height 17
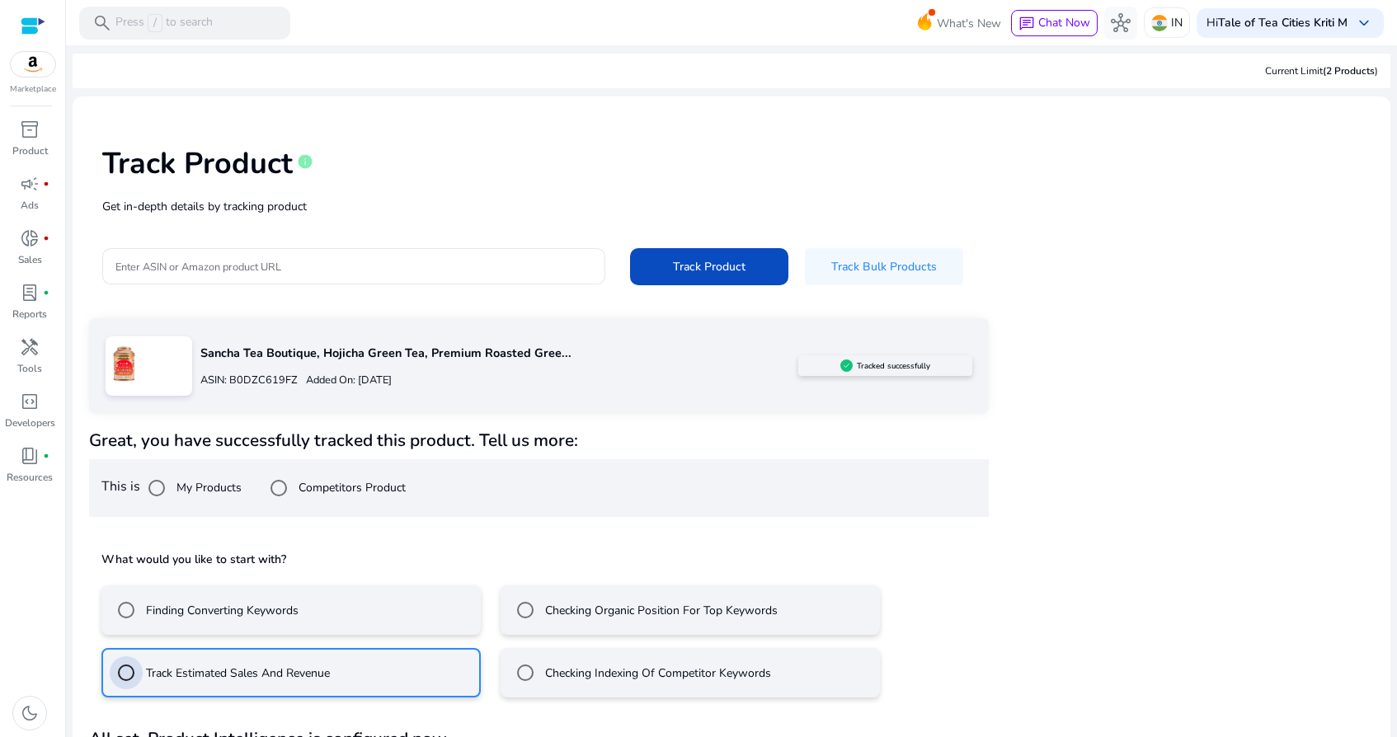
scroll to position [59, 0]
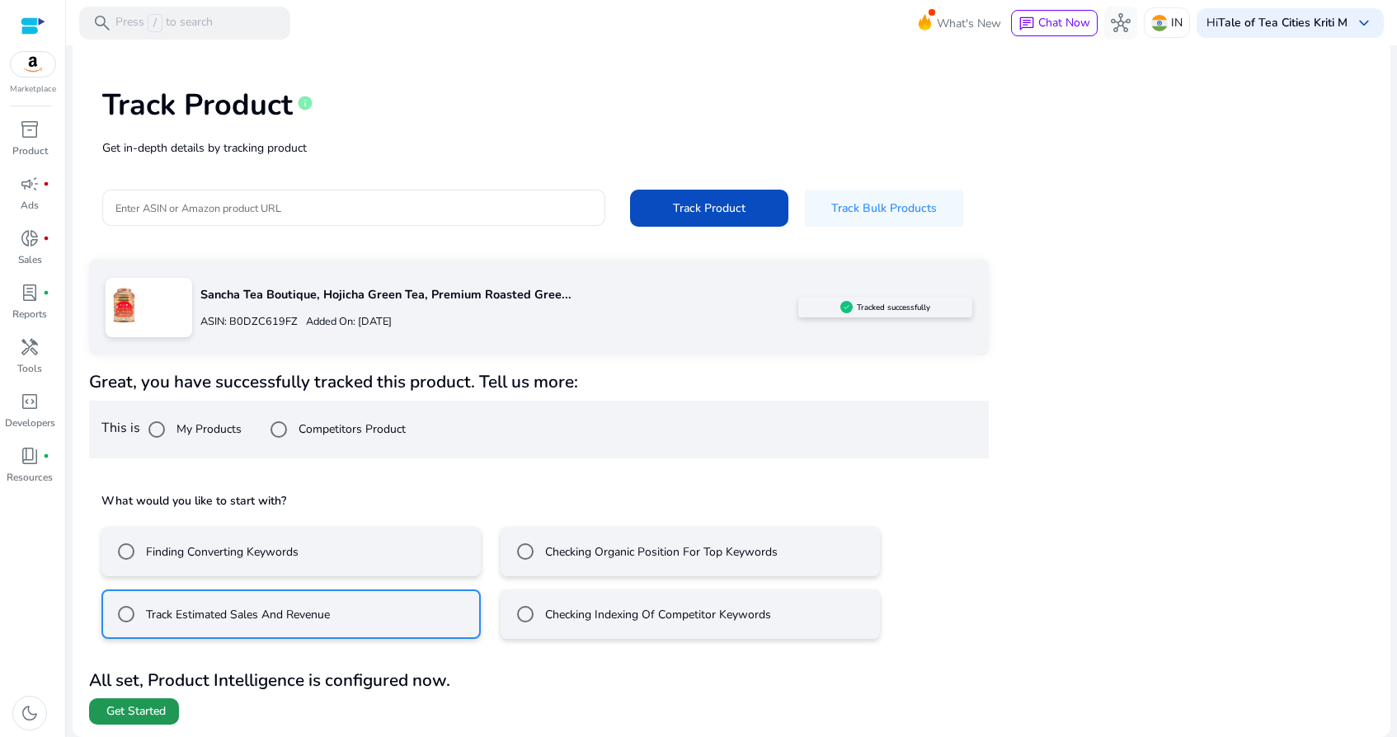
click at [156, 707] on span "Get Started" at bounding box center [135, 711] width 59 height 16
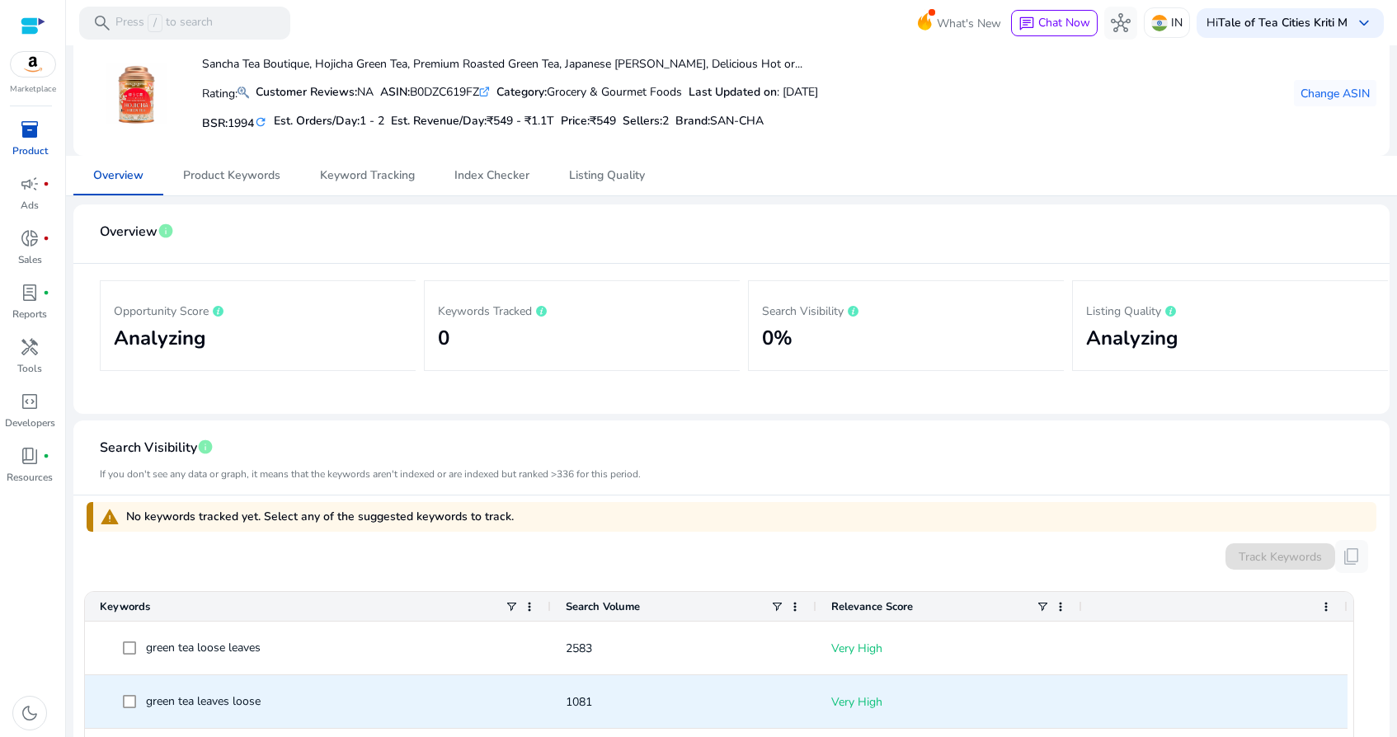
scroll to position [75, 0]
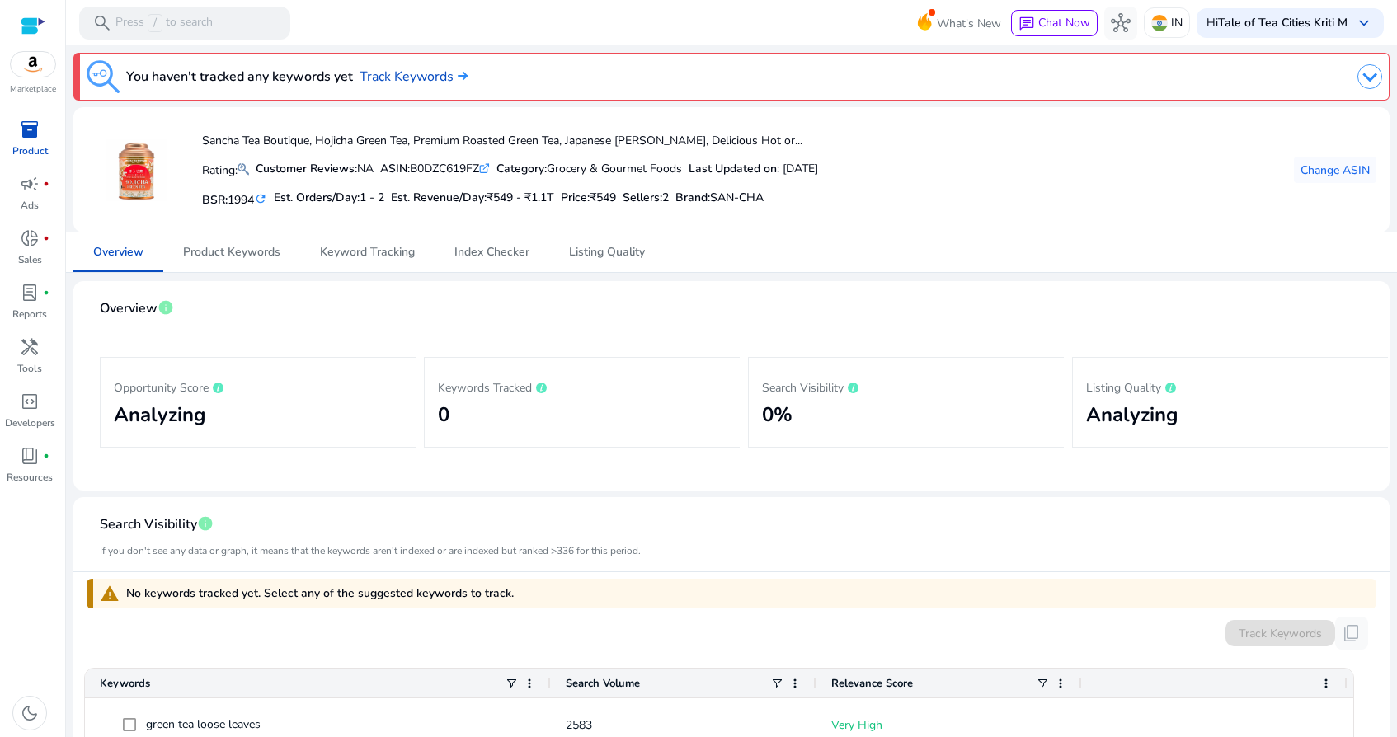
scroll to position [75, 0]
